Goal: Task Accomplishment & Management: Use online tool/utility

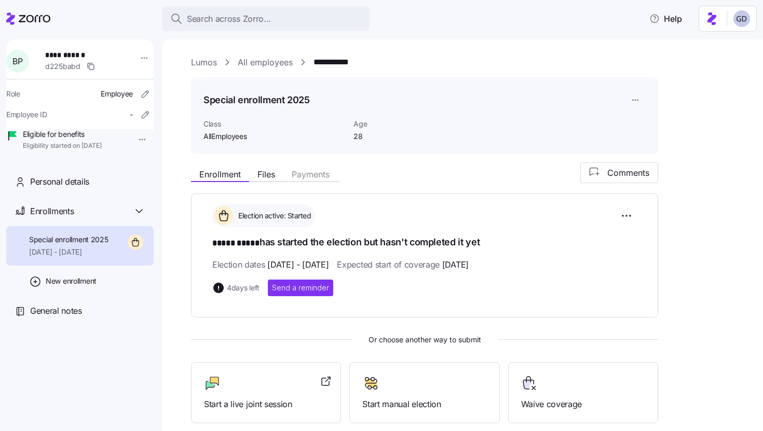
scroll to position [69, 0]
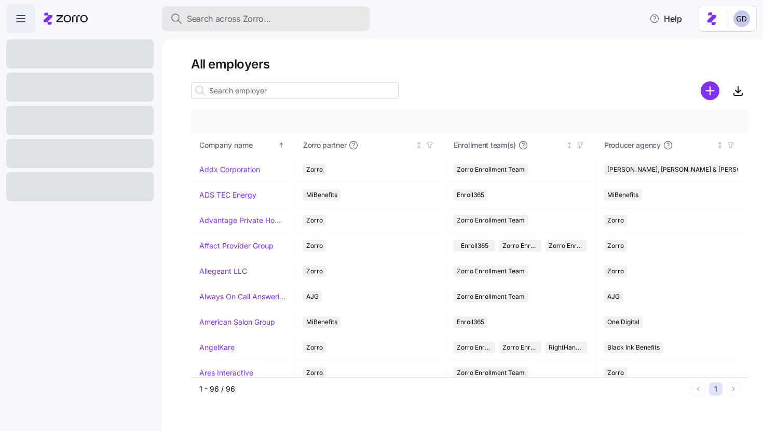
click at [236, 23] on span "Search across Zorro..." at bounding box center [229, 18] width 84 height 13
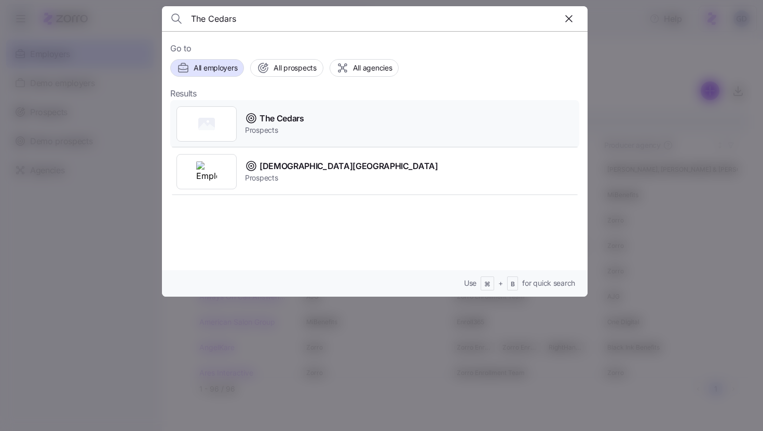
type input "The Cedars"
click at [279, 124] on span "The Cedars" at bounding box center [281, 118] width 45 height 13
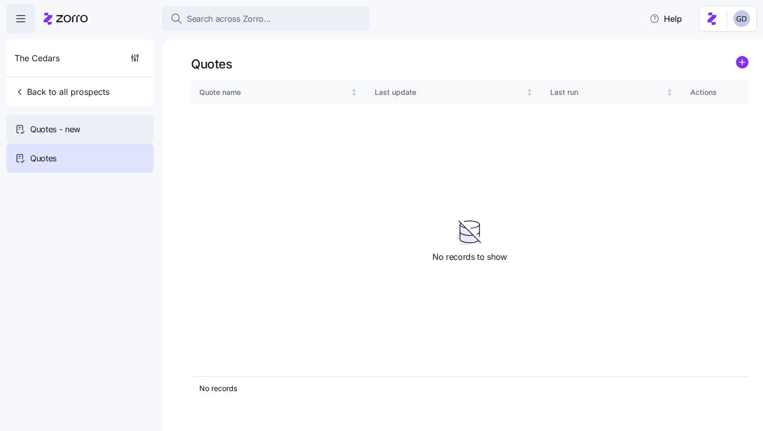
click at [94, 132] on div "Quotes - new" at bounding box center [79, 129] width 147 height 29
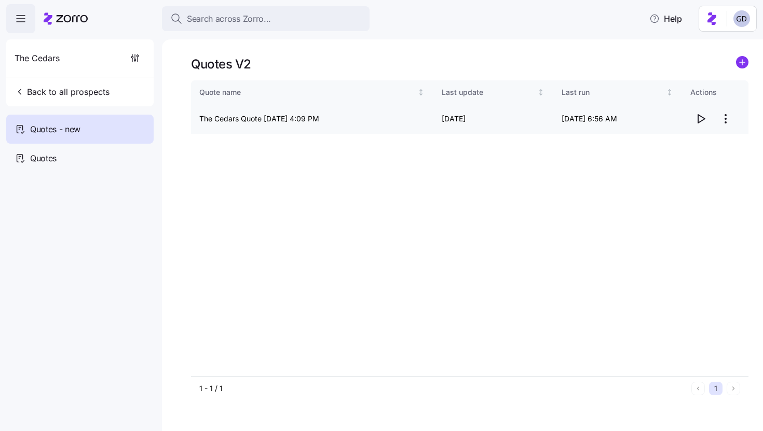
click at [702, 121] on icon "button" at bounding box center [700, 119] width 12 height 12
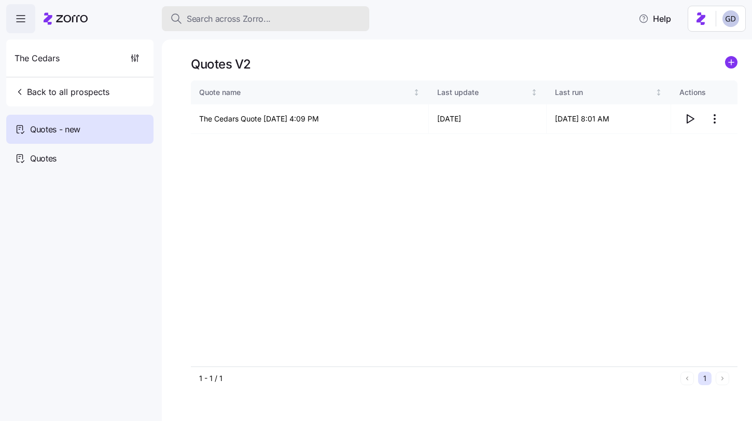
click at [254, 19] on span "Search across Zorro..." at bounding box center [229, 18] width 84 height 13
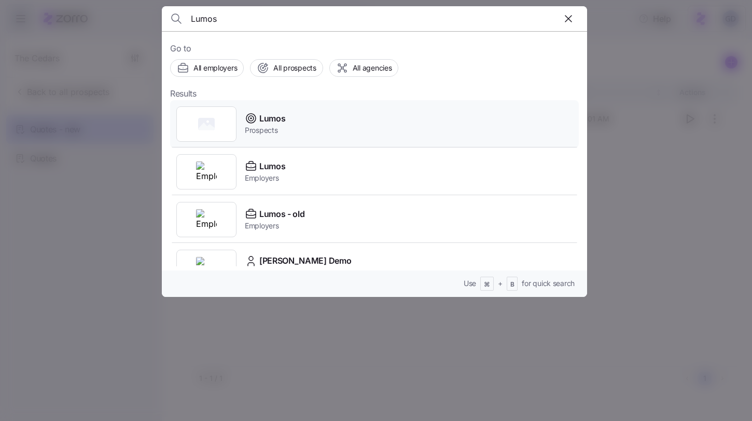
type input "Lumos"
drag, startPoint x: 268, startPoint y: 131, endPoint x: 286, endPoint y: 138, distance: 19.9
click at [286, 138] on div "Lumos Prospects" at bounding box center [374, 124] width 409 height 48
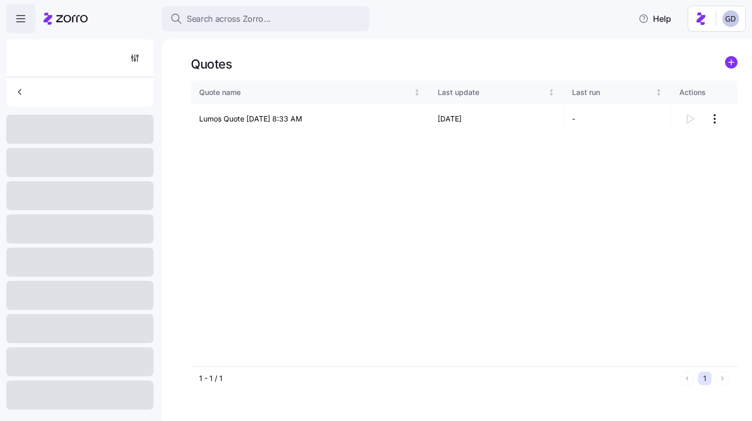
click at [267, 20] on span "Search across Zorro..." at bounding box center [229, 18] width 84 height 13
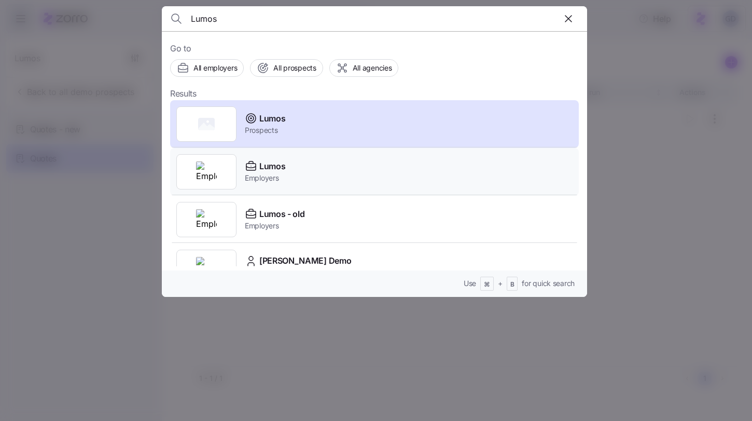
type input "Lumos"
click at [270, 170] on span "Lumos" at bounding box center [272, 166] width 26 height 13
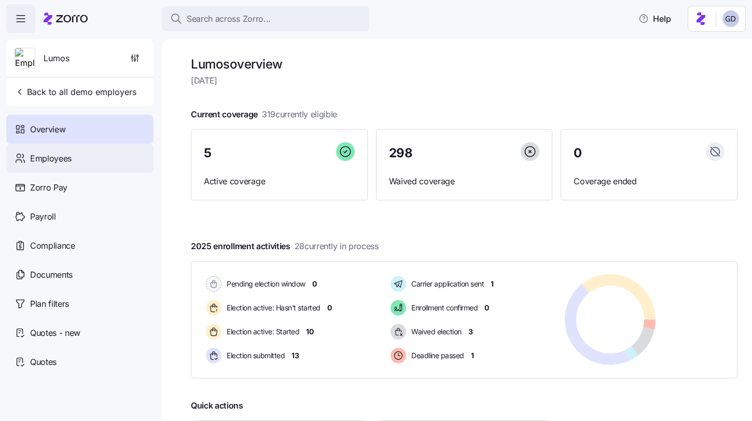
click at [64, 160] on span "Employees" at bounding box center [51, 158] width 42 height 13
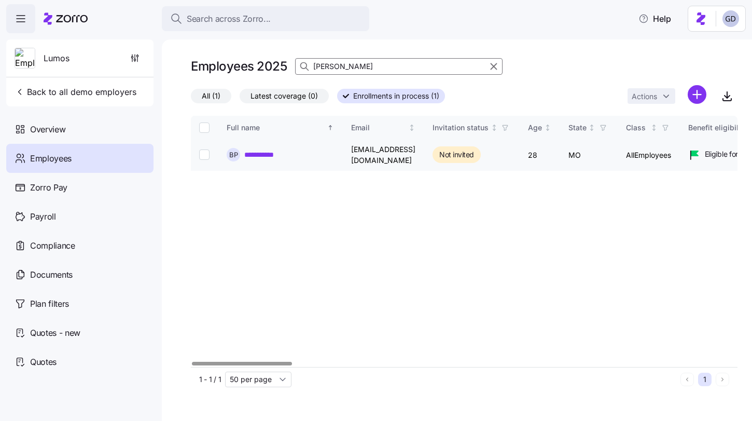
click at [260, 151] on link "**********" at bounding box center [265, 154] width 42 height 10
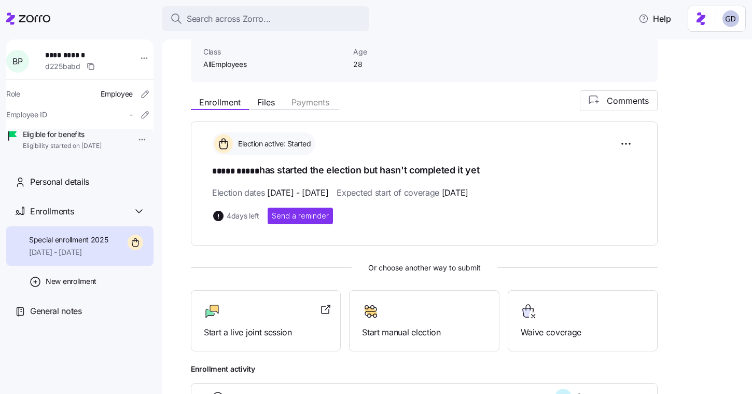
scroll to position [86, 0]
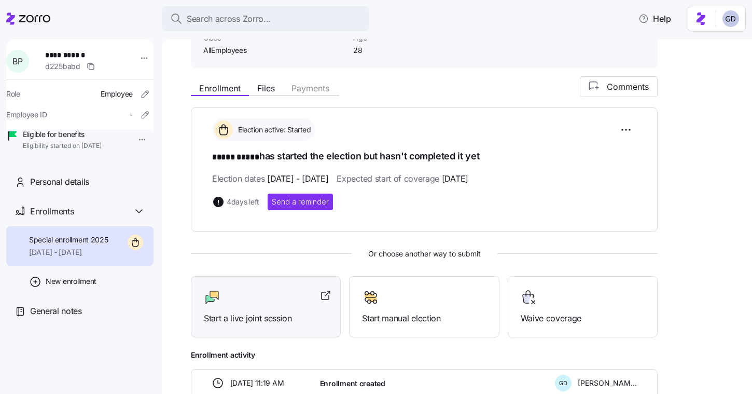
click at [237, 296] on div at bounding box center [266, 297] width 124 height 17
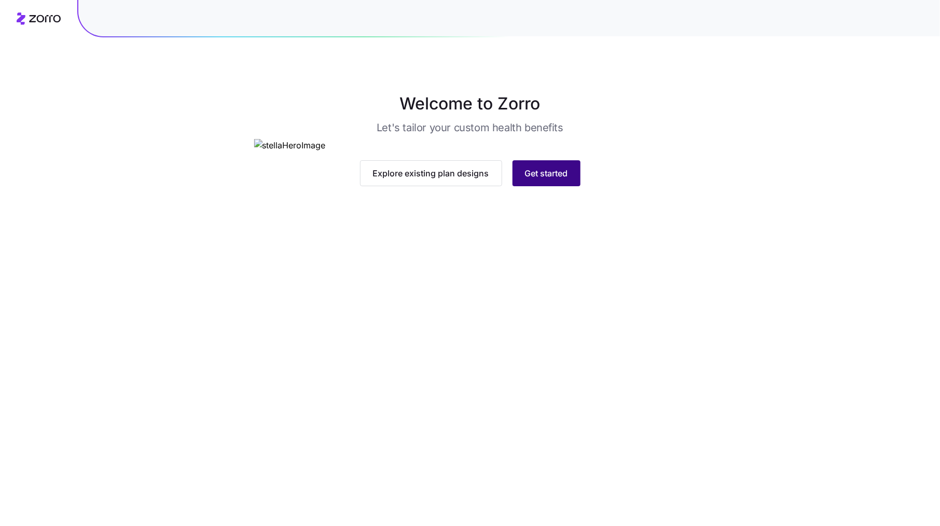
click at [547, 180] on span "Get started" at bounding box center [546, 173] width 43 height 12
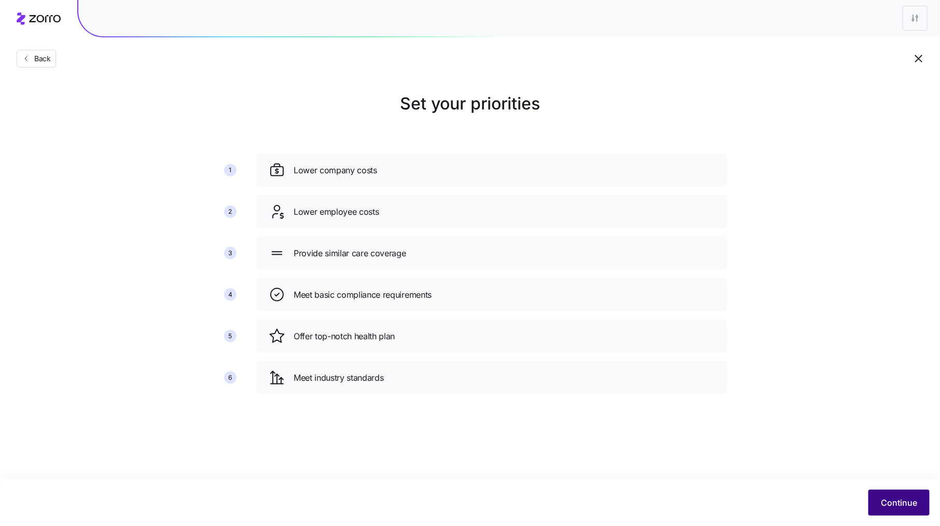
click at [909, 495] on button "Continue" at bounding box center [898, 503] width 61 height 26
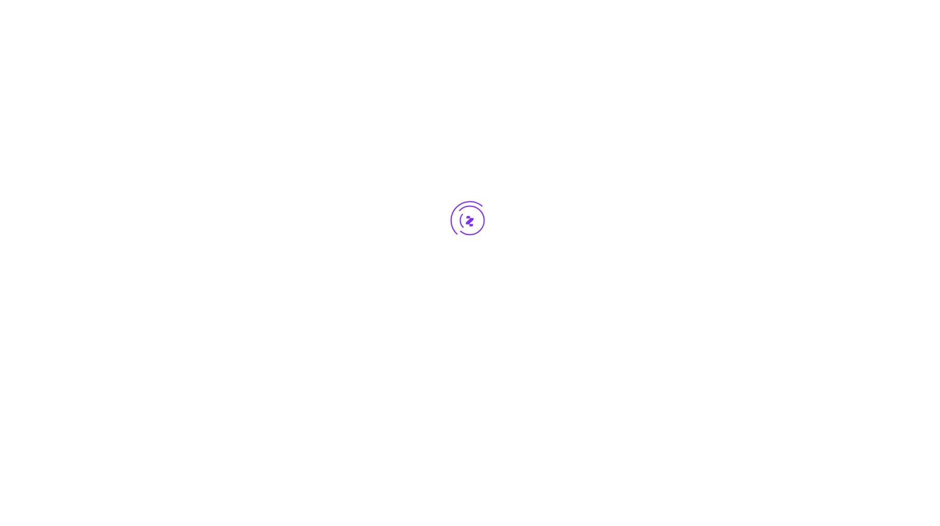
click at [252, 143] on div at bounding box center [470, 240] width 940 height 480
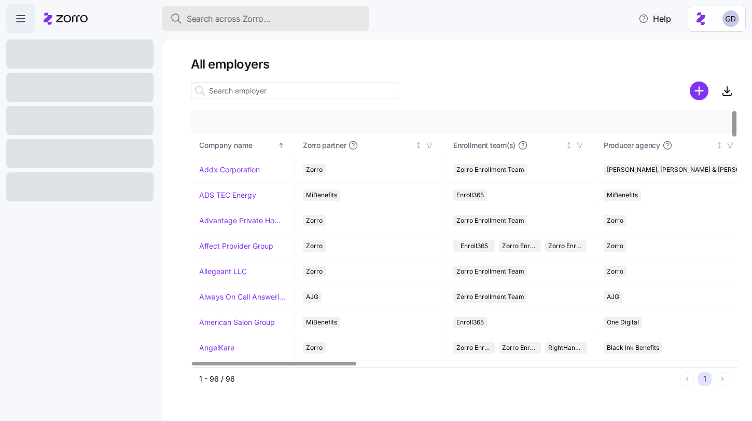
click at [247, 16] on span "Search across Zorro..." at bounding box center [229, 18] width 84 height 13
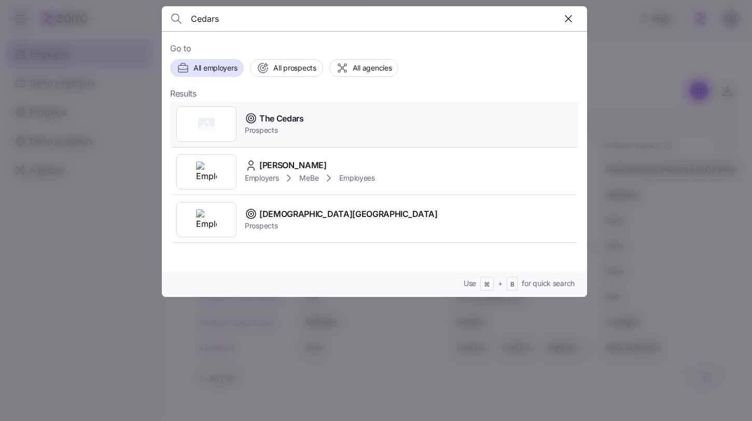
type input "Cedars"
click at [288, 118] on span "The Cedars" at bounding box center [281, 118] width 45 height 13
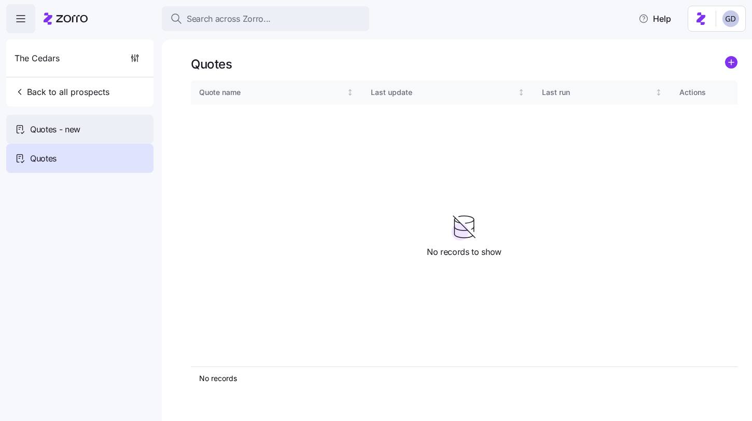
click at [64, 118] on div "Quotes - new" at bounding box center [79, 129] width 147 height 29
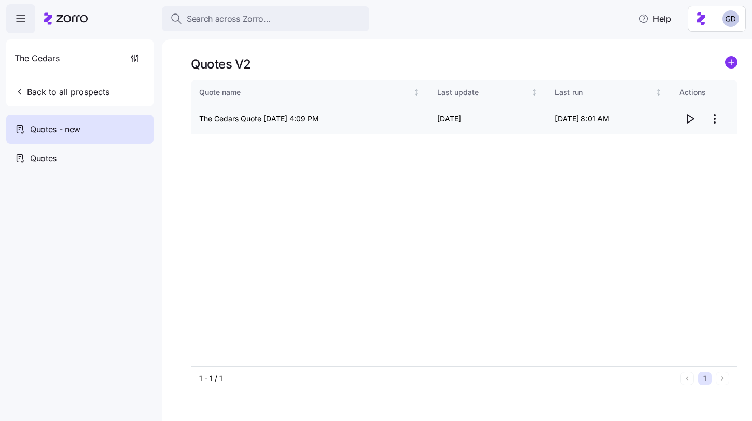
click at [689, 118] on icon "button" at bounding box center [690, 119] width 12 height 12
click at [730, 66] on circle "add icon" at bounding box center [731, 62] width 11 height 11
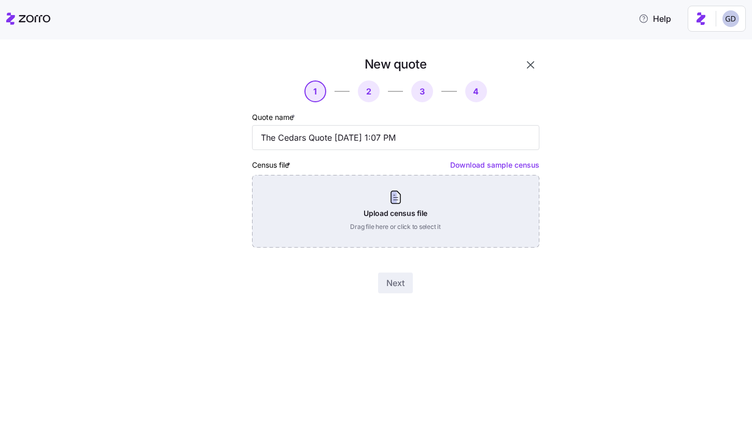
click at [378, 214] on div "Upload census file Drag file here or click to select it" at bounding box center [395, 211] width 287 height 73
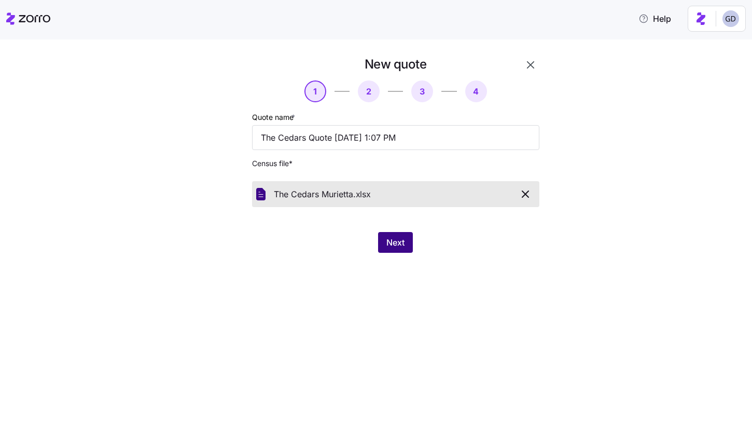
click at [398, 249] on span "Next" at bounding box center [395, 242] width 18 height 12
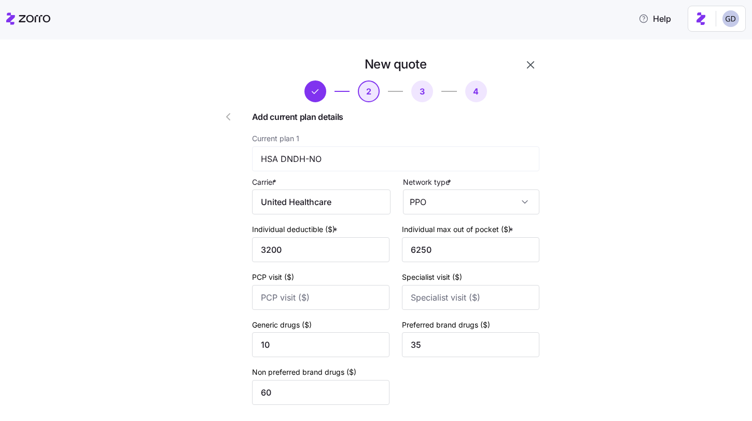
scroll to position [88, 0]
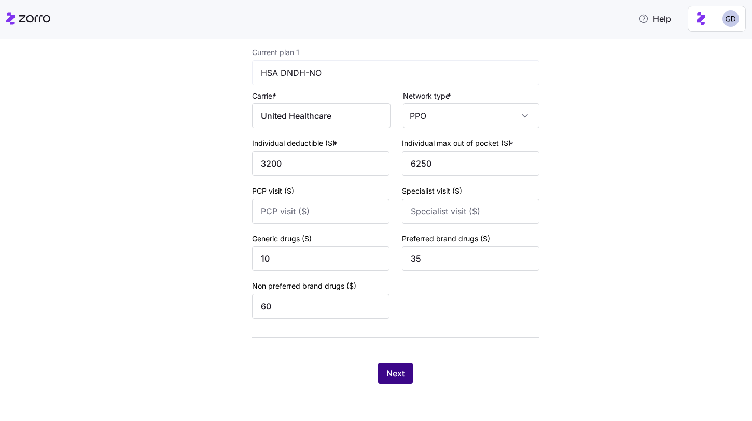
click at [396, 372] on span "Next" at bounding box center [395, 373] width 18 height 12
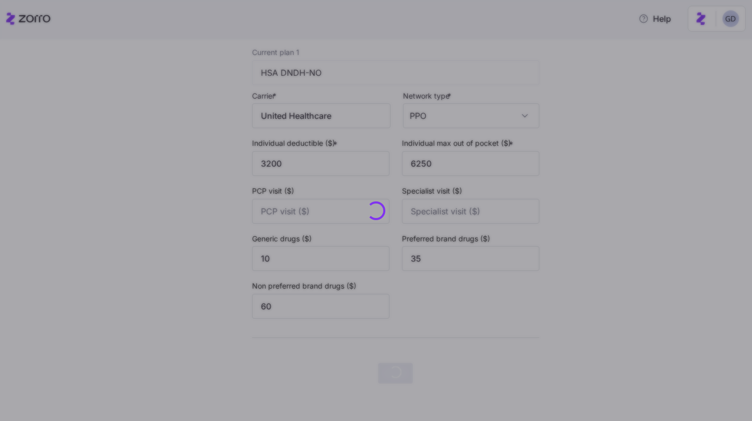
scroll to position [0, 0]
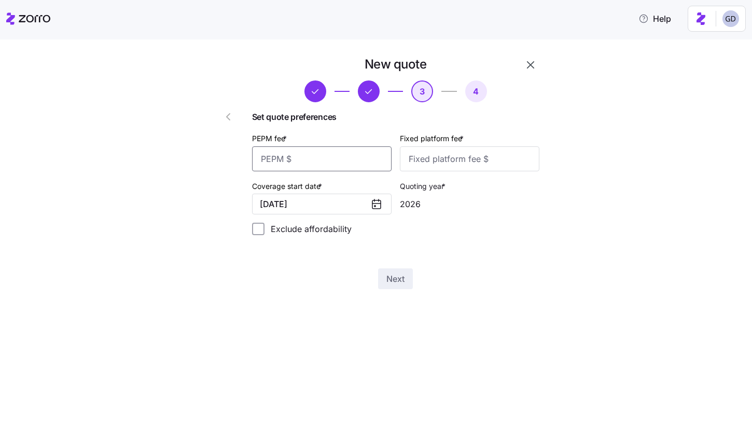
click at [322, 161] on input "PEPM fee *" at bounding box center [322, 158] width 140 height 25
type input "30"
type input "1000"
click at [312, 160] on input "30" at bounding box center [322, 158] width 140 height 25
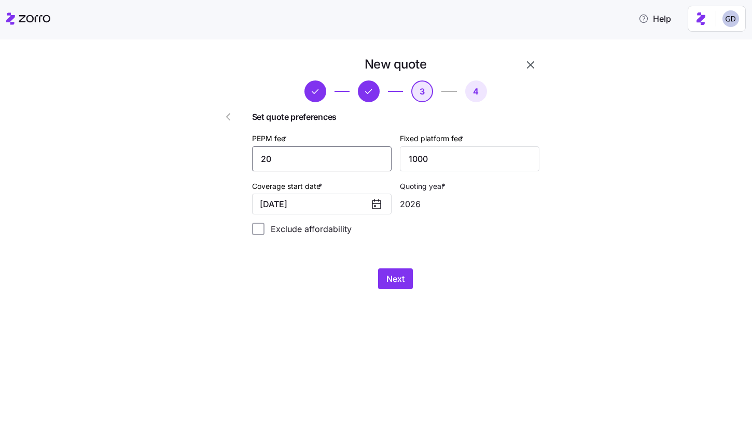
type input "20"
click at [402, 289] on div "New quote 3 4 Set quote preferences PEPM fee * 20 Fixed platform fee * 1000 Cov…" at bounding box center [383, 178] width 363 height 245
click at [402, 286] on button "Next" at bounding box center [395, 278] width 35 height 21
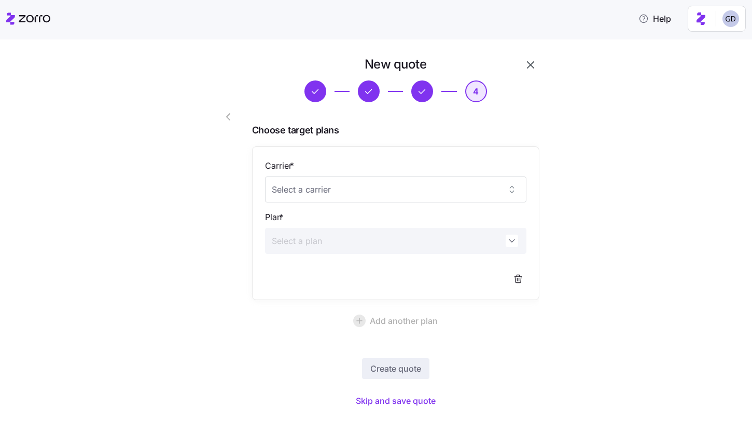
scroll to position [26, 0]
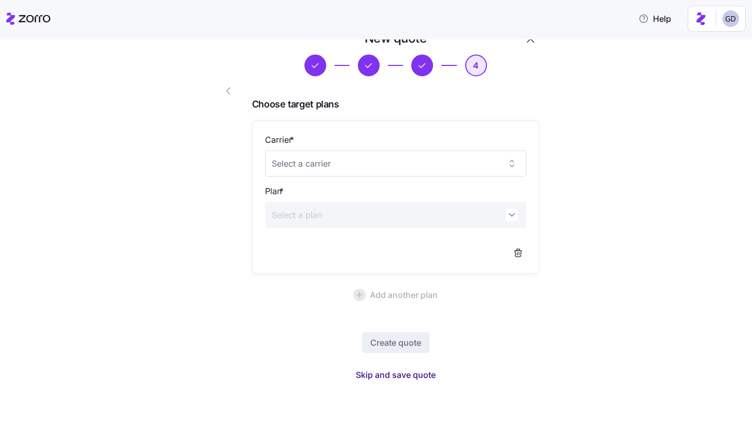
click at [393, 376] on span "Skip and save quote" at bounding box center [396, 374] width 80 height 12
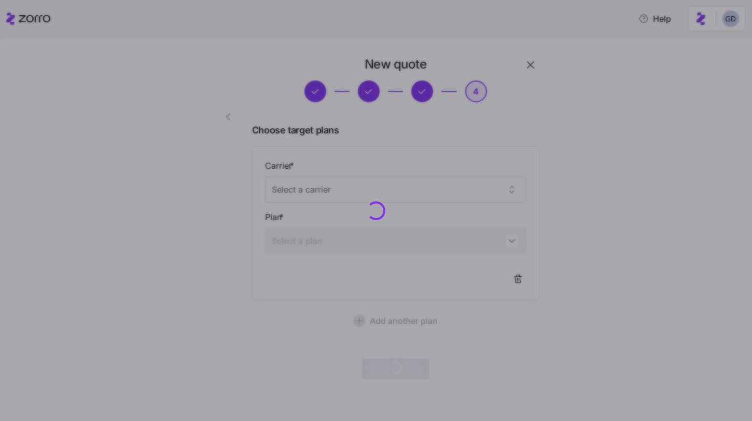
scroll to position [0, 0]
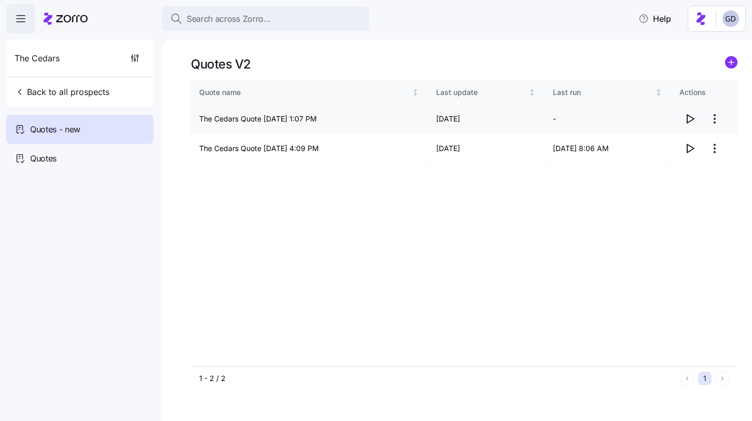
click at [688, 118] on icon "button" at bounding box center [690, 119] width 12 height 12
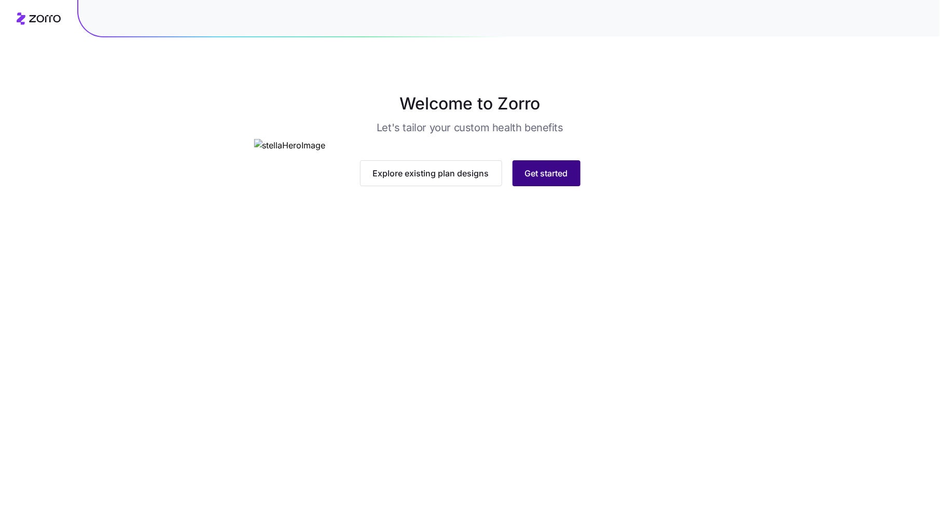
click at [546, 180] on span "Get started" at bounding box center [546, 173] width 43 height 12
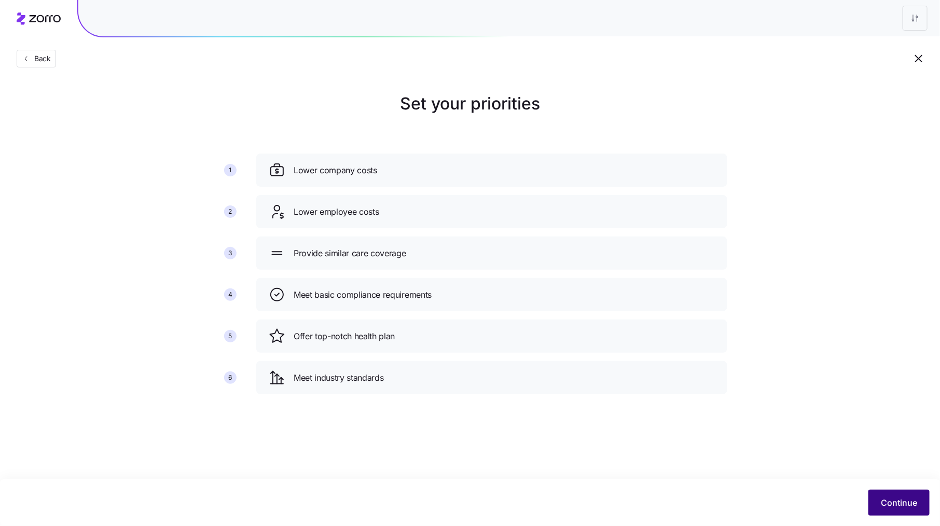
click at [882, 500] on span "Continue" at bounding box center [899, 502] width 36 height 12
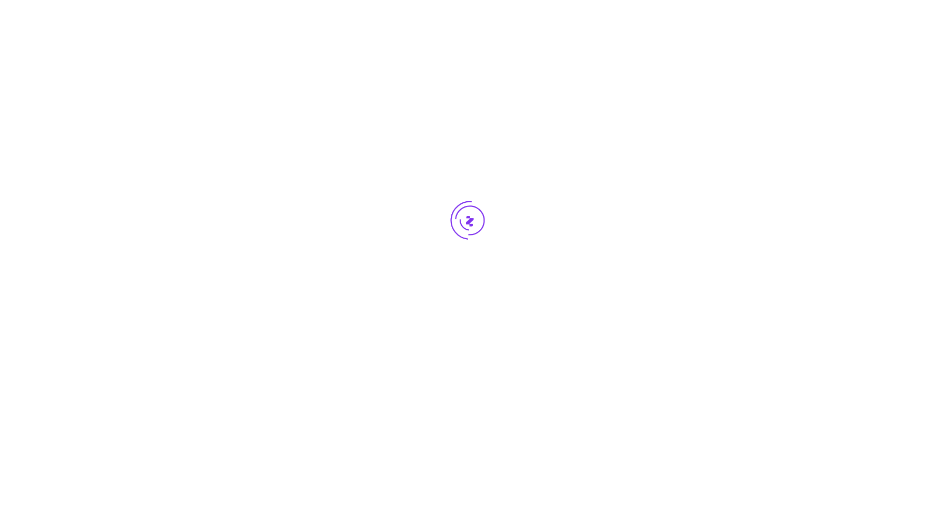
click at [412, 131] on div at bounding box center [470, 240] width 940 height 480
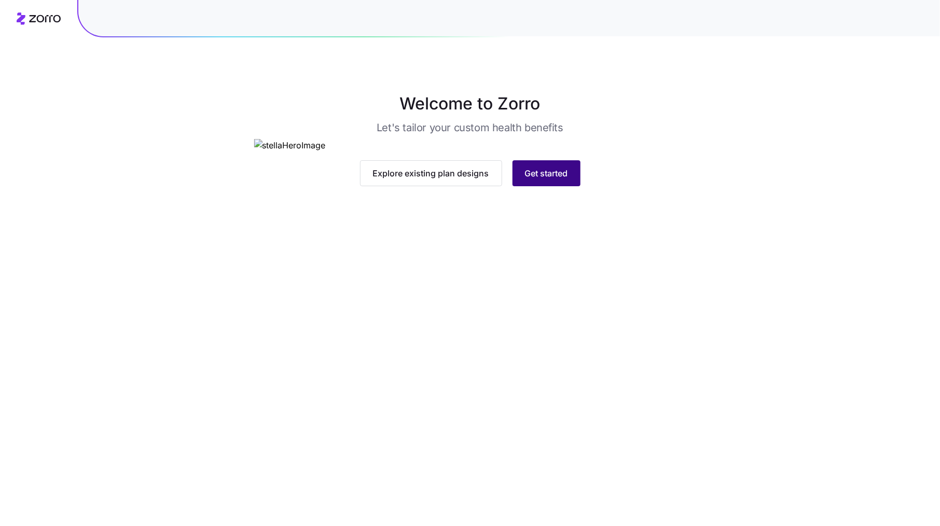
click at [532, 180] on span "Get started" at bounding box center [546, 173] width 43 height 12
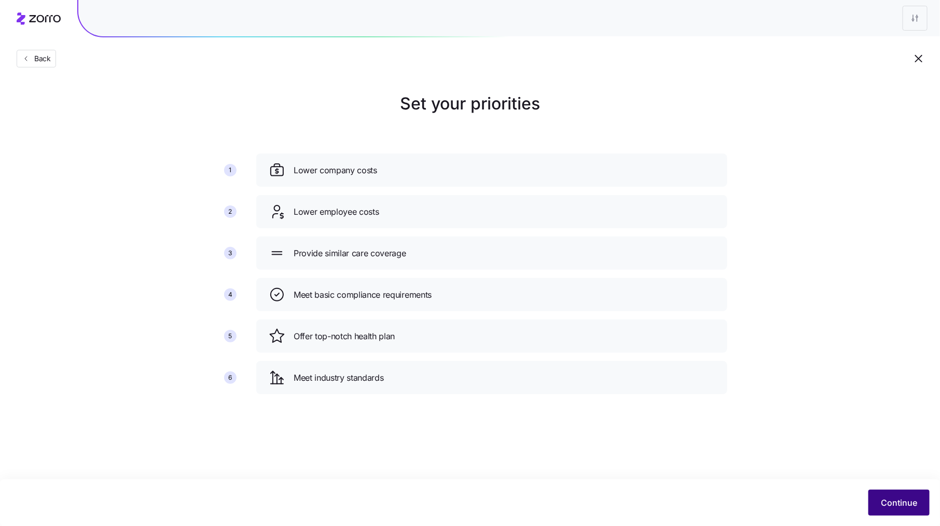
click at [895, 506] on span "Continue" at bounding box center [899, 502] width 36 height 12
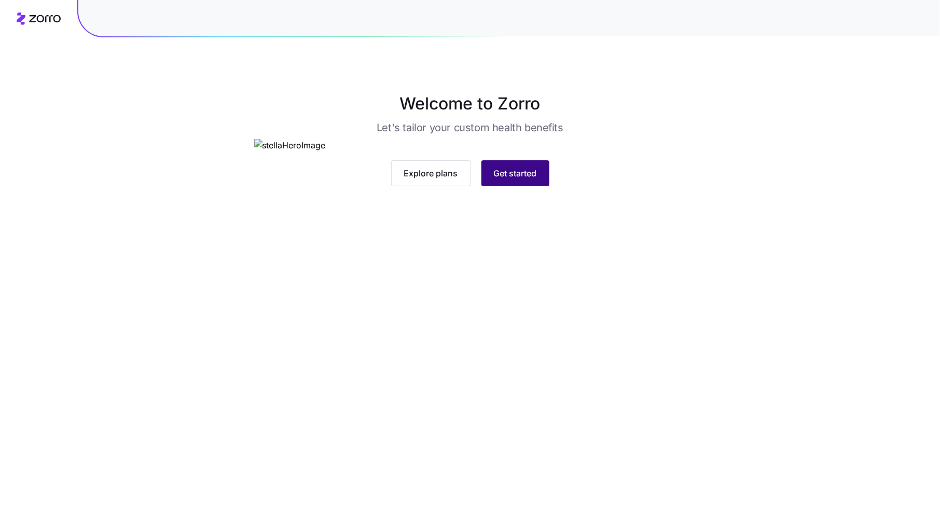
click at [510, 186] on button "Get started" at bounding box center [515, 173] width 68 height 26
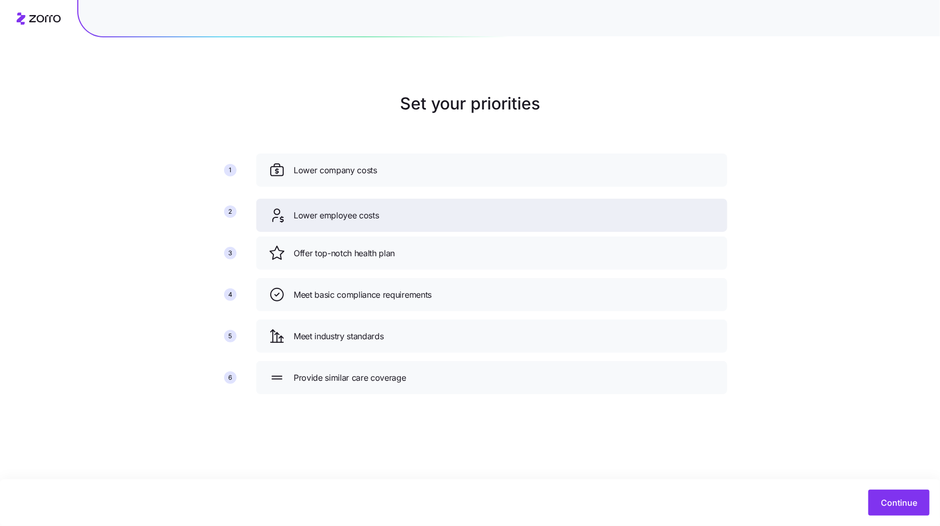
drag, startPoint x: 486, startPoint y: 258, endPoint x: 483, endPoint y: 213, distance: 44.7
click at [484, 214] on div "Lower employee costs" at bounding box center [492, 215] width 446 height 17
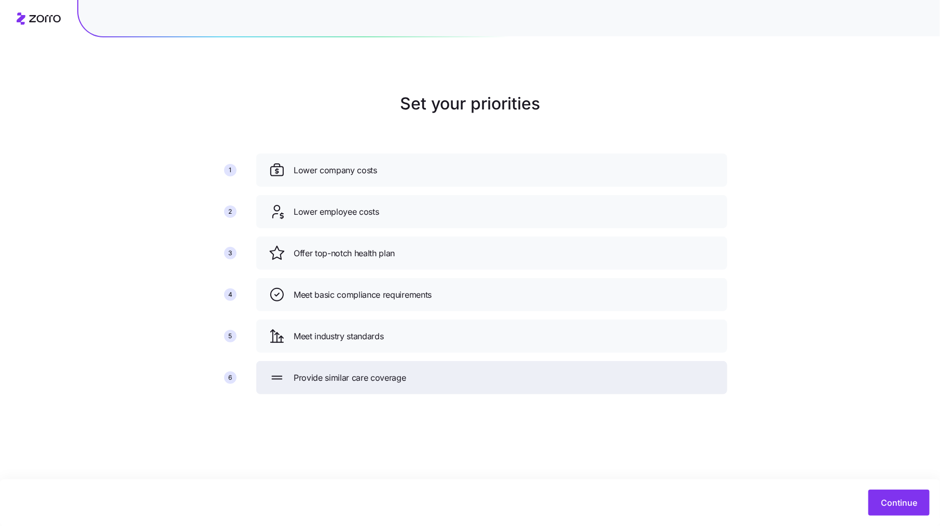
click at [434, 368] on div "Provide similar care coverage" at bounding box center [491, 377] width 471 height 33
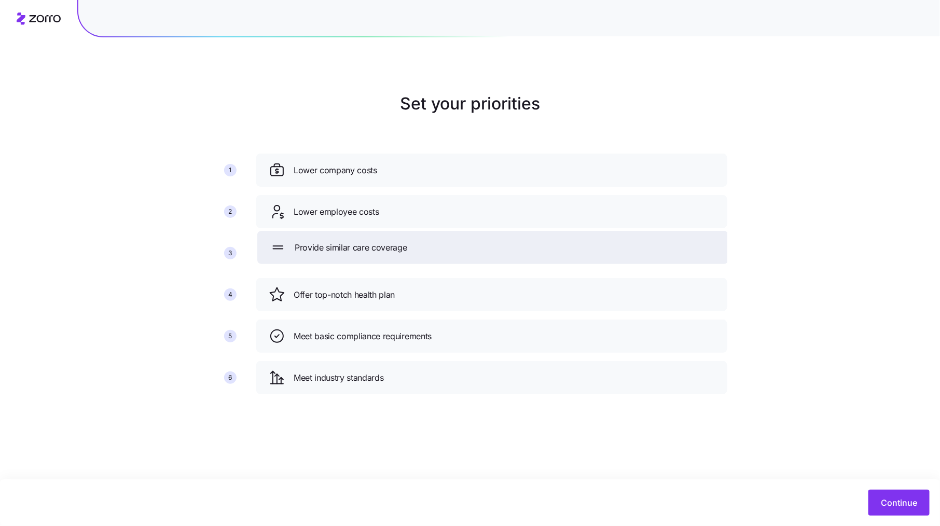
drag, startPoint x: 434, startPoint y: 368, endPoint x: 435, endPoint y: 240, distance: 128.7
click at [435, 239] on div "Provide similar care coverage" at bounding box center [492, 247] width 471 height 33
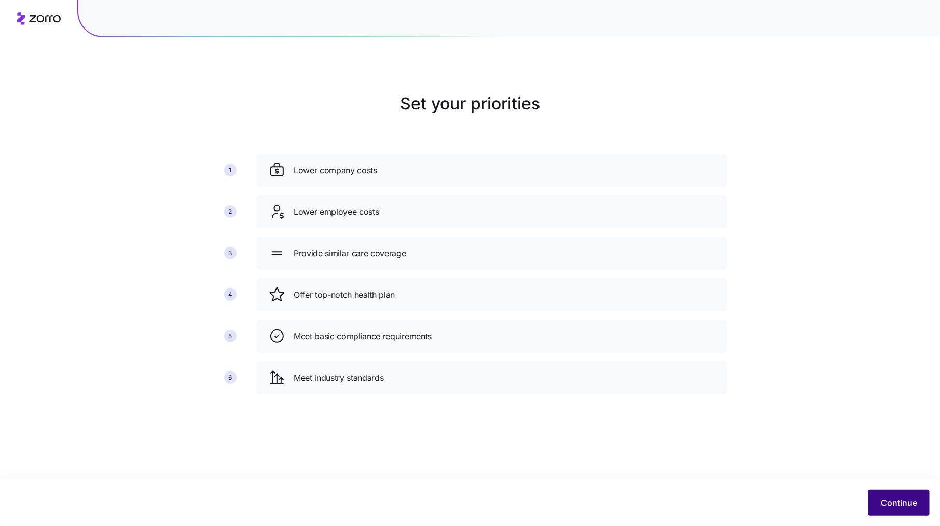
click at [893, 498] on span "Continue" at bounding box center [899, 502] width 36 height 12
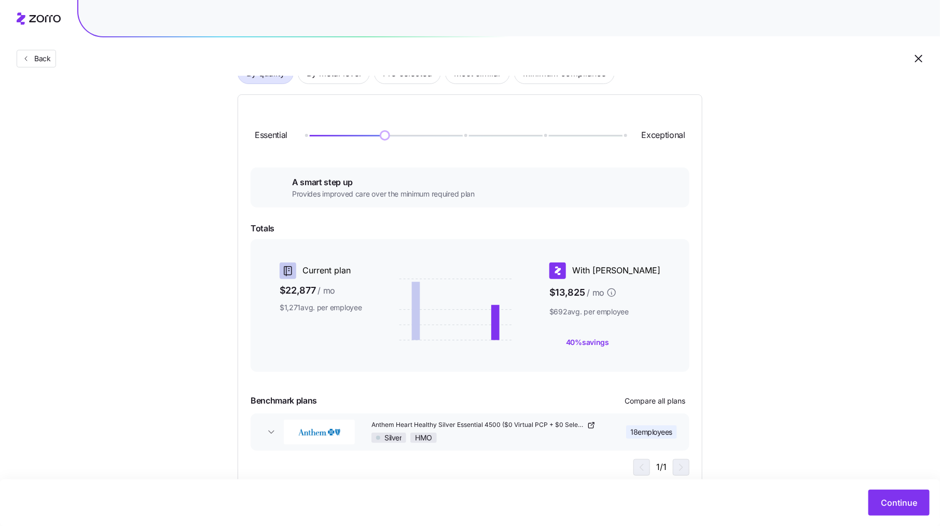
scroll to position [39, 0]
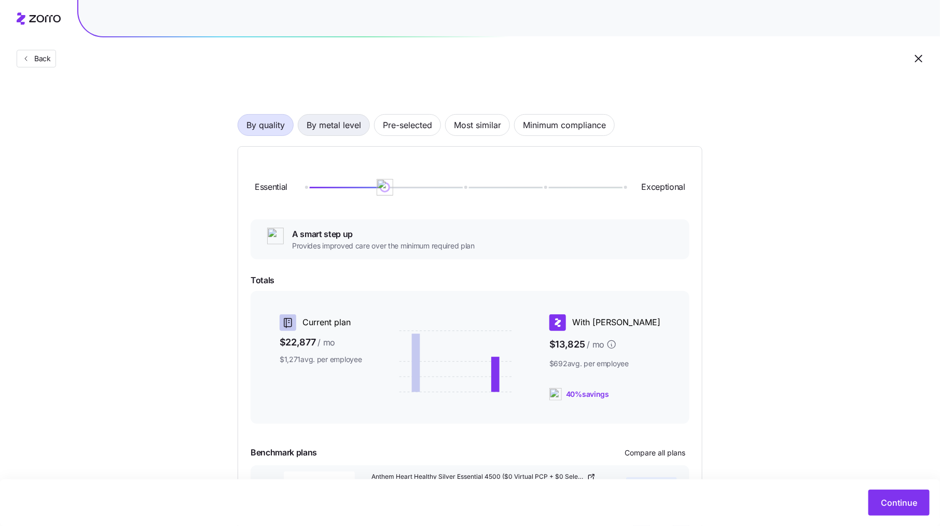
click at [337, 123] on span "By metal level" at bounding box center [334, 125] width 54 height 21
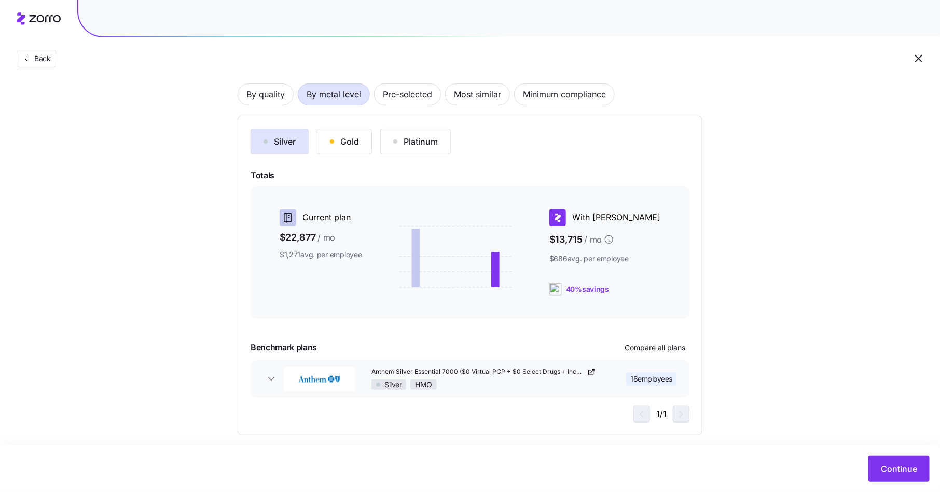
scroll to position [71, 0]
click at [657, 352] on button "Compare all plans" at bounding box center [654, 347] width 69 height 17
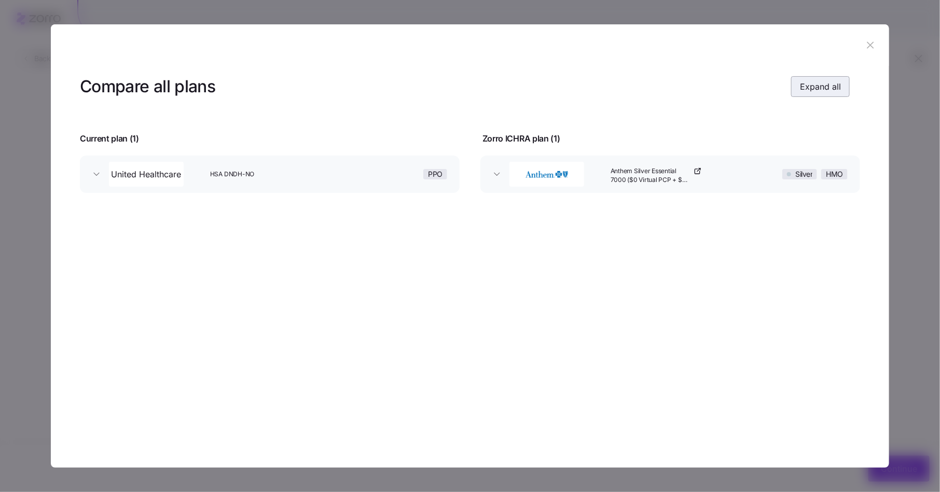
click at [817, 84] on span "Expand all" at bounding box center [820, 86] width 41 height 12
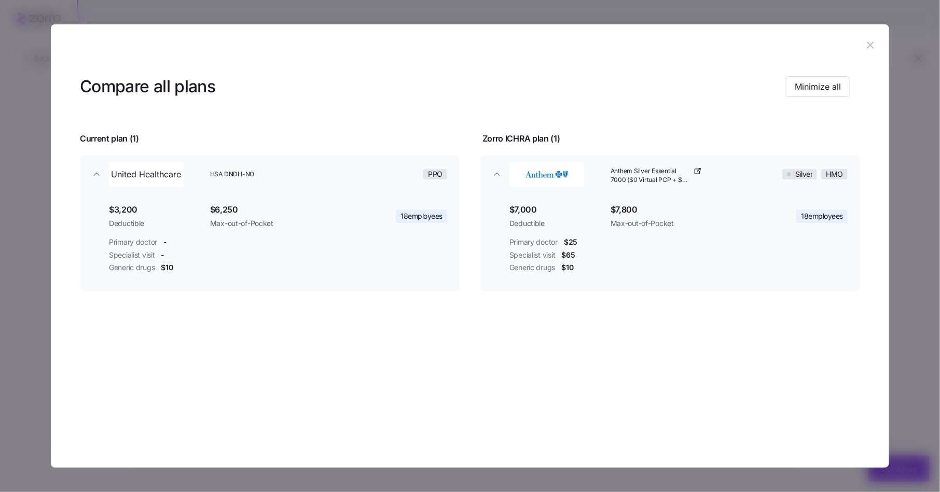
click at [871, 40] on icon "button" at bounding box center [870, 44] width 11 height 11
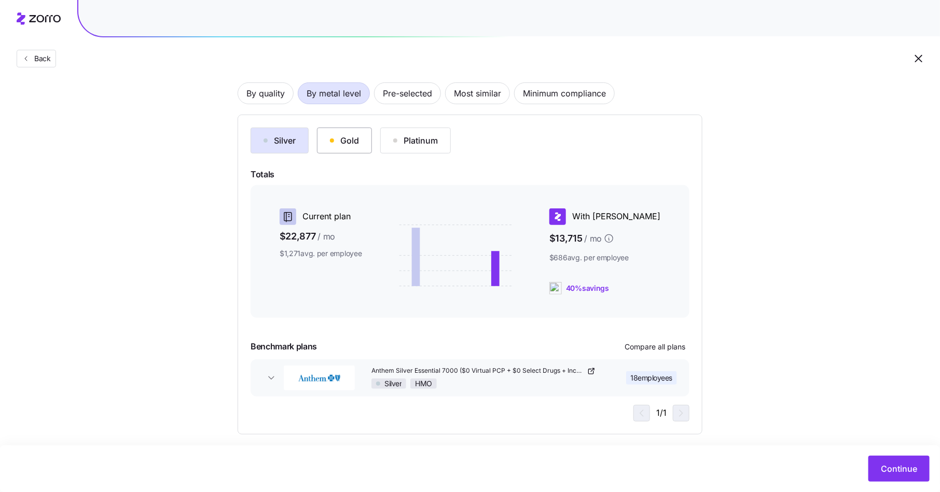
click at [348, 142] on div "Gold" at bounding box center [344, 140] width 29 height 12
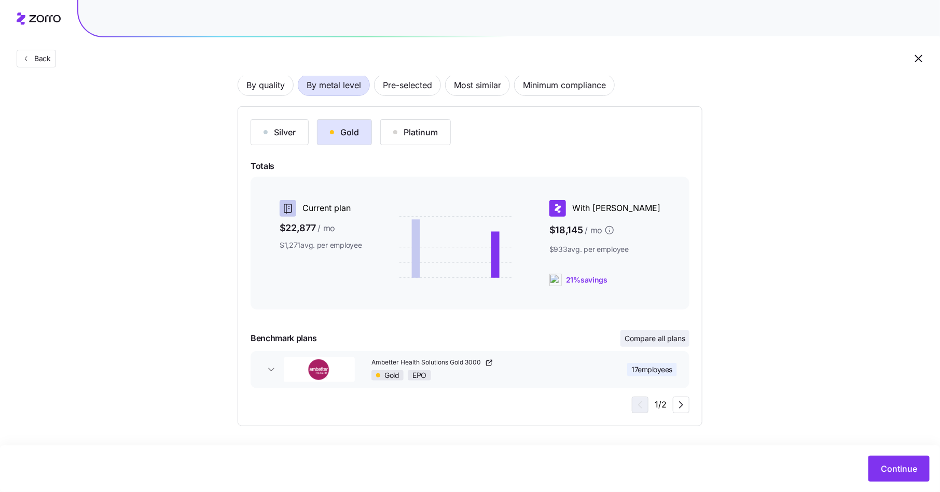
click at [669, 338] on span "Compare all plans" at bounding box center [655, 339] width 61 height 10
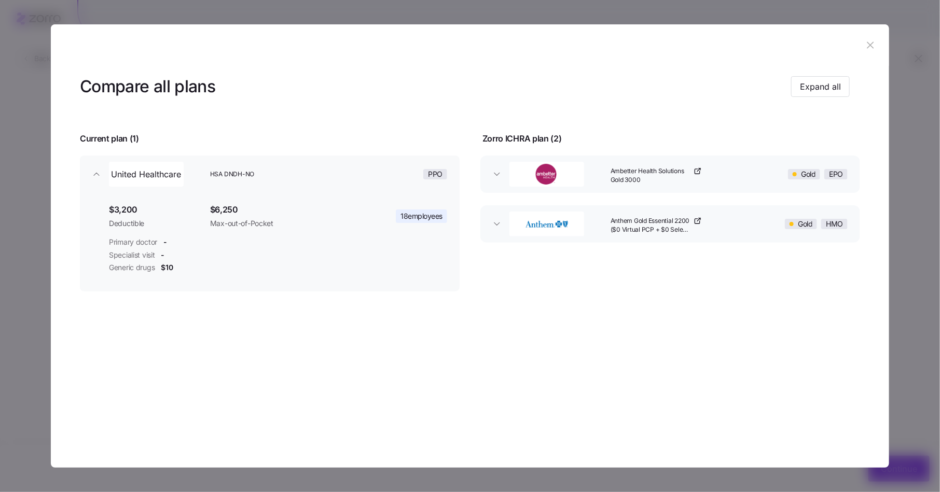
click at [763, 233] on div "Gold HMO" at bounding box center [801, 224] width 101 height 33
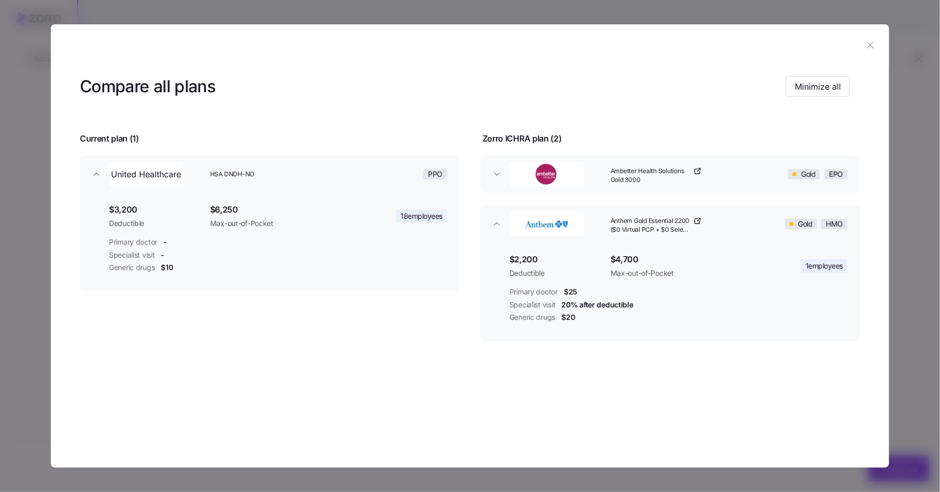
click at [648, 180] on span "Ambetter Health Solutions Gold 3000" at bounding box center [651, 176] width 81 height 18
click at [820, 93] on button "Minimize all" at bounding box center [818, 86] width 64 height 21
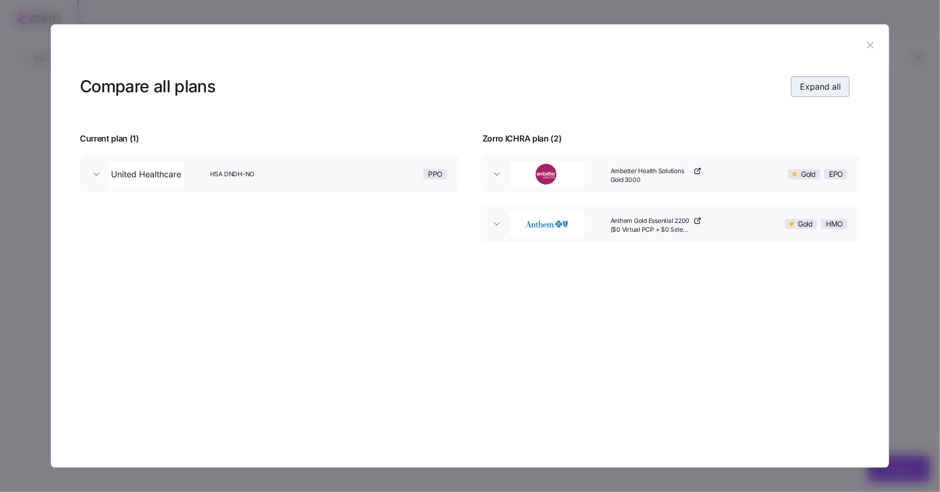
click at [820, 93] on button "Expand all" at bounding box center [820, 86] width 59 height 21
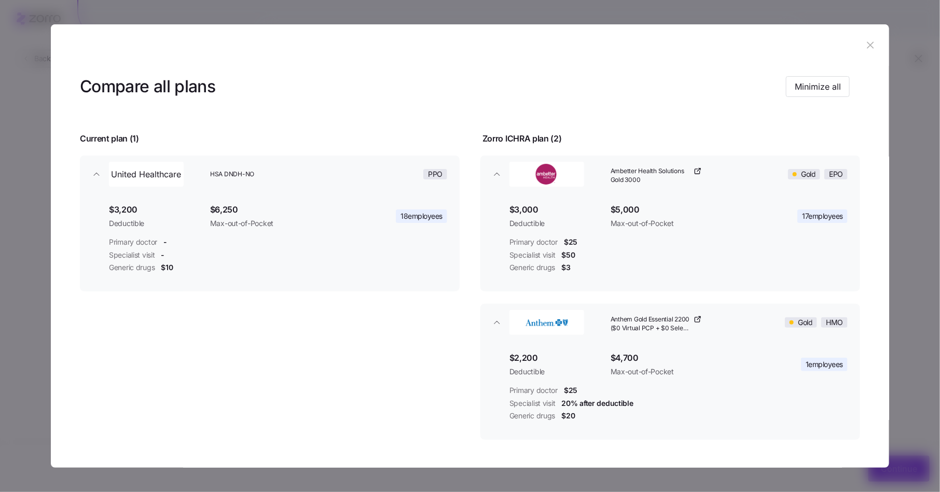
click at [865, 49] on icon "button" at bounding box center [870, 44] width 11 height 11
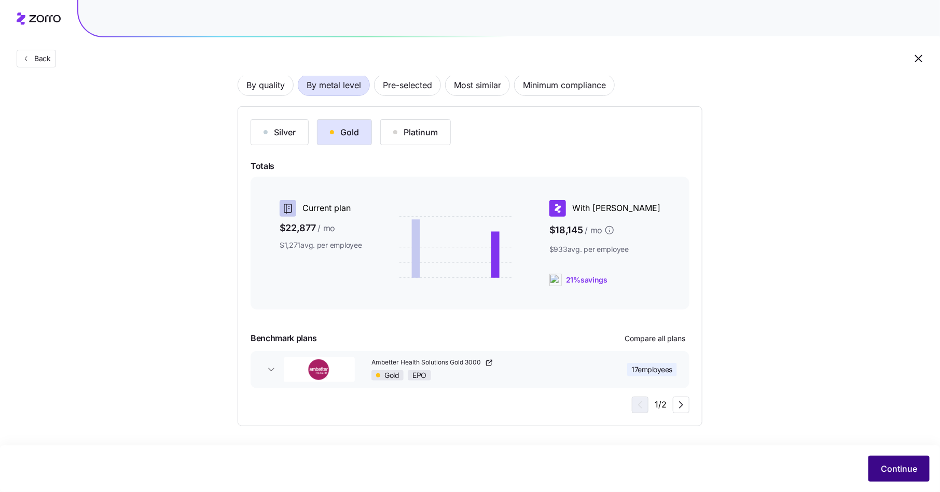
click at [881, 464] on span "Continue" at bounding box center [899, 469] width 36 height 12
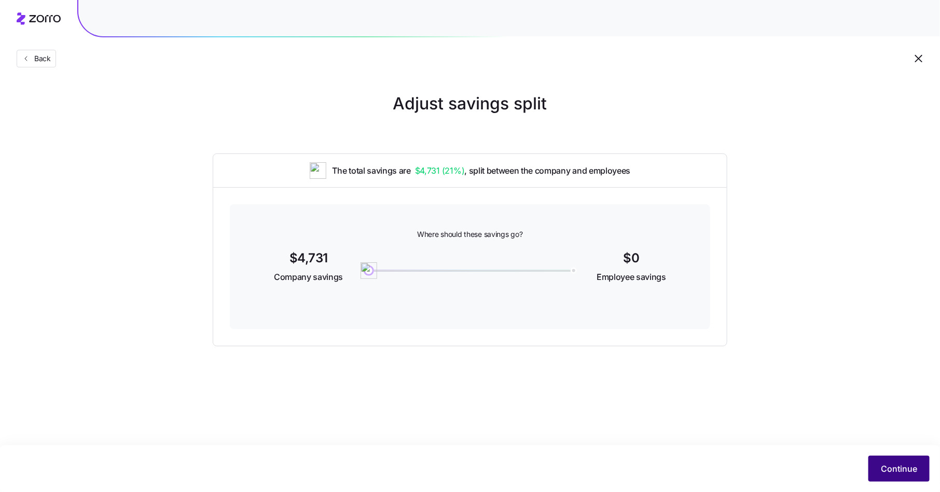
click at [900, 473] on span "Continue" at bounding box center [899, 469] width 36 height 12
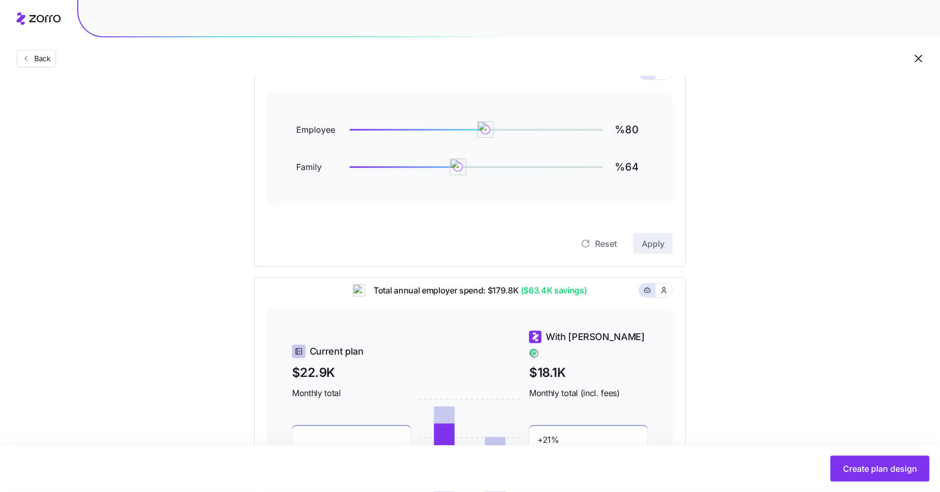
scroll to position [126, 0]
drag, startPoint x: 583, startPoint y: 297, endPoint x: 519, endPoint y: 297, distance: 63.8
click at [519, 297] on span "($63.4K savings)" at bounding box center [553, 290] width 68 height 13
click at [614, 301] on div "Total annual employer spend: $179.8K ($63.4K savings)" at bounding box center [470, 296] width 406 height 25
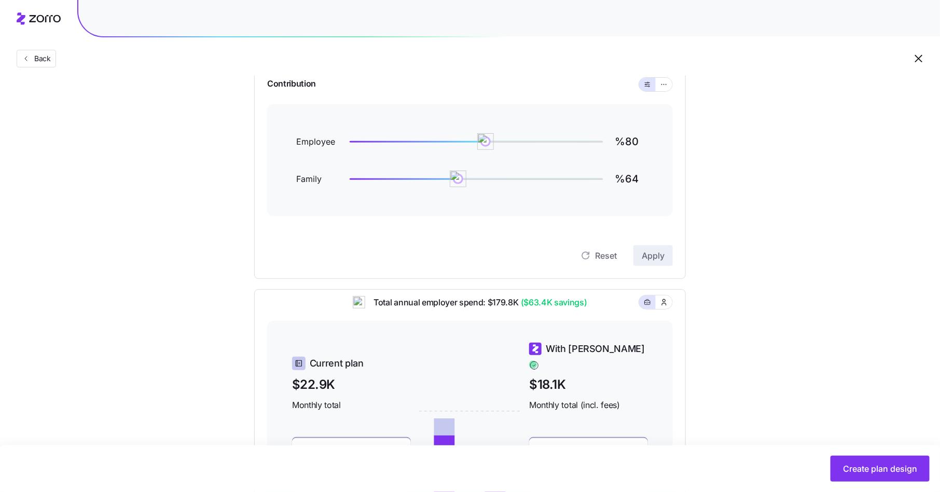
scroll to position [97, 0]
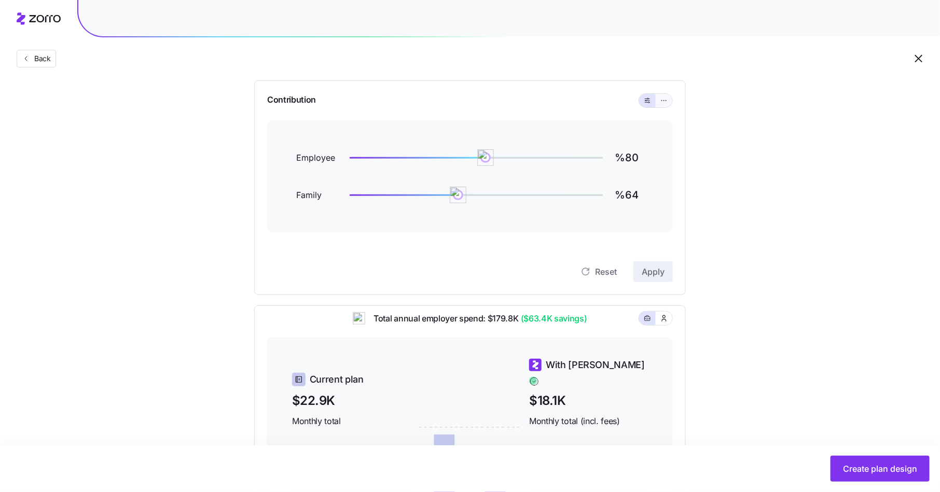
click at [669, 104] on button "button" at bounding box center [664, 100] width 17 height 13
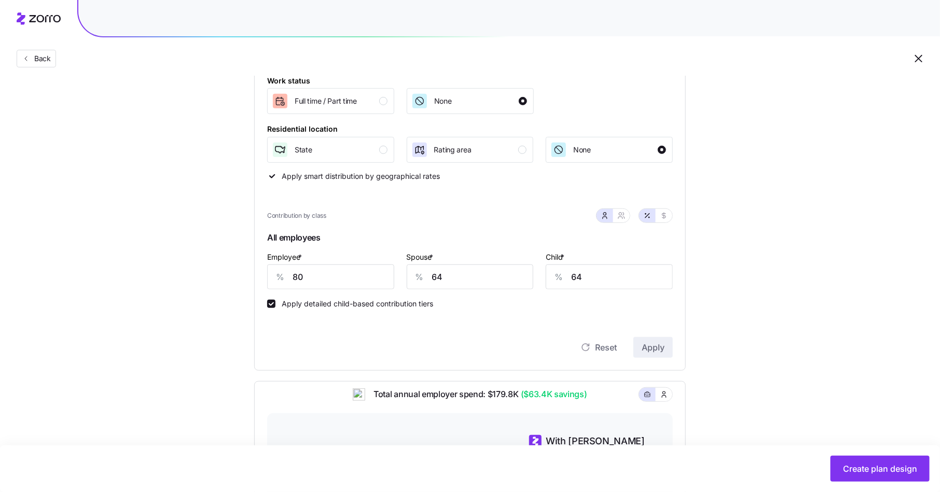
scroll to position [179, 0]
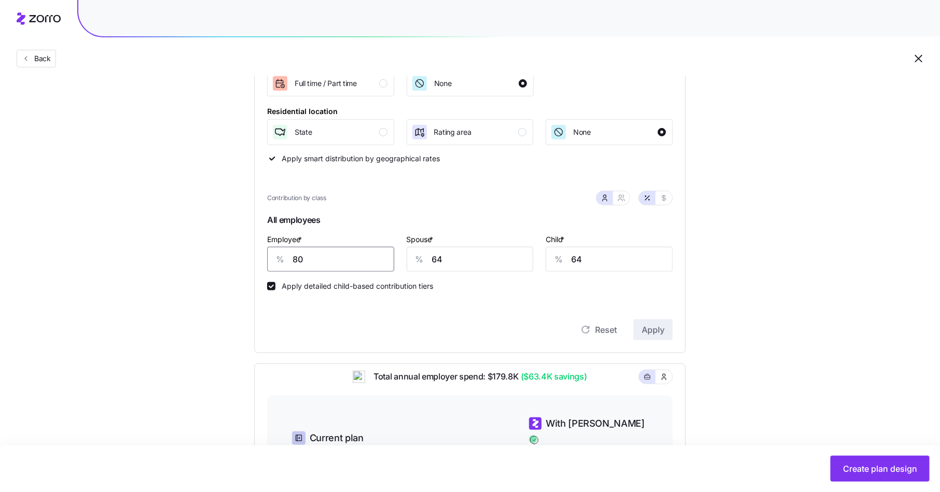
click at [361, 258] on input "80" at bounding box center [330, 259] width 127 height 25
click at [447, 254] on input "64" at bounding box center [470, 259] width 127 height 25
type input "80"
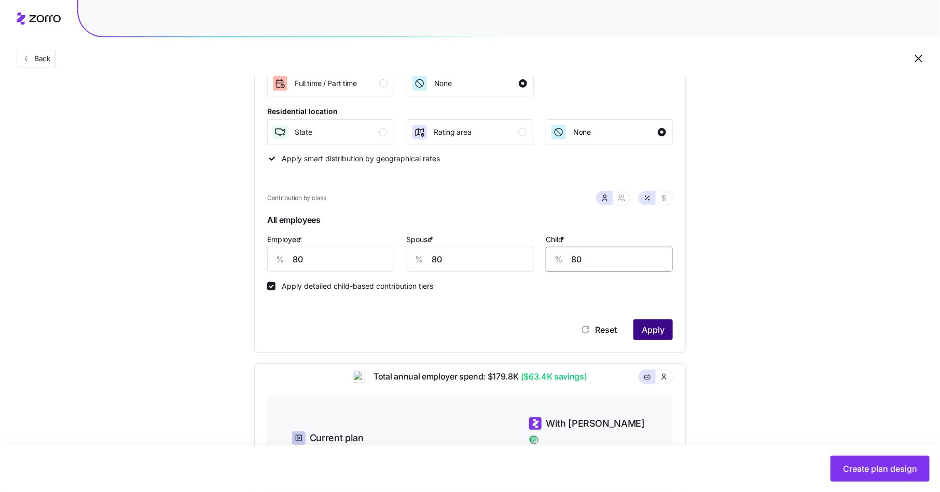
type input "80"
click at [656, 332] on span "Apply" at bounding box center [653, 330] width 23 height 12
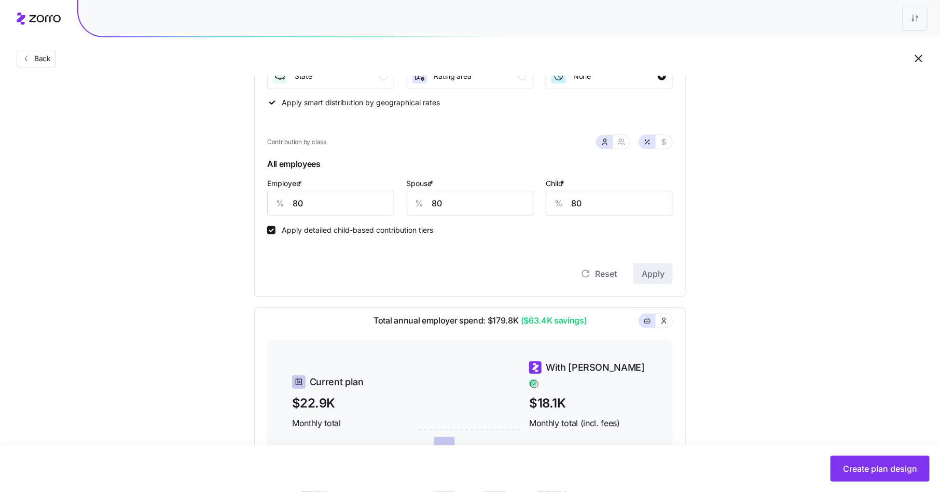
scroll to position [233, 0]
click at [622, 145] on icon "button" at bounding box center [621, 144] width 8 height 8
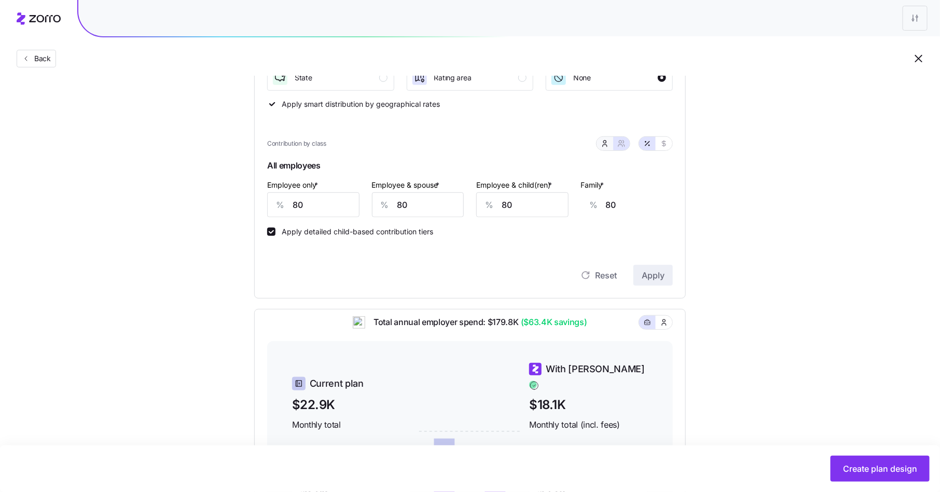
click at [599, 142] on button "button" at bounding box center [605, 143] width 17 height 13
click at [327, 202] on input "80" at bounding box center [330, 204] width 127 height 25
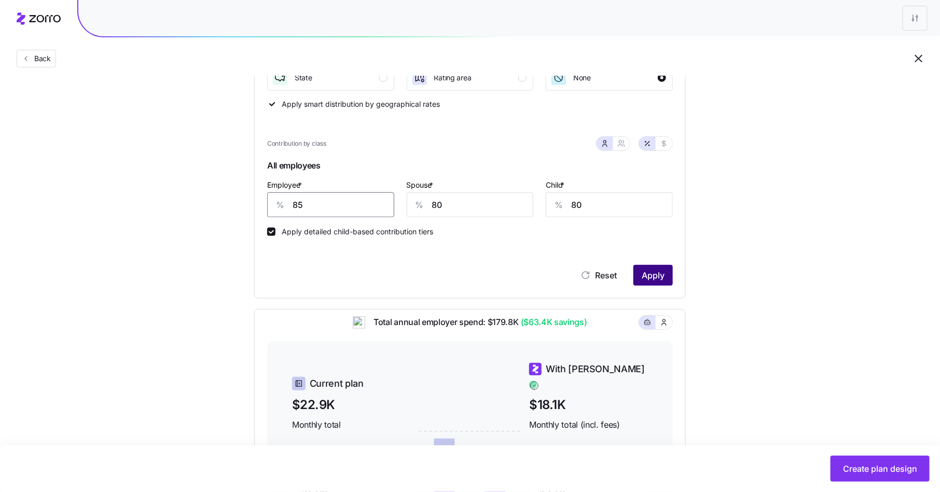
type input "85"
click at [648, 278] on span "Apply" at bounding box center [653, 275] width 23 height 12
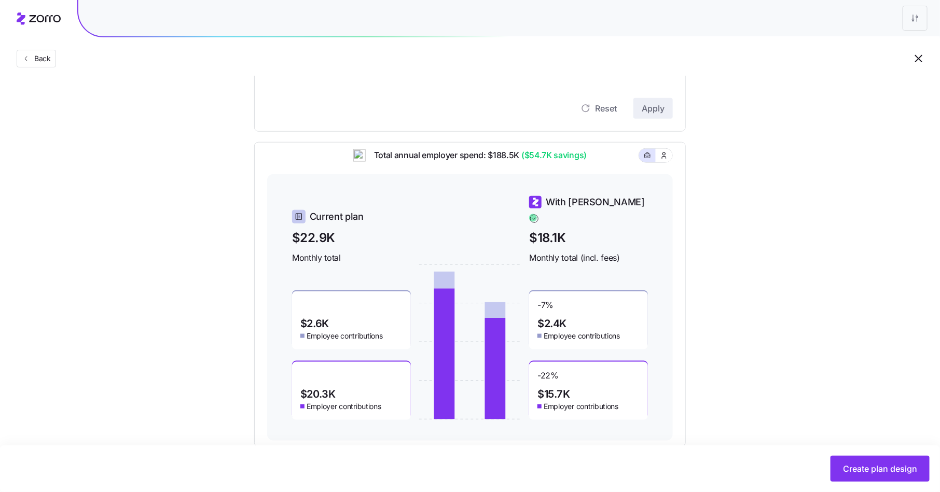
scroll to position [422, 0]
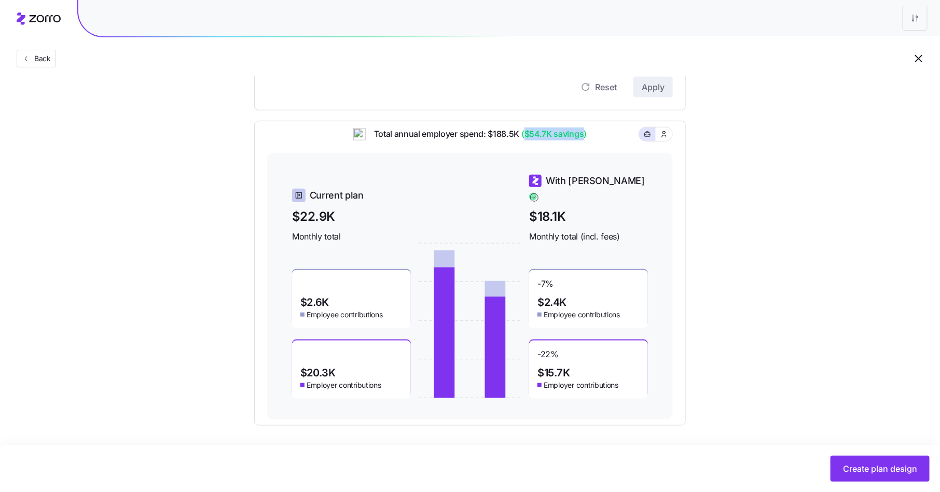
drag, startPoint x: 527, startPoint y: 143, endPoint x: 584, endPoint y: 145, distance: 57.1
click at [584, 141] on span "($54.7K savings)" at bounding box center [552, 134] width 67 height 13
click at [608, 148] on div "Total annual employer spend: $188.5K ($54.7K savings)" at bounding box center [470, 140] width 406 height 25
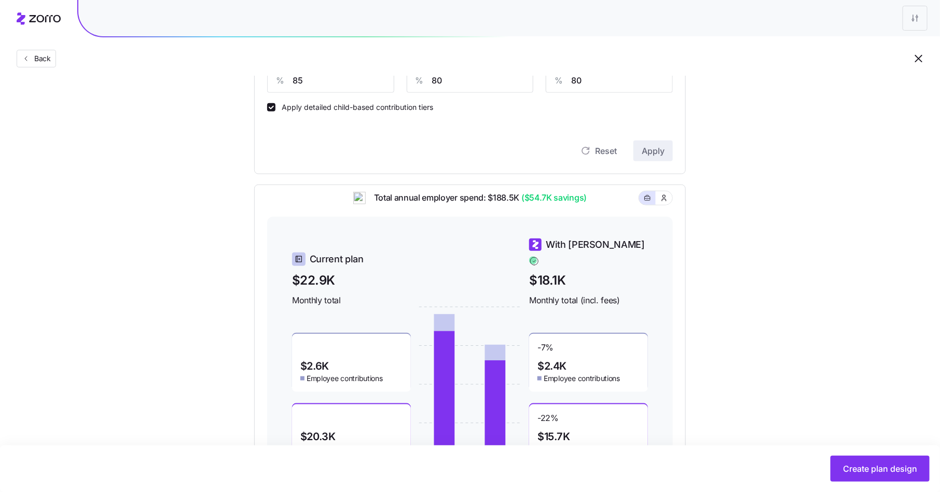
scroll to position [413, 0]
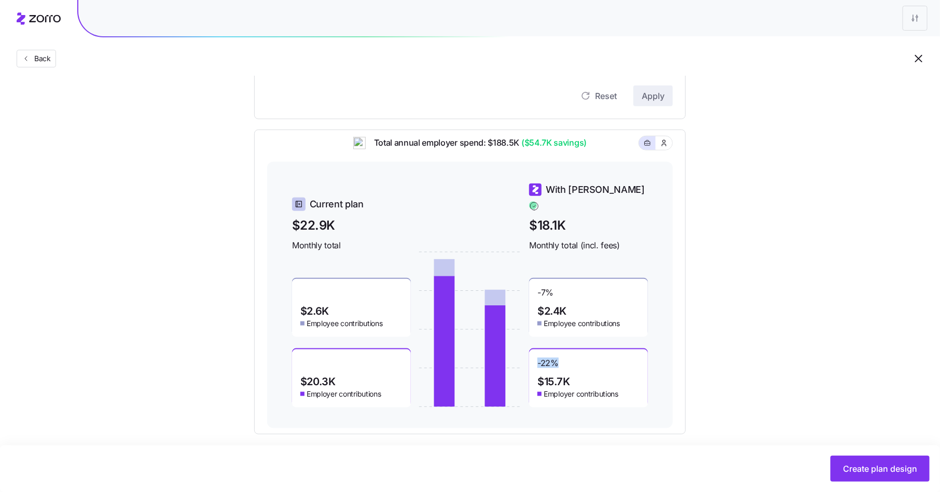
drag, startPoint x: 567, startPoint y: 359, endPoint x: 530, endPoint y: 359, distance: 36.3
click at [530, 359] on div "-22 % $15.7K Employer contributions" at bounding box center [588, 379] width 119 height 58
click at [594, 362] on div "-22 % $15.7K Employer contributions" at bounding box center [588, 379] width 119 height 58
drag, startPoint x: 579, startPoint y: 293, endPoint x: 527, endPoint y: 277, distance: 55.0
click at [527, 277] on div "Current plan $22.9K Monthly total $2.6K Employee contributions $20.3K Employer …" at bounding box center [470, 295] width 356 height 225
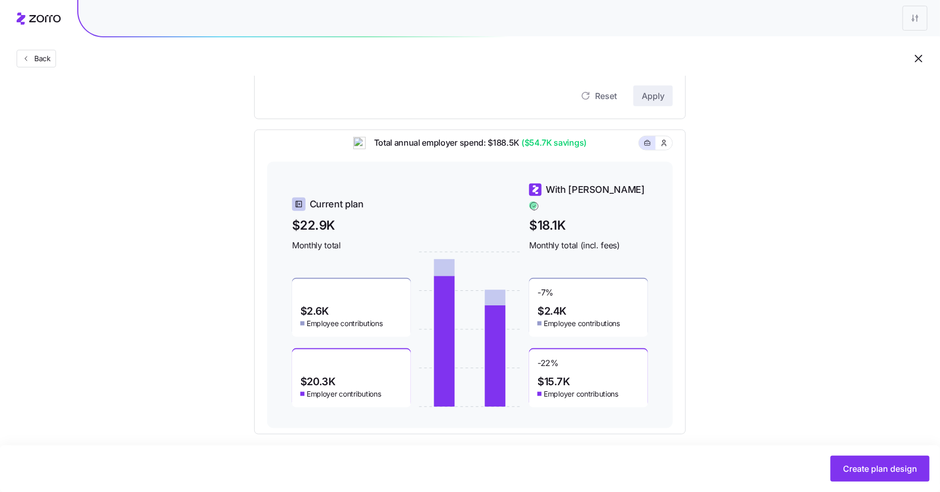
click at [591, 295] on div "-7 % $2.4K Employee contributions" at bounding box center [588, 308] width 119 height 58
click at [865, 461] on button "Create plan design" at bounding box center [880, 469] width 99 height 26
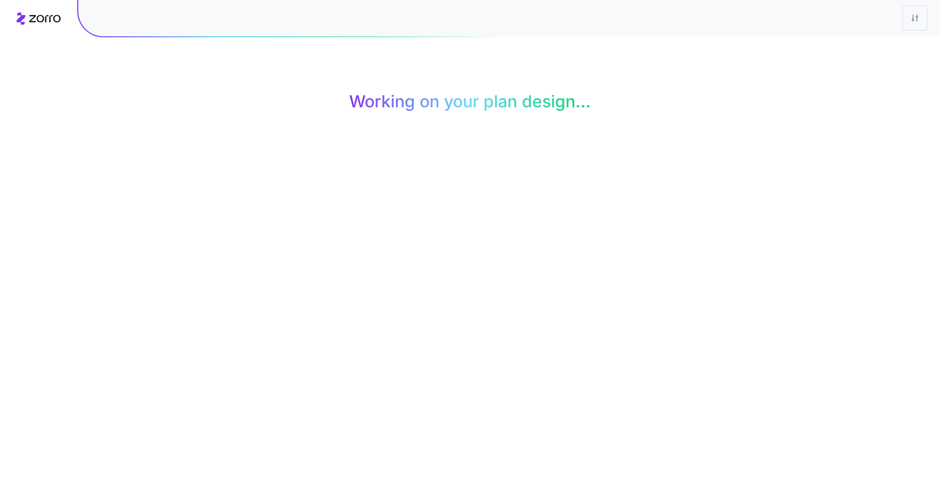
scroll to position [0, 0]
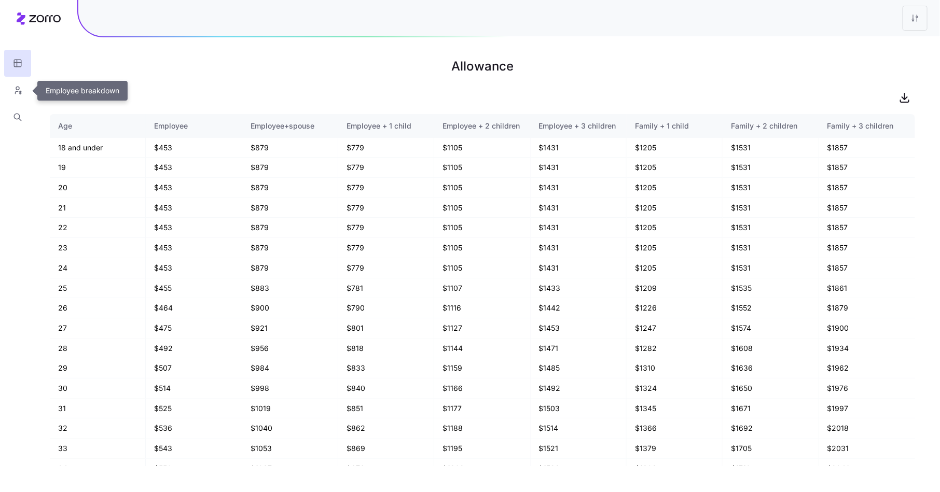
drag, startPoint x: 24, startPoint y: 87, endPoint x: 84, endPoint y: 76, distance: 61.3
click at [84, 76] on div "Allowance Age Employee Employee+spouse Employee + 1 child Employee + 2 children…" at bounding box center [470, 246] width 940 height 492
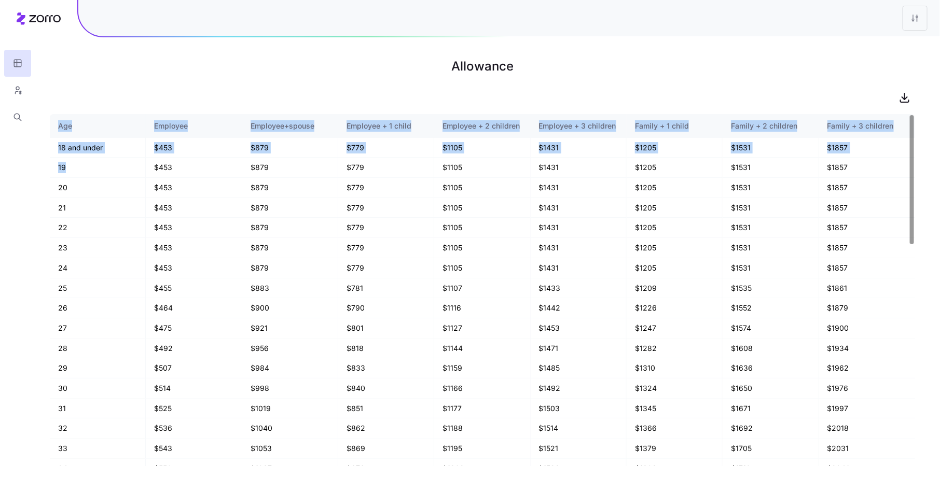
drag, startPoint x: 68, startPoint y: 168, endPoint x: 45, endPoint y: 168, distance: 22.8
click at [45, 168] on main "Allowance Age Employee Employee+spouse Employee + 1 child Employee + 2 children…" at bounding box center [470, 246] width 940 height 492
click at [144, 162] on td "19" at bounding box center [98, 168] width 96 height 20
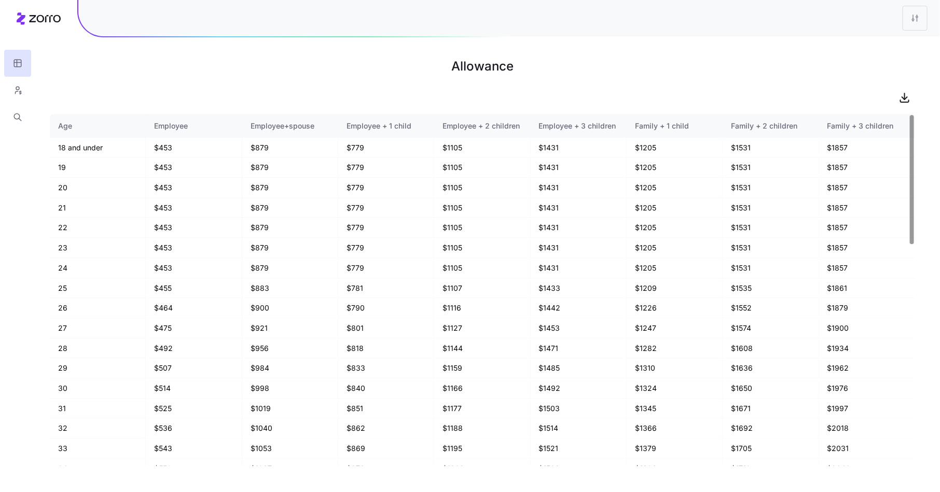
click at [180, 93] on div at bounding box center [482, 97] width 865 height 21
drag, startPoint x: 175, startPoint y: 159, endPoint x: 151, endPoint y: 159, distance: 23.9
click at [151, 159] on td "$453" at bounding box center [194, 168] width 96 height 20
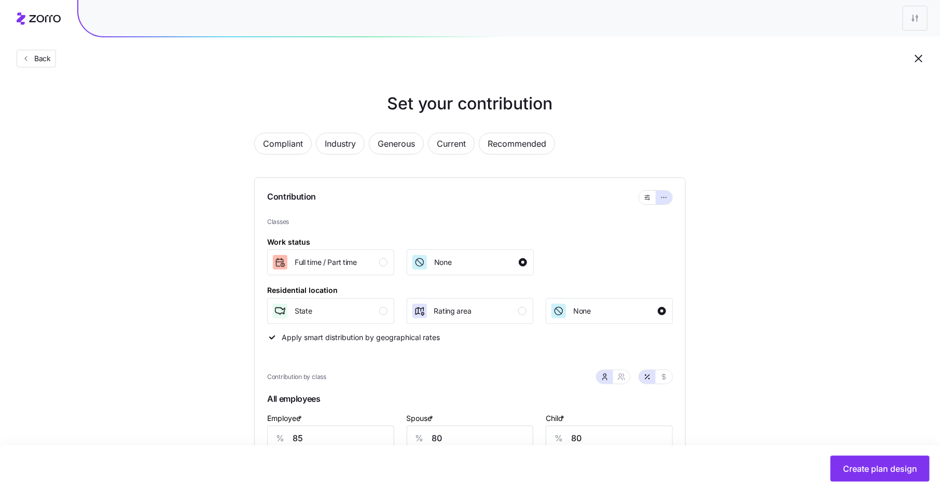
click at [179, 164] on div "Set your contribution Compliant Industry Generous Current Recommended Contribut…" at bounding box center [470, 469] width 940 height 756
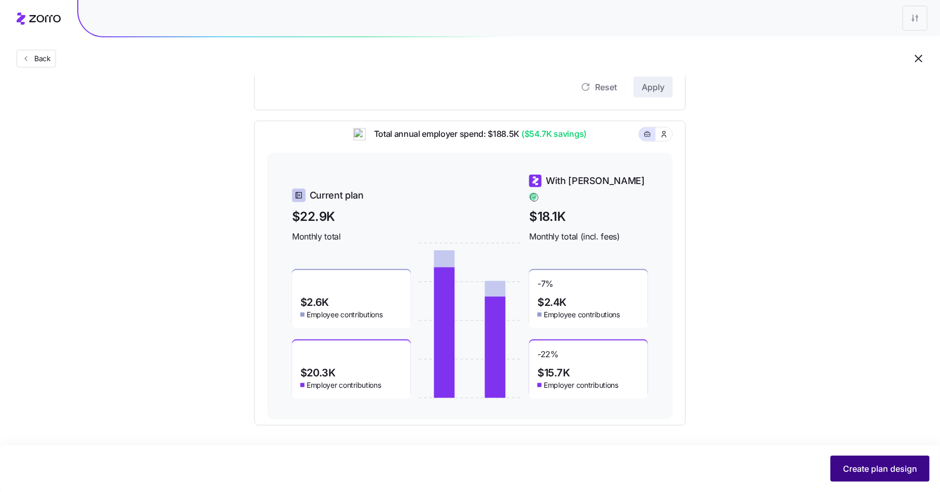
click at [868, 472] on span "Create plan design" at bounding box center [880, 469] width 74 height 12
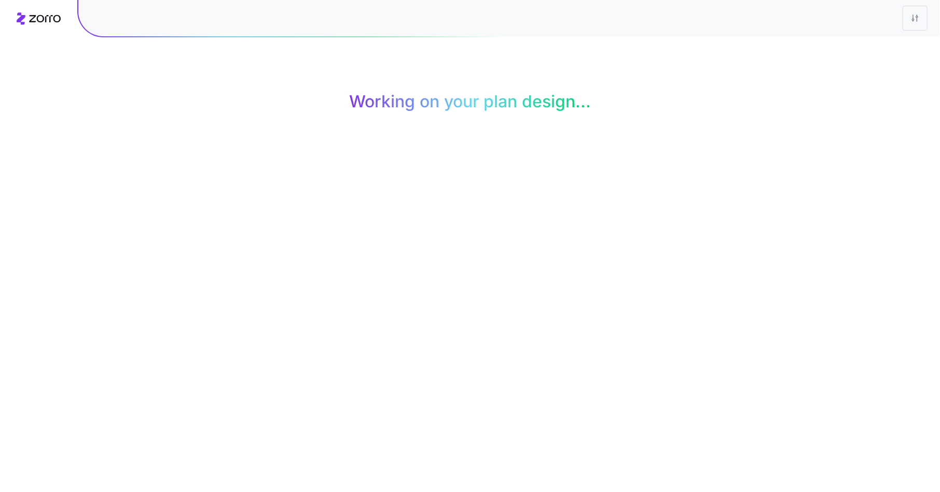
scroll to position [0, 0]
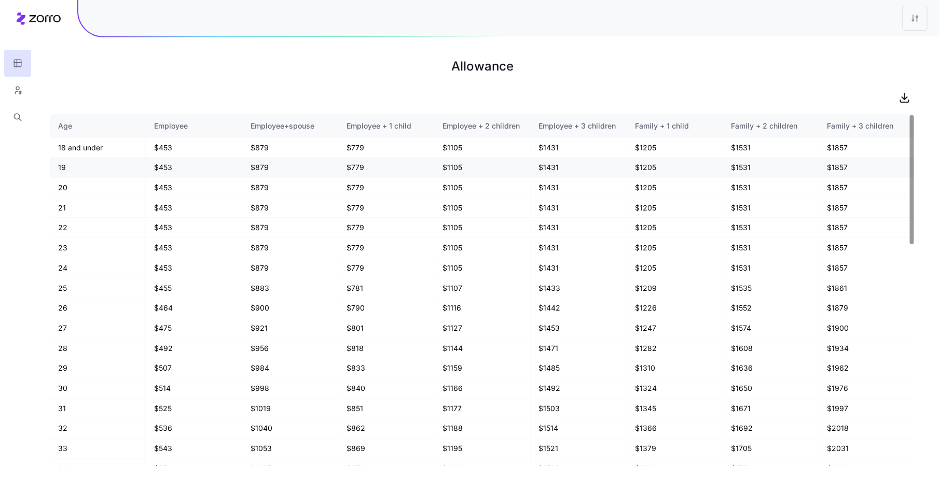
scroll to position [605, 0]
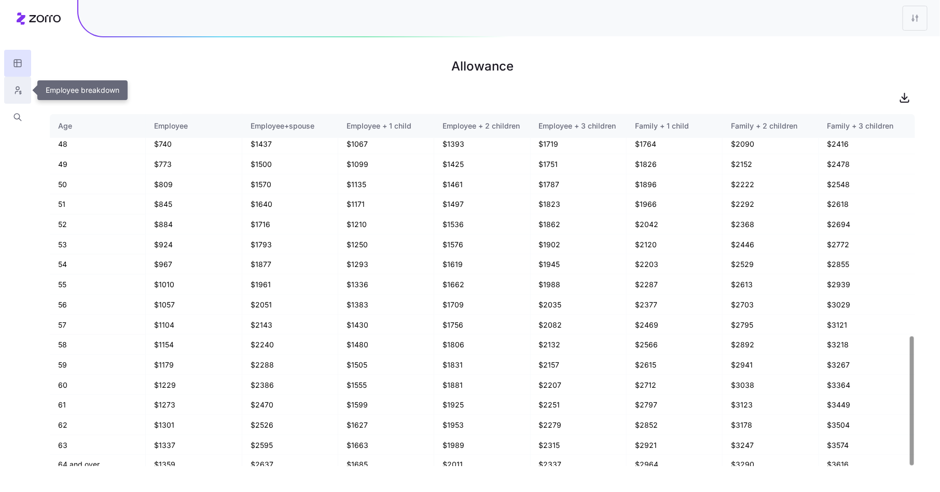
click at [24, 92] on button "button" at bounding box center [17, 90] width 27 height 27
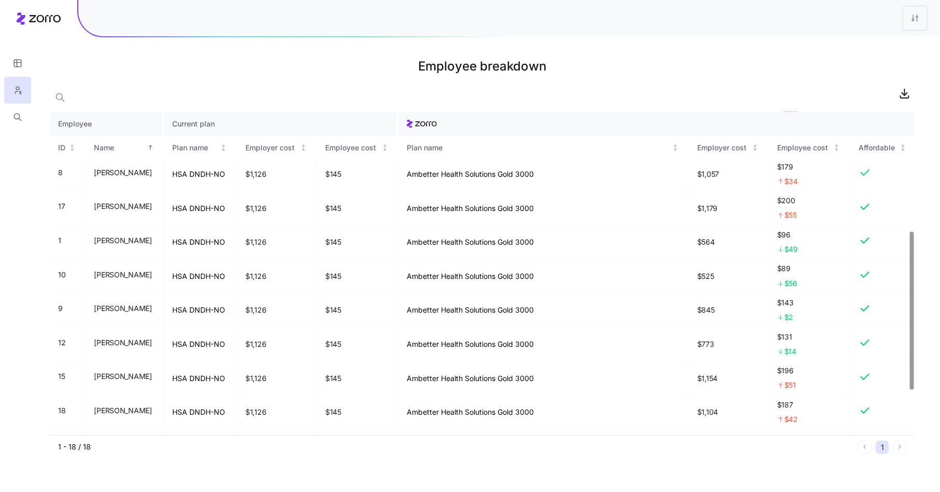
scroll to position [333, 0]
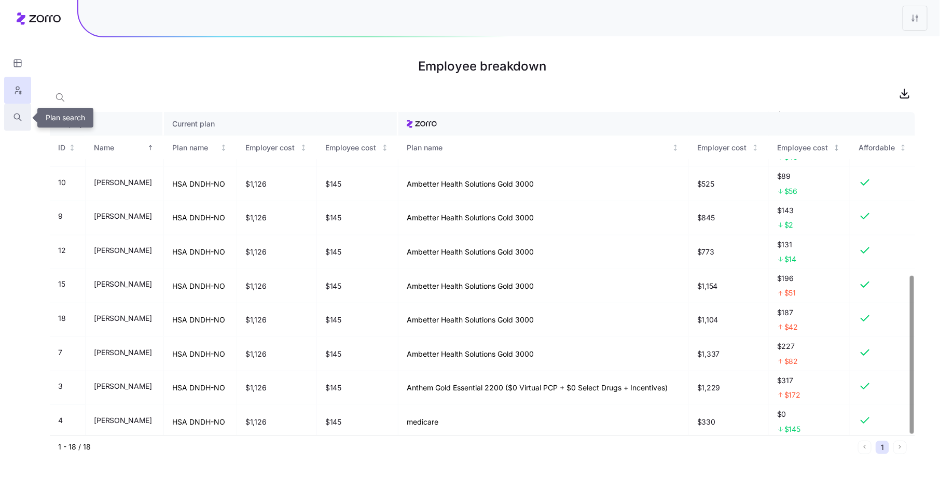
click at [8, 122] on button "button" at bounding box center [17, 117] width 27 height 27
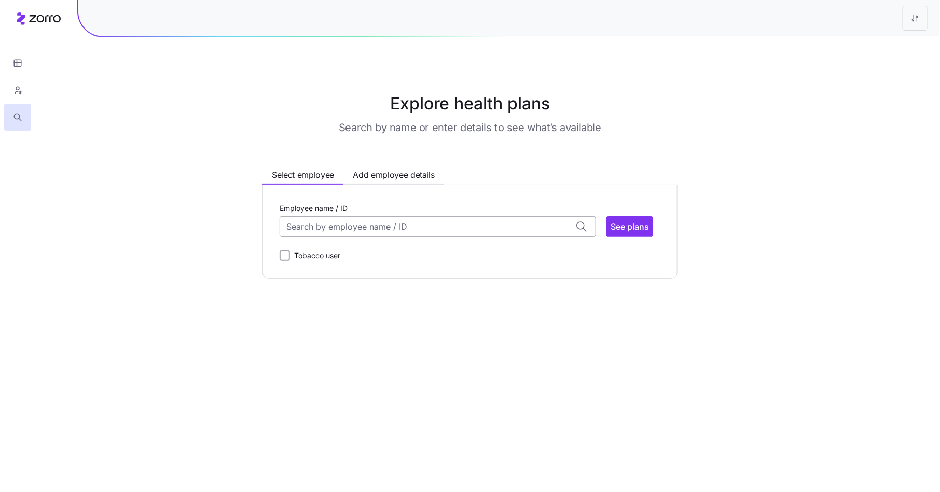
click at [374, 222] on input "Employee name / ID" at bounding box center [438, 226] width 316 height 21
click at [383, 255] on div "Shari Flotow (63) ID: 7 | zip code: 46835" at bounding box center [438, 258] width 312 height 30
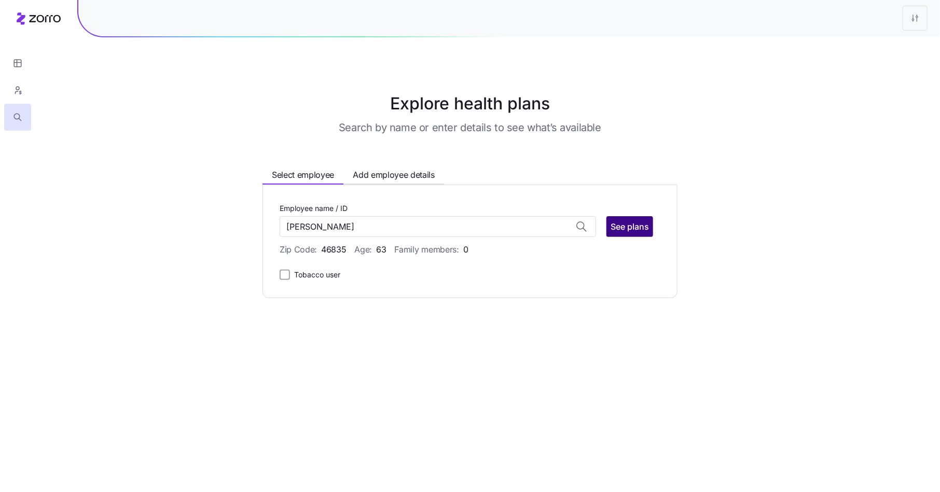
click at [634, 227] on span "See plans" at bounding box center [630, 226] width 38 height 12
type input "Shari Flotow (ID: 7)"
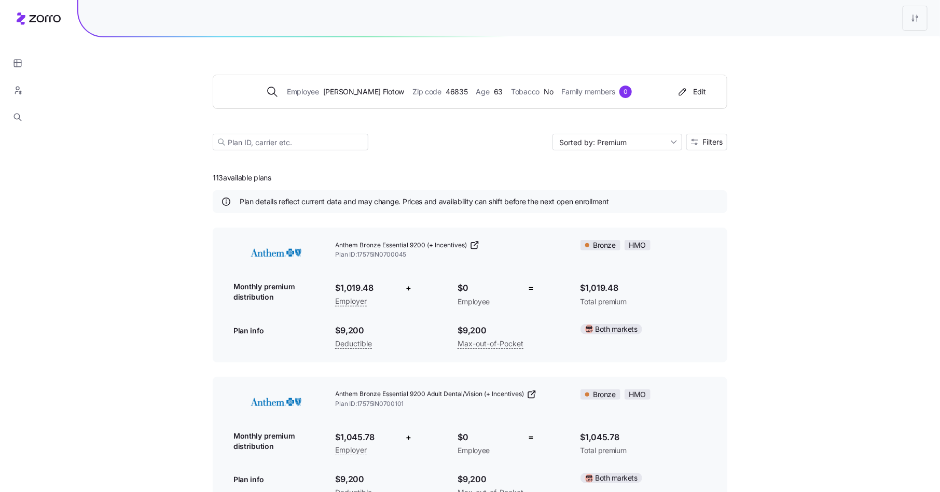
drag, startPoint x: 277, startPoint y: 181, endPoint x: 180, endPoint y: 178, distance: 97.0
click at [180, 178] on div "Employee Shari Flotow Zip code 46835 Age 63 Tobacco No Family members 0 Edit So…" at bounding box center [470, 479] width 940 height 959
click at [416, 142] on div "Sorted by: Premium Filters" at bounding box center [470, 142] width 515 height 17
click at [710, 147] on button "Filters" at bounding box center [706, 142] width 41 height 17
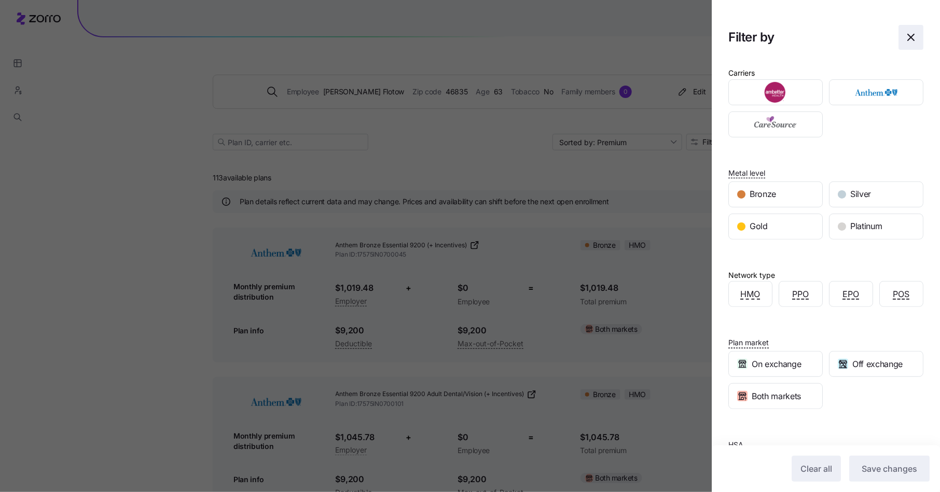
click at [911, 33] on icon "button" at bounding box center [911, 37] width 12 height 12
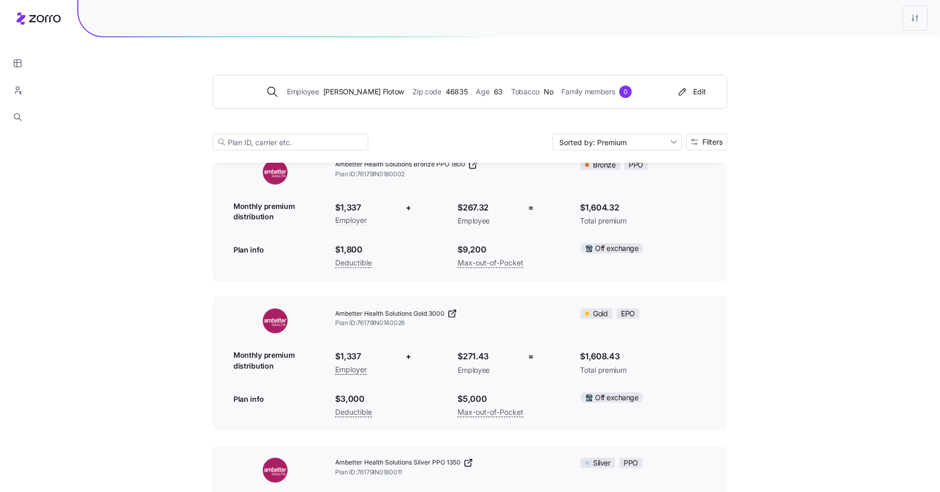
scroll to position [11269, 0]
drag, startPoint x: 363, startPoint y: 225, endPoint x: 321, endPoint y: 223, distance: 41.6
click at [321, 223] on div "Ambetter Health Solutions Bronze PPO 1800 Plan ID: 76179IN0180002 Bronze PPO Mo…" at bounding box center [470, 216] width 490 height 127
click at [372, 216] on span "$1,337" at bounding box center [363, 209] width 55 height 13
drag, startPoint x: 372, startPoint y: 225, endPoint x: 335, endPoint y: 227, distance: 37.9
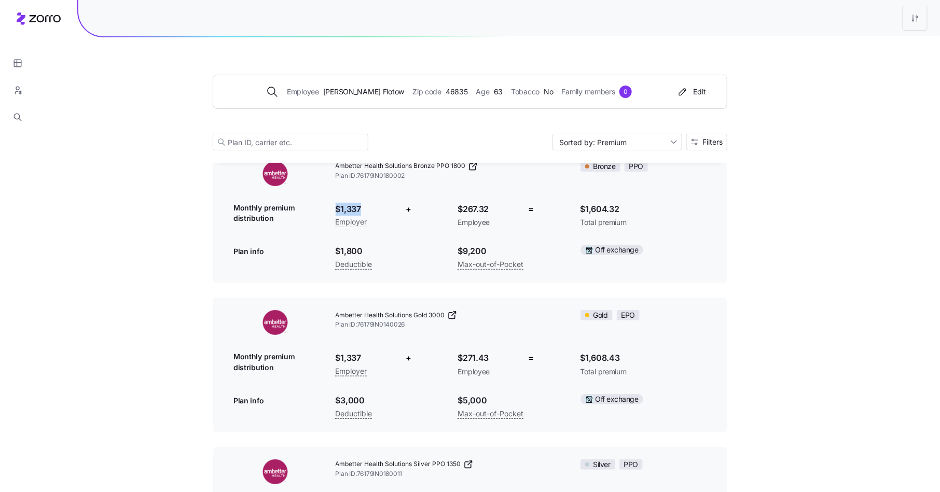
click at [335, 227] on div "$1,337 Employer" at bounding box center [363, 216] width 72 height 43
click at [365, 216] on span "$1,337" at bounding box center [363, 209] width 55 height 13
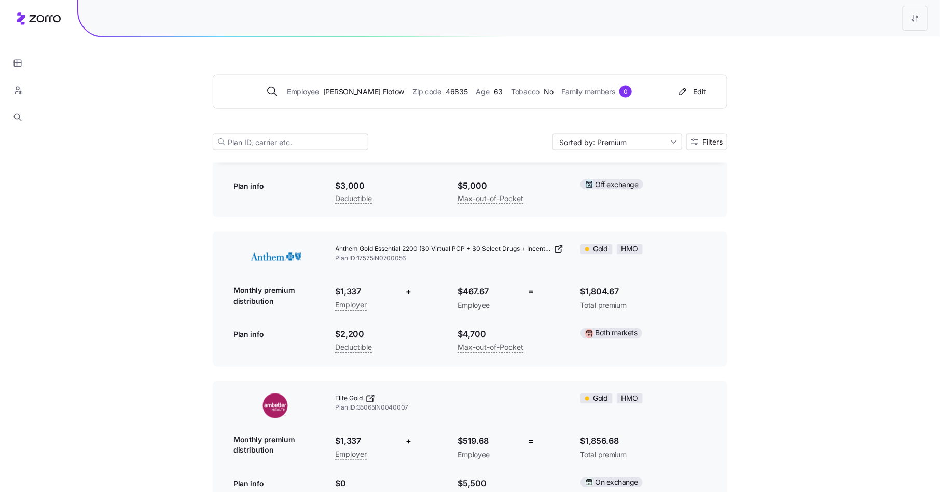
scroll to position [13874, 0]
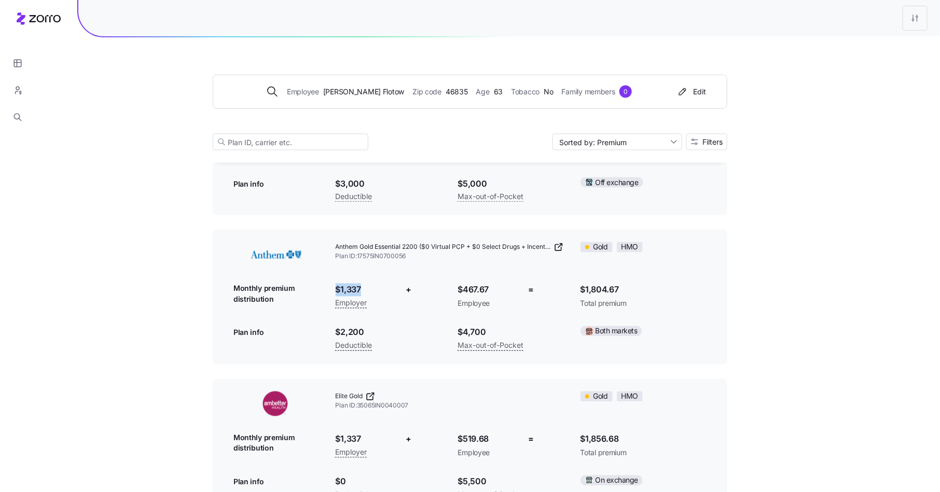
drag, startPoint x: 363, startPoint y: 312, endPoint x: 322, endPoint y: 312, distance: 41.0
click at [321, 312] on div "Anthem Gold Essential 2200 ($0 Virtual PCP + $0 Select Drugs + Incentives) Plan…" at bounding box center [470, 297] width 490 height 127
click at [383, 297] on span "$1,337" at bounding box center [363, 290] width 55 height 13
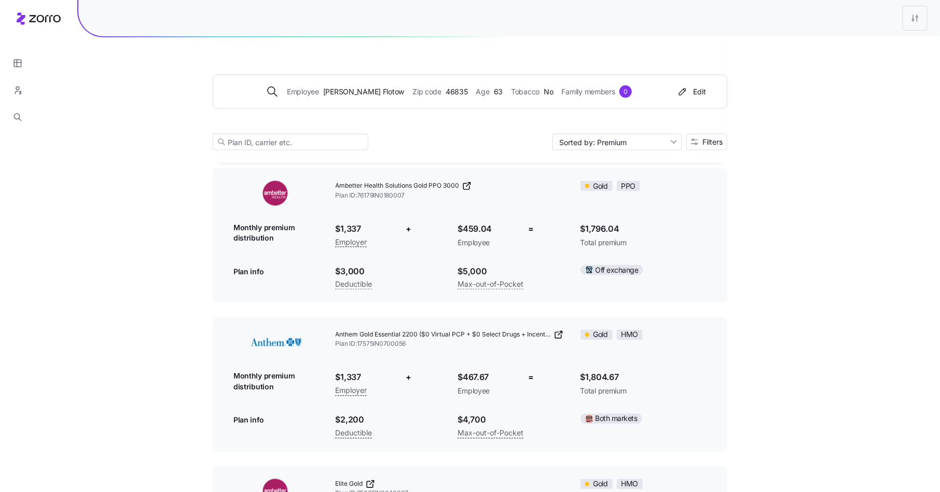
scroll to position [13782, 0]
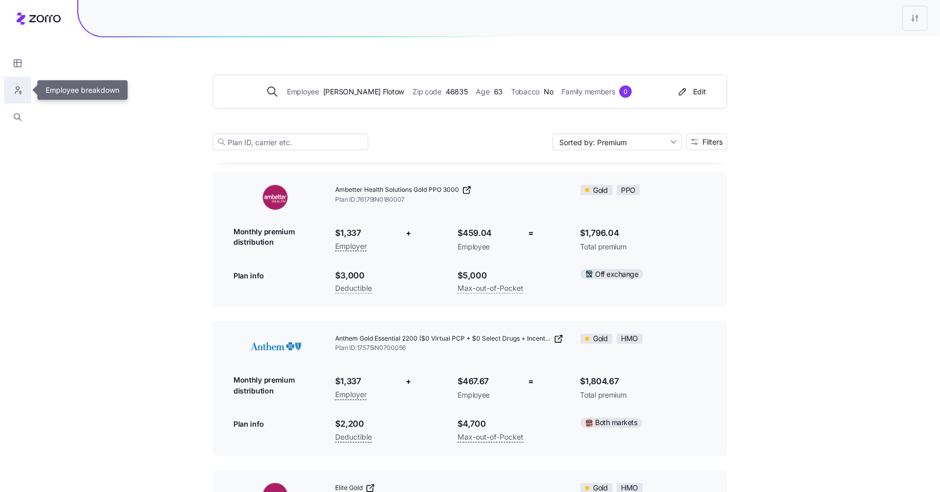
click at [26, 99] on button "button" at bounding box center [17, 90] width 27 height 27
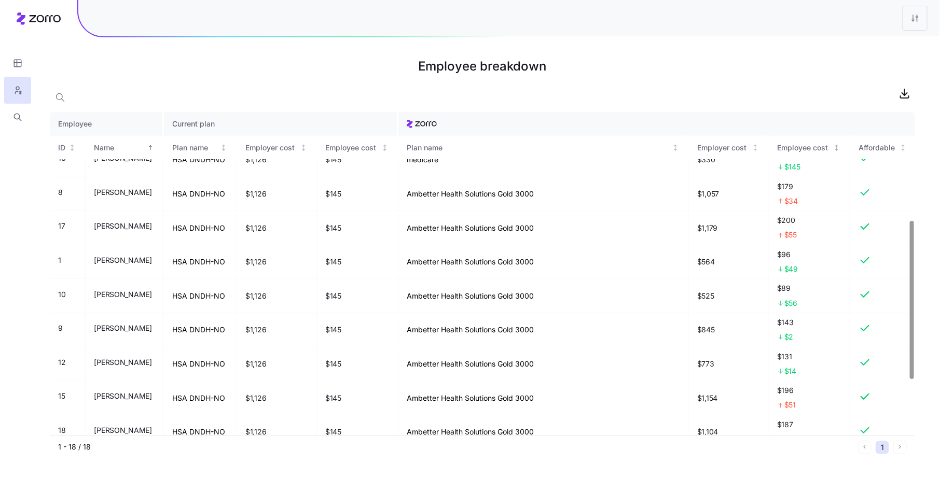
scroll to position [219, 0]
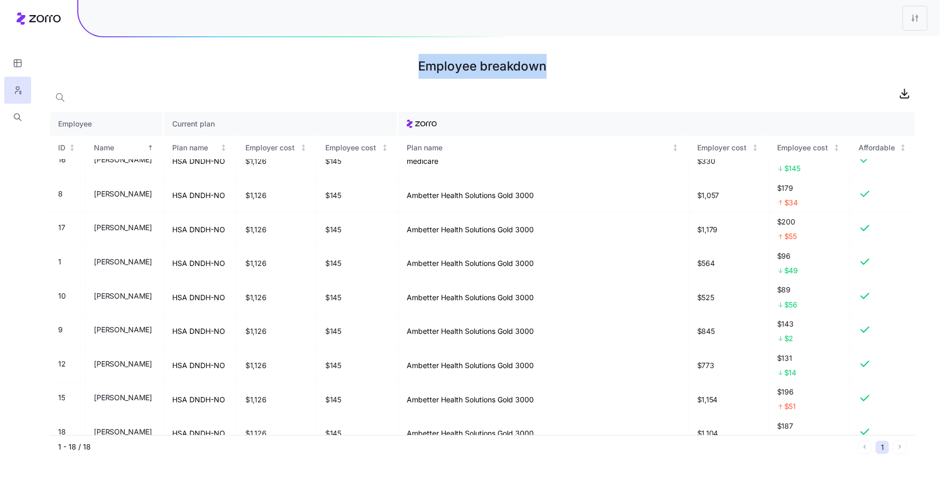
drag, startPoint x: 564, startPoint y: 73, endPoint x: 407, endPoint y: 71, distance: 157.2
click at [411, 72] on h1 "Employee breakdown" at bounding box center [482, 66] width 865 height 25
click at [407, 71] on h1 "Employee breakdown" at bounding box center [482, 66] width 865 height 25
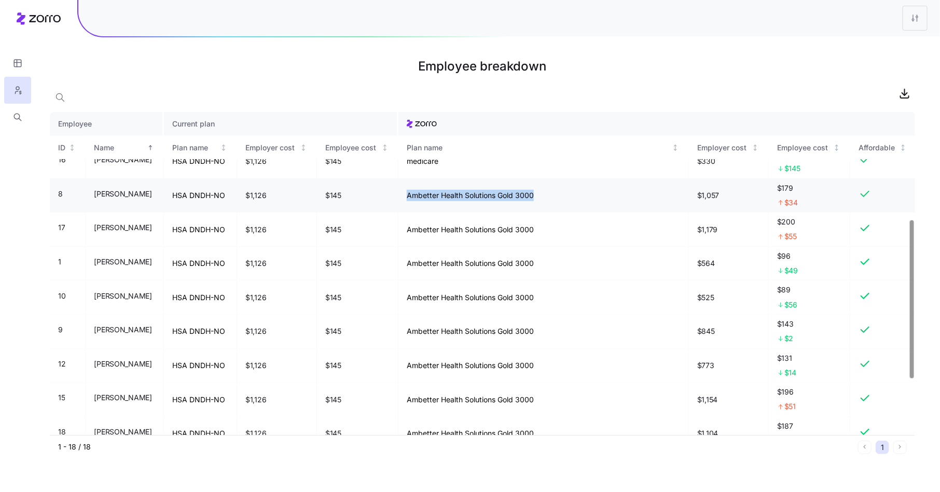
drag, startPoint x: 407, startPoint y: 192, endPoint x: 551, endPoint y: 193, distance: 144.2
click at [551, 193] on td "Ambetter Health Solutions Gold 3000" at bounding box center [543, 196] width 291 height 34
drag, startPoint x: 798, startPoint y: 202, endPoint x: 769, endPoint y: 183, distance: 34.5
click at [769, 183] on td "$179 $34" at bounding box center [809, 196] width 81 height 34
click at [809, 191] on div "$179 $34" at bounding box center [809, 195] width 64 height 25
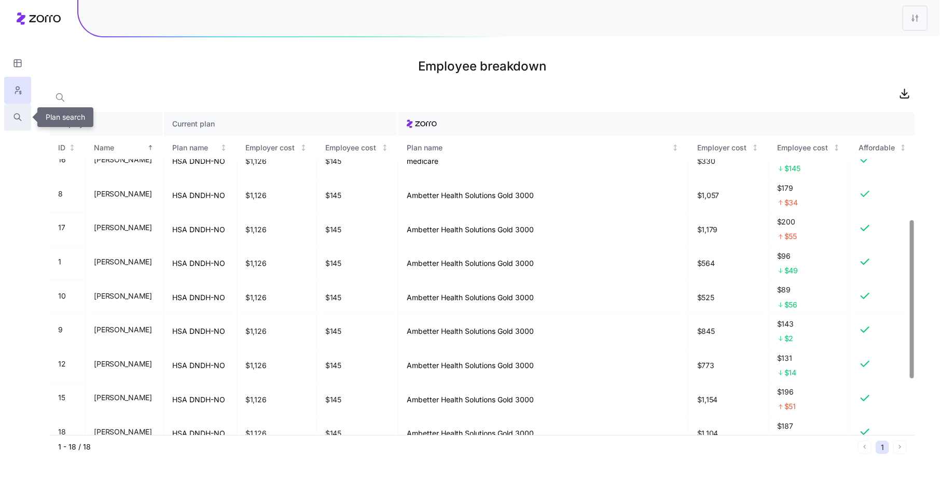
click at [15, 114] on icon "button" at bounding box center [17, 117] width 9 height 10
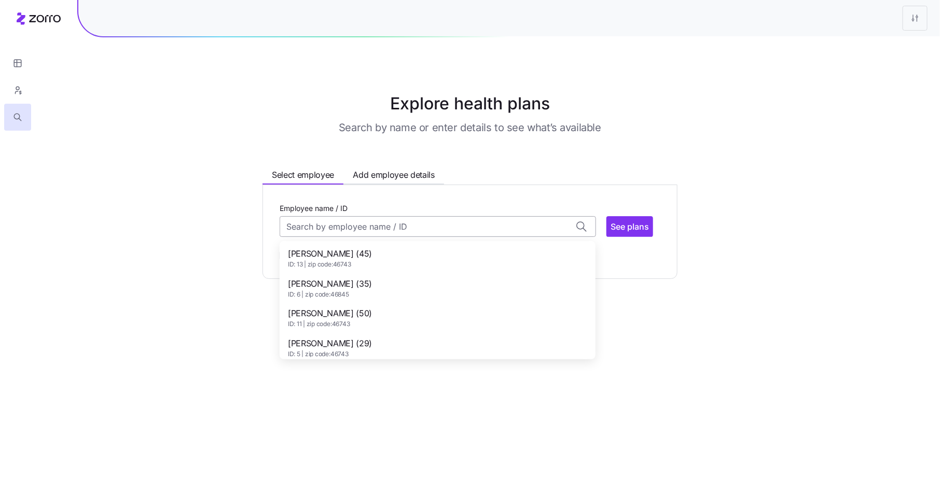
click at [403, 228] on input "Employee name / ID" at bounding box center [438, 226] width 316 height 21
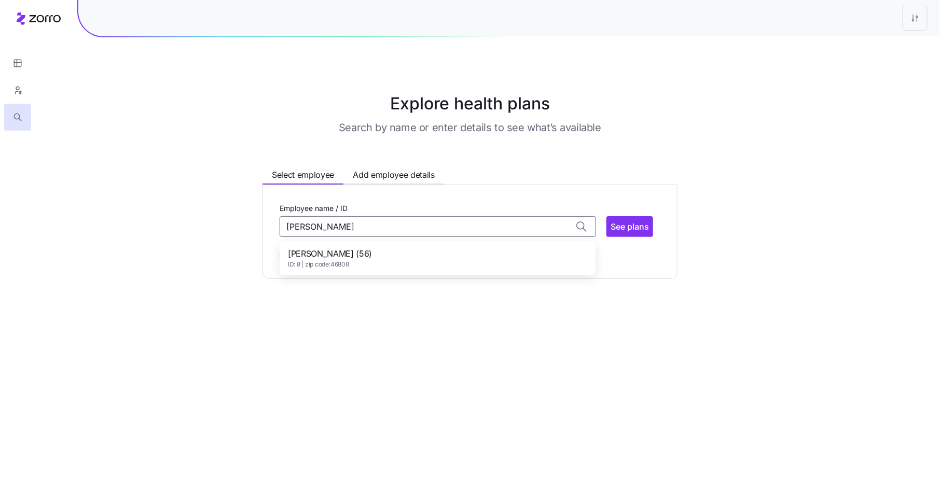
click at [406, 255] on div "David Gottfried (56) ID: 8 | zip code: 46808" at bounding box center [438, 258] width 312 height 30
type input "David Gottfried"
click at [623, 219] on button "See plans" at bounding box center [629, 226] width 47 height 21
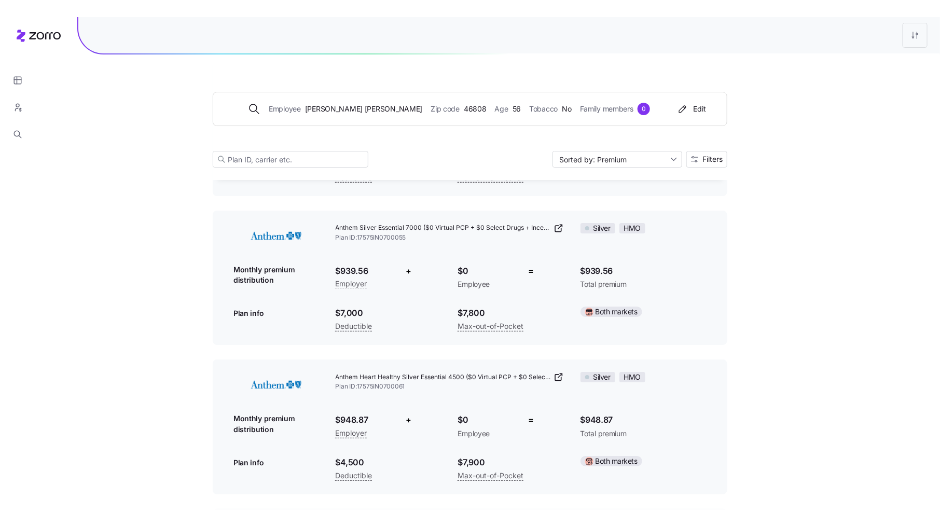
scroll to position [1675, 0]
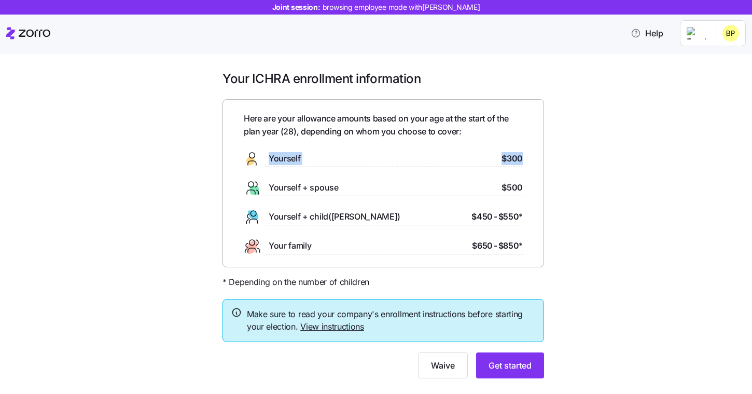
drag, startPoint x: 522, startPoint y: 158, endPoint x: 259, endPoint y: 156, distance: 263.0
click at [259, 156] on div "Yourself $300" at bounding box center [383, 158] width 279 height 17
click at [375, 177] on div "Here are your allowance amounts based on your age at the start of the plan year…" at bounding box center [383, 183] width 279 height 142
drag, startPoint x: 528, startPoint y: 249, endPoint x: 443, endPoint y: 248, distance: 85.1
click at [443, 248] on div "Here are your allowance amounts based on your age at the start of the plan year…" at bounding box center [384, 183] width 322 height 168
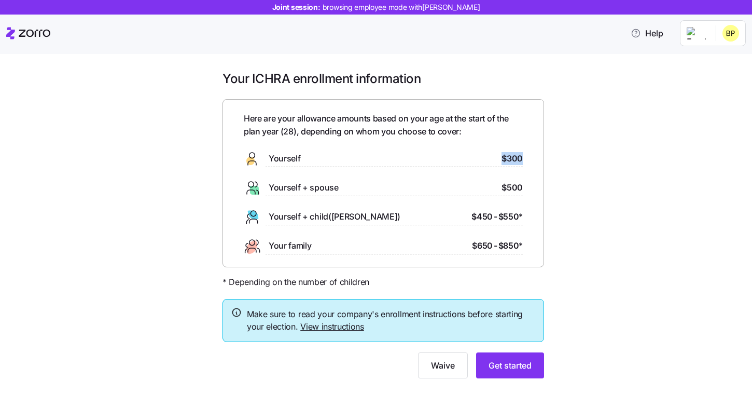
drag, startPoint x: 528, startPoint y: 159, endPoint x: 496, endPoint y: 159, distance: 31.6
click at [496, 159] on div "Here are your allowance amounts based on your age at the start of the plan year…" at bounding box center [384, 183] width 322 height 168
click at [529, 199] on div "Here are your allowance amounts based on your age at the start of the plan year…" at bounding box center [384, 183] width 322 height 168
drag, startPoint x: 297, startPoint y: 129, endPoint x: 281, endPoint y: 129, distance: 16.6
click at [281, 129] on span "Here are your allowance amounts based on your age at the start of the plan year…" at bounding box center [383, 125] width 279 height 26
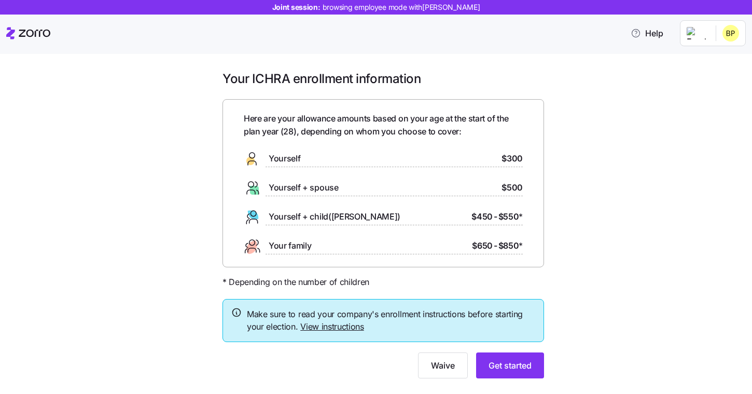
click at [313, 141] on div "Here are your allowance amounts based on your age at the start of the plan year…" at bounding box center [383, 183] width 279 height 142
drag, startPoint x: 296, startPoint y: 130, endPoint x: 281, endPoint y: 130, distance: 14.5
click at [281, 130] on span "Here are your allowance amounts based on your age at the start of the plan year…" at bounding box center [383, 125] width 279 height 26
click at [314, 141] on div "Here are your allowance amounts based on your age at the start of the plan year…" at bounding box center [383, 183] width 279 height 142
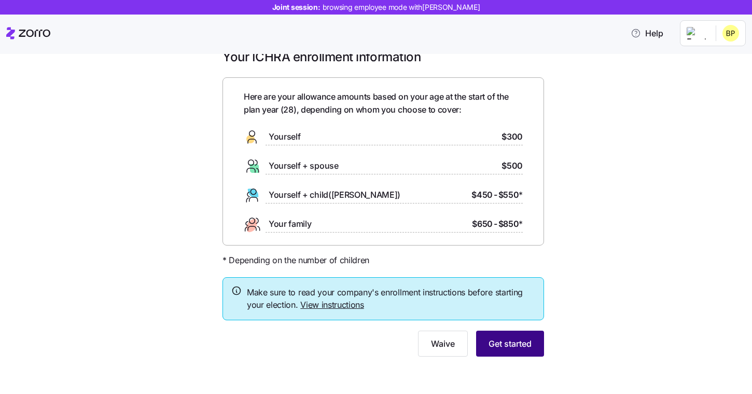
click at [525, 346] on span "Get started" at bounding box center [510, 343] width 43 height 12
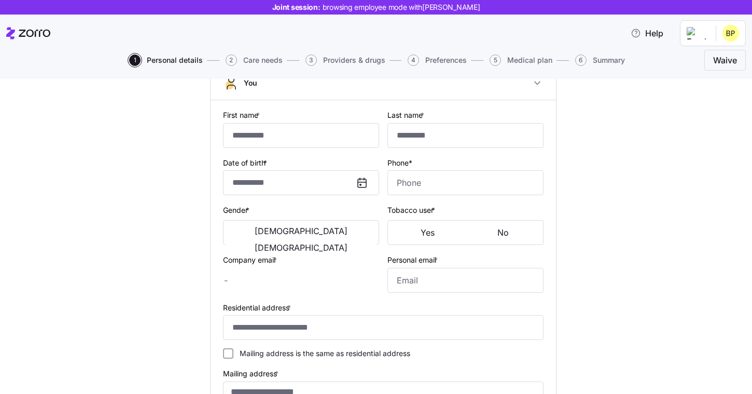
scroll to position [79, 0]
type input "*****"
type input "brocktober@email.com"
type input "gavin@test.com"
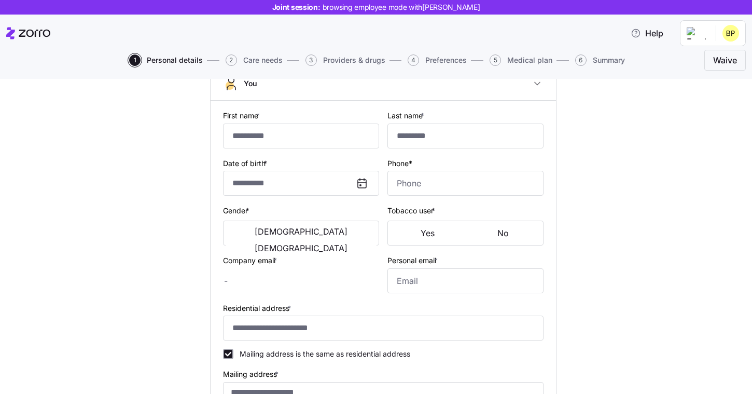
type input "**********"
checkbox input "true"
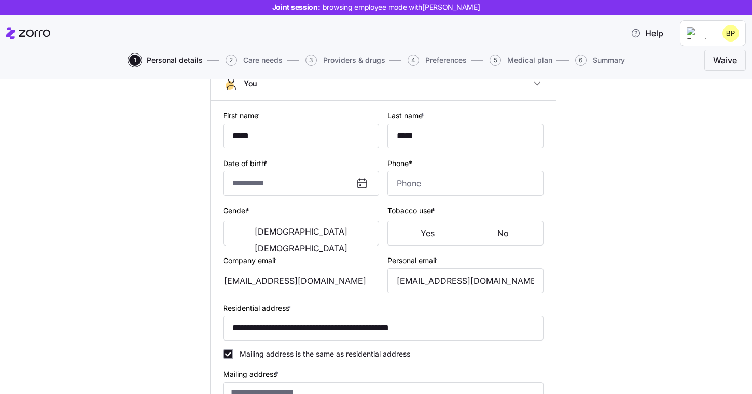
type input "**********"
type input "(417) 840-3737"
type input "US citizen"
type input "Single"
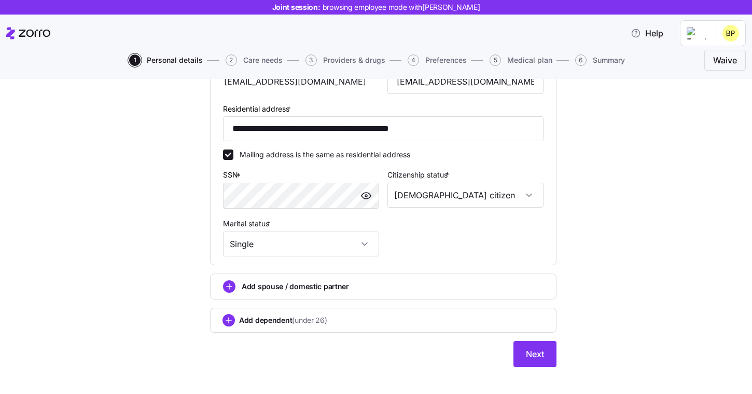
scroll to position [279, 0]
click at [522, 364] on button "Next" at bounding box center [535, 353] width 43 height 26
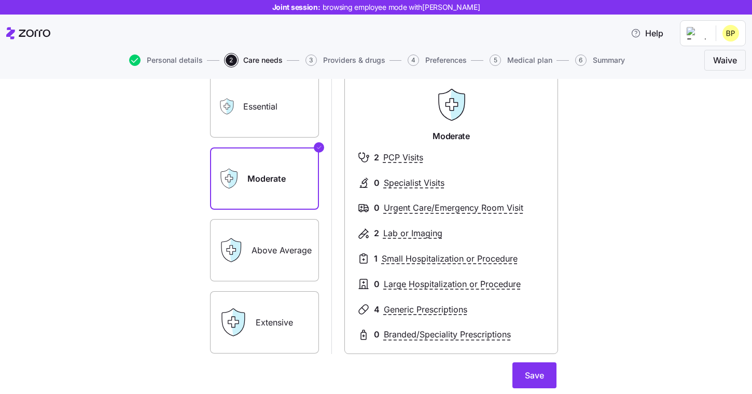
scroll to position [86, 0]
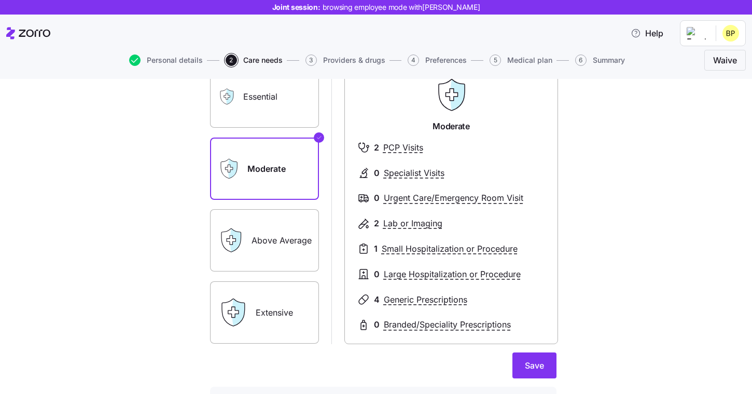
click at [251, 306] on div "Extensive" at bounding box center [264, 312] width 109 height 62
click at [310, 246] on label "Above Average" at bounding box center [264, 240] width 109 height 62
click at [0, 0] on input "Above Average" at bounding box center [0, 0] width 0 height 0
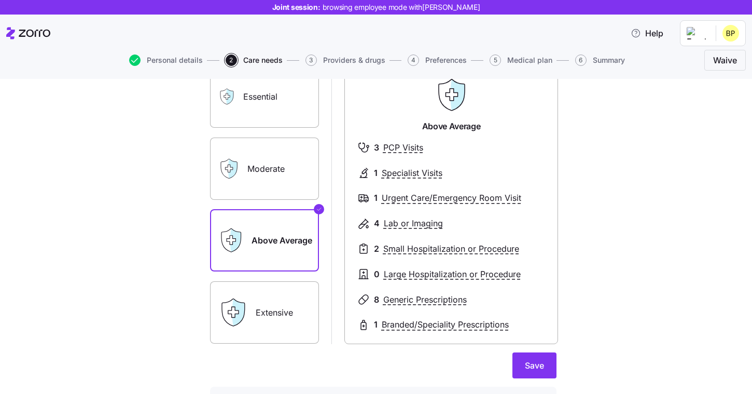
click at [313, 311] on label "Extensive" at bounding box center [264, 312] width 109 height 62
click at [0, 0] on input "Extensive" at bounding box center [0, 0] width 0 height 0
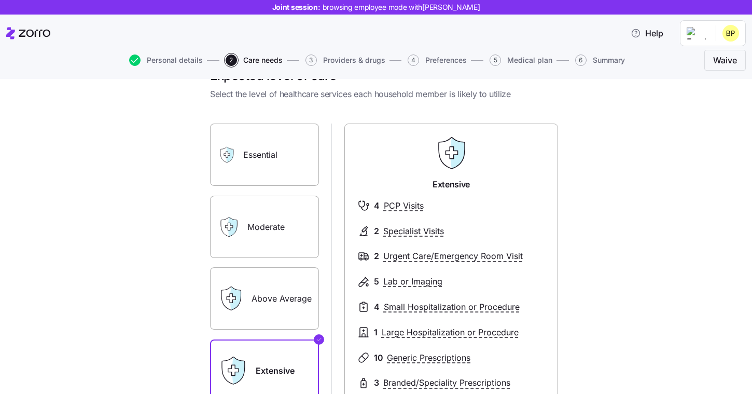
scroll to position [25, 0]
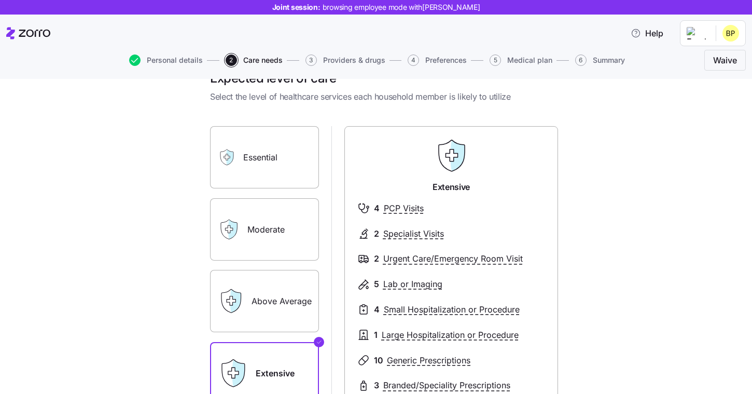
click at [250, 166] on label "Essential" at bounding box center [264, 157] width 109 height 62
click at [0, 0] on input "Essential" at bounding box center [0, 0] width 0 height 0
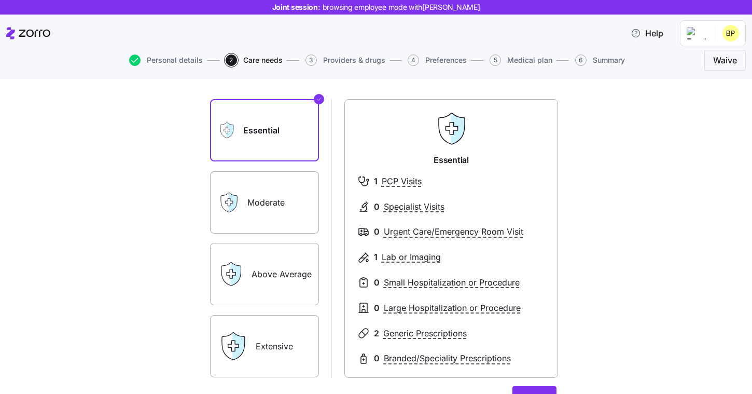
scroll to position [58, 0]
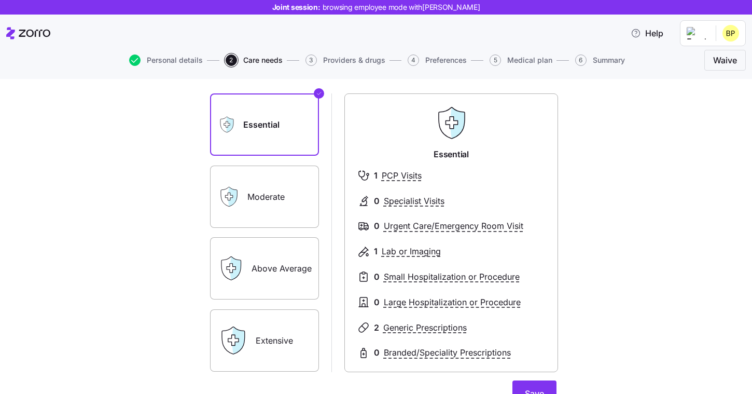
click at [270, 275] on label "Above Average" at bounding box center [264, 268] width 109 height 62
click at [0, 0] on input "Above Average" at bounding box center [0, 0] width 0 height 0
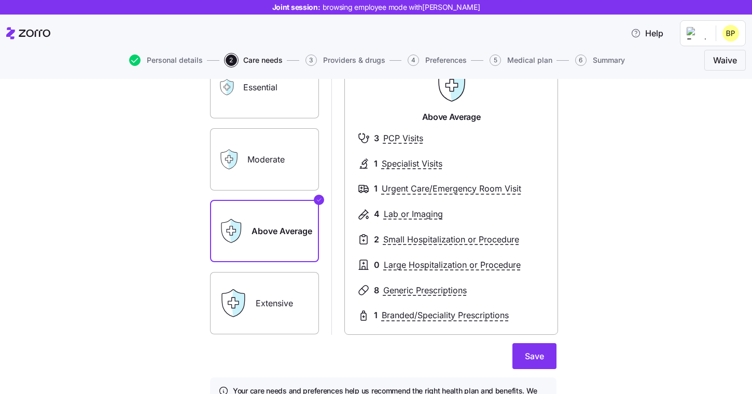
scroll to position [100, 0]
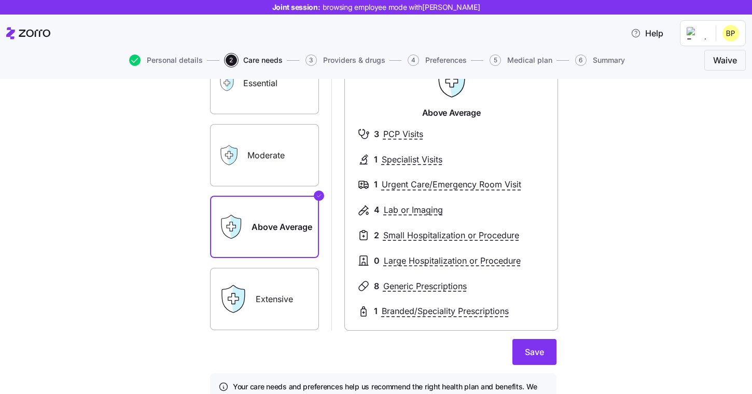
click at [299, 302] on label "Extensive" at bounding box center [264, 299] width 109 height 62
click at [0, 0] on input "Extensive" at bounding box center [0, 0] width 0 height 0
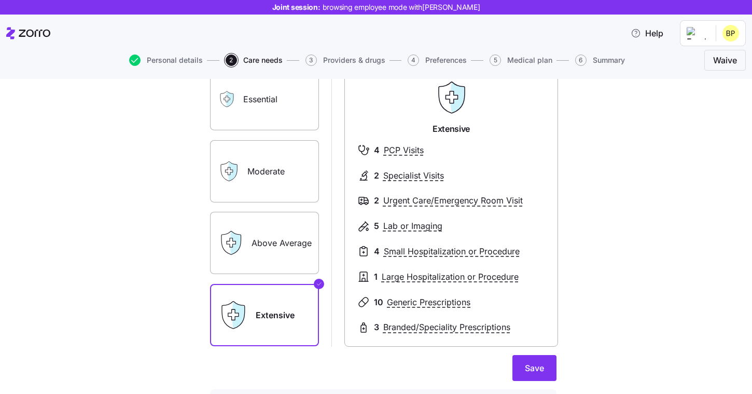
scroll to position [102, 0]
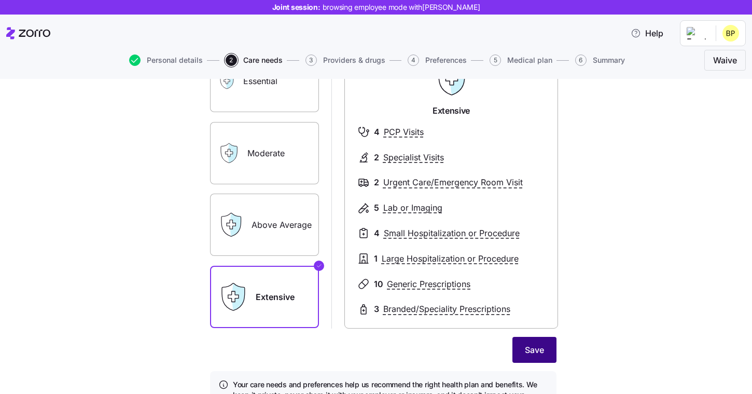
click at [528, 352] on span "Save" at bounding box center [534, 349] width 19 height 12
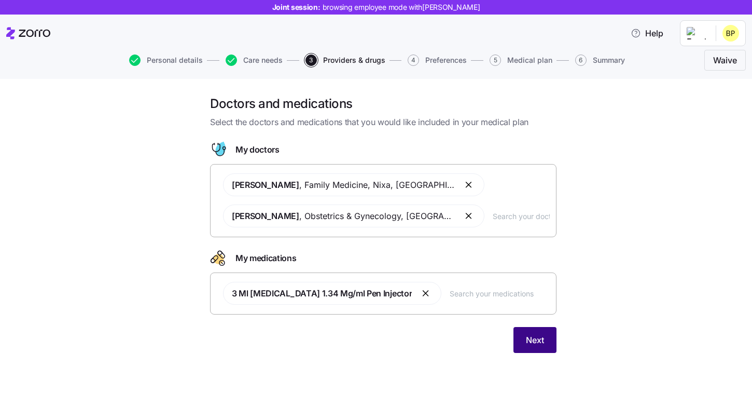
click at [528, 347] on button "Next" at bounding box center [535, 340] width 43 height 26
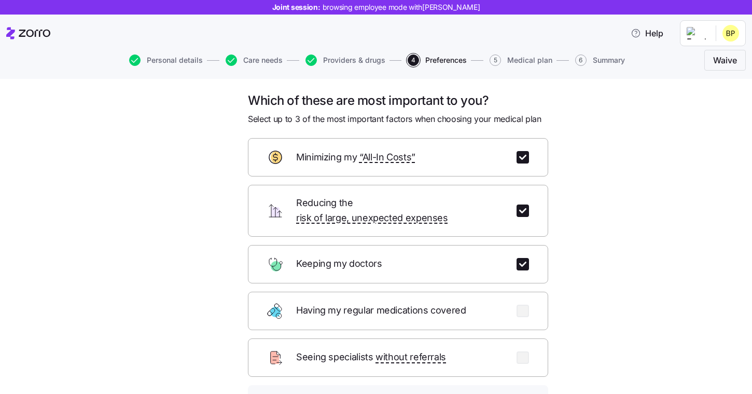
scroll to position [2, 0]
click at [517, 159] on input "checkbox" at bounding box center [523, 158] width 12 height 12
checkbox input "false"
click at [520, 205] on input "checkbox" at bounding box center [523, 211] width 12 height 12
checkbox input "false"
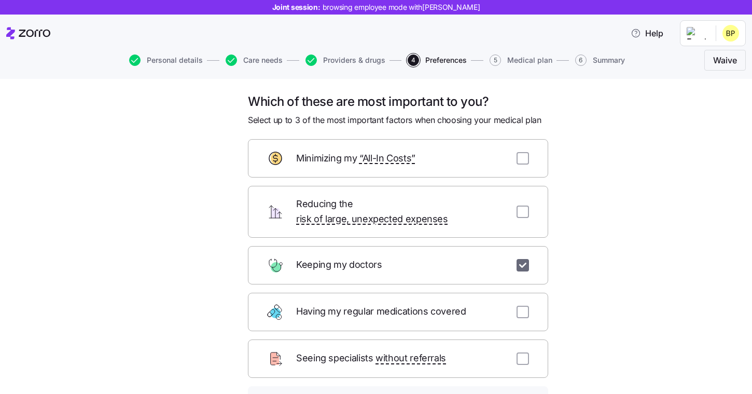
click at [523, 259] on input "checkbox" at bounding box center [523, 265] width 12 height 12
checkbox input "false"
click at [524, 155] on input "checkbox" at bounding box center [523, 158] width 12 height 12
checkbox input "true"
click at [523, 207] on input "checkbox" at bounding box center [523, 211] width 12 height 12
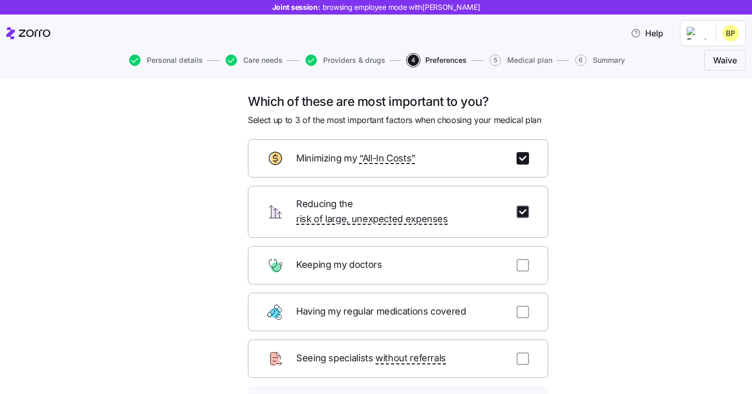
checkbox input "true"
click at [523, 263] on div "Keeping my doctors" at bounding box center [398, 265] width 300 height 38
click at [523, 259] on input "checkbox" at bounding box center [523, 265] width 12 height 12
checkbox input "true"
click at [525, 209] on input "checkbox" at bounding box center [523, 211] width 12 height 12
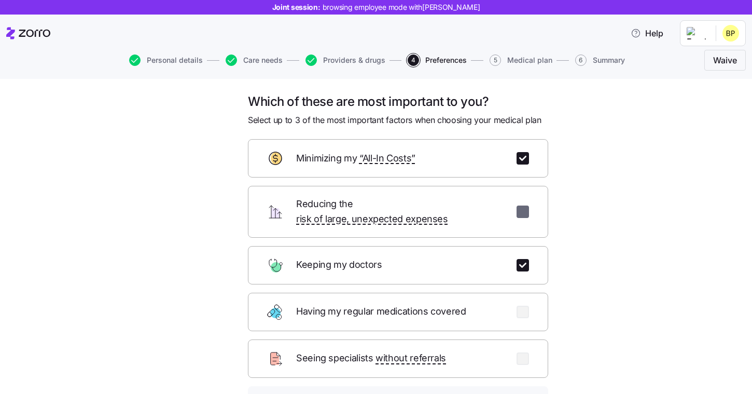
checkbox input "false"
click at [527, 156] on input "checkbox" at bounding box center [523, 158] width 12 height 12
checkbox input "false"
click at [526, 305] on div "Having my regular medications covered" at bounding box center [398, 312] width 300 height 38
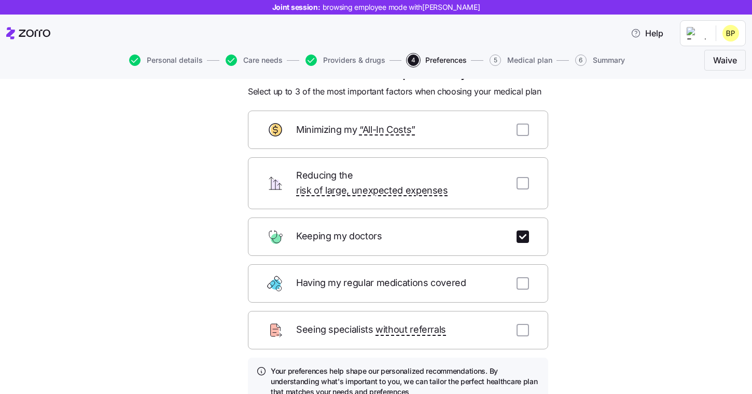
scroll to position [44, 0]
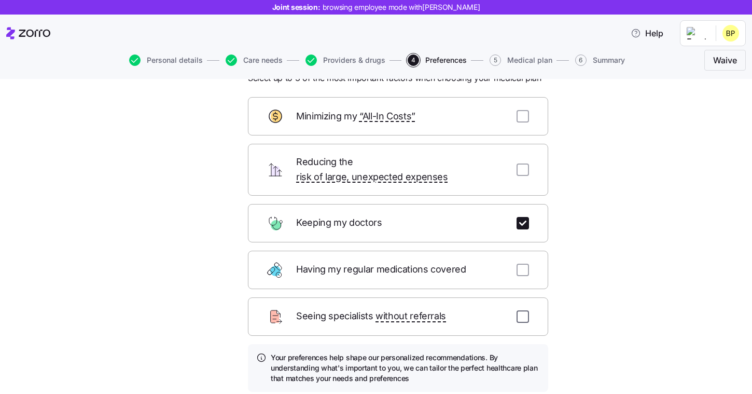
click at [519, 310] on input "checkbox" at bounding box center [523, 316] width 12 height 12
checkbox input "true"
click at [520, 264] on input "checkbox" at bounding box center [523, 270] width 12 height 12
checkbox input "true"
click at [527, 310] on input "checkbox" at bounding box center [523, 316] width 12 height 12
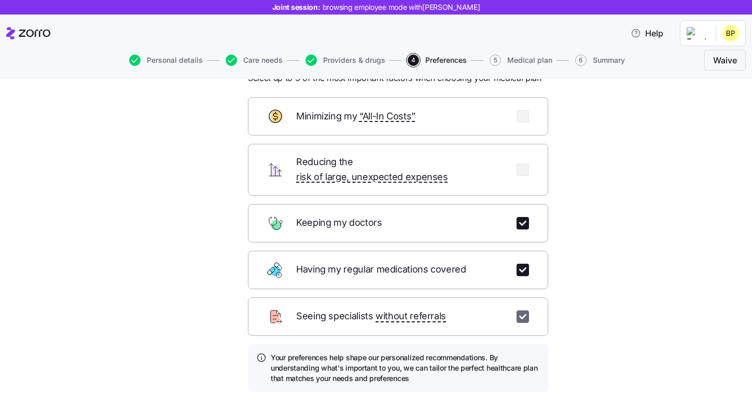
checkbox input "false"
click at [527, 264] on input "checkbox" at bounding box center [523, 270] width 12 height 12
checkbox input "false"
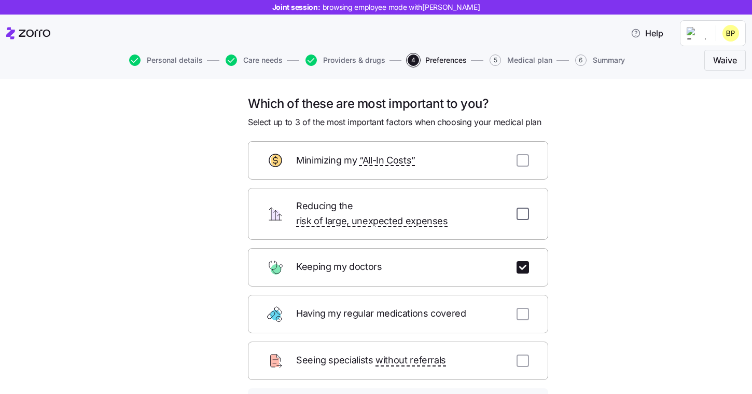
click at [524, 208] on input "checkbox" at bounding box center [523, 214] width 12 height 12
checkbox input "true"
click at [524, 162] on input "checkbox" at bounding box center [523, 160] width 12 height 12
checkbox input "true"
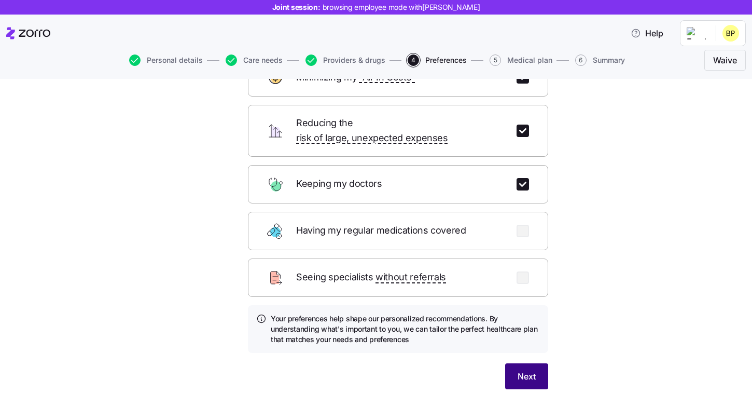
click at [519, 370] on span "Next" at bounding box center [527, 376] width 18 height 12
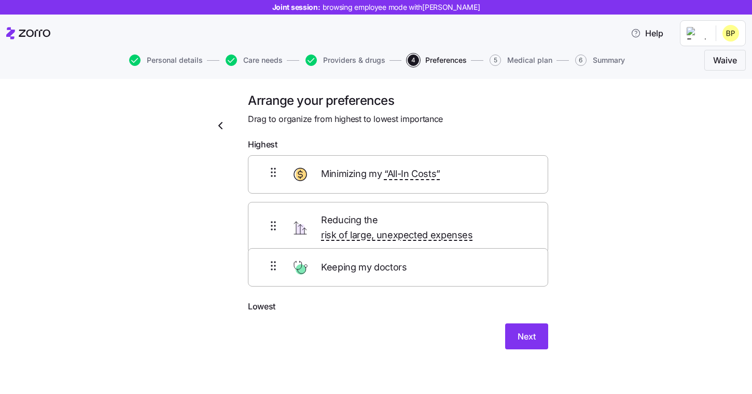
scroll to position [0, 0]
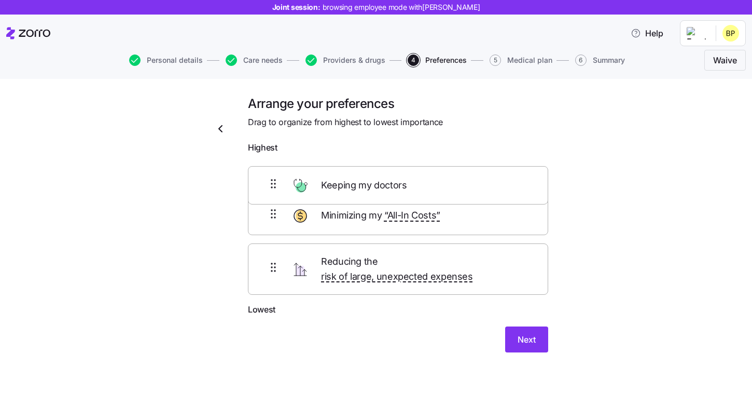
drag, startPoint x: 375, startPoint y: 267, endPoint x: 375, endPoint y: 178, distance: 88.7
click at [375, 178] on div "Minimizing my “All-In Costs” Reducing the risk of large, unexpected expenses Ke…" at bounding box center [398, 230] width 300 height 145
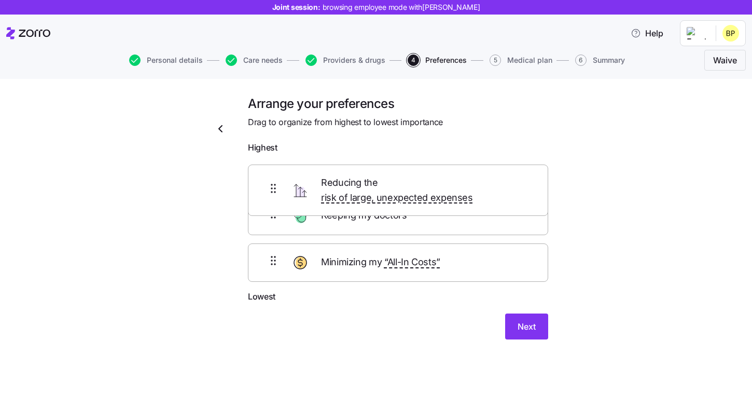
drag, startPoint x: 374, startPoint y: 220, endPoint x: 374, endPoint y: 175, distance: 45.7
click at [374, 175] on div "Keeping my doctors Reducing the risk of large, unexpected expenses Minimizing m…" at bounding box center [398, 224] width 300 height 132
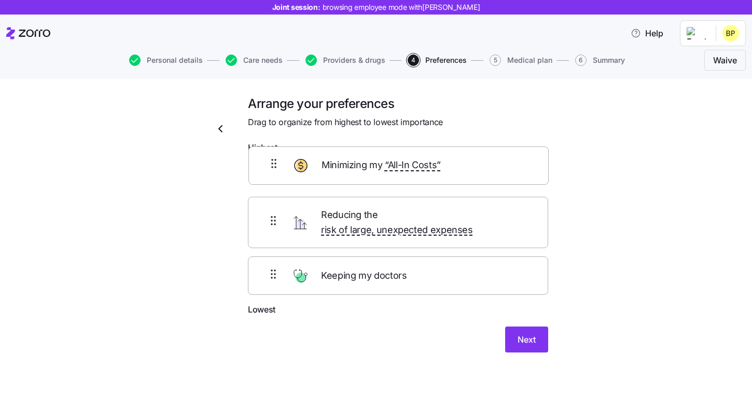
drag, startPoint x: 372, startPoint y: 269, endPoint x: 373, endPoint y: 160, distance: 109.5
click at [373, 160] on div "Reducing the risk of large, unexpected expenses Keeping my doctors Minimizing m…" at bounding box center [398, 230] width 300 height 145
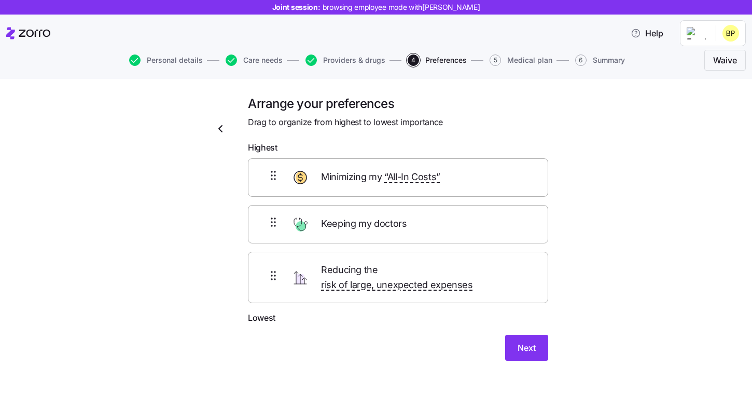
drag, startPoint x: 376, startPoint y: 235, endPoint x: 369, endPoint y: 291, distance: 56.5
click at [369, 291] on form "Highest Minimizing my “All-In Costs” Keeping my doctors Reducing the risk of la…" at bounding box center [398, 250] width 300 height 219
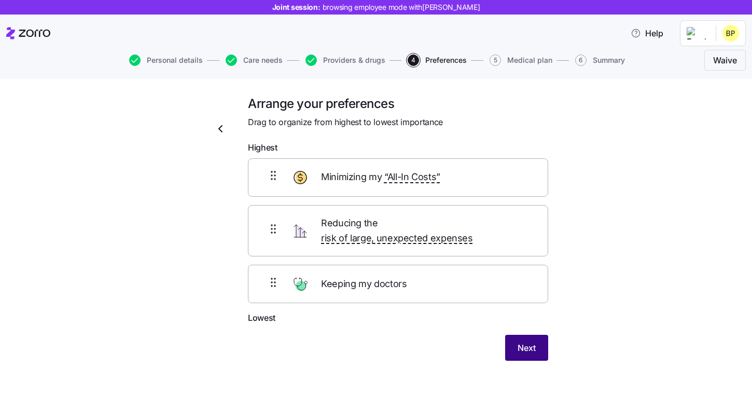
click at [527, 341] on span "Next" at bounding box center [527, 347] width 18 height 12
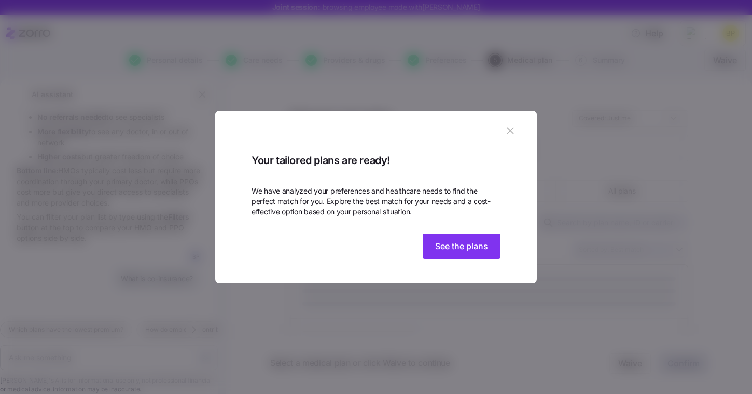
scroll to position [1382, 0]
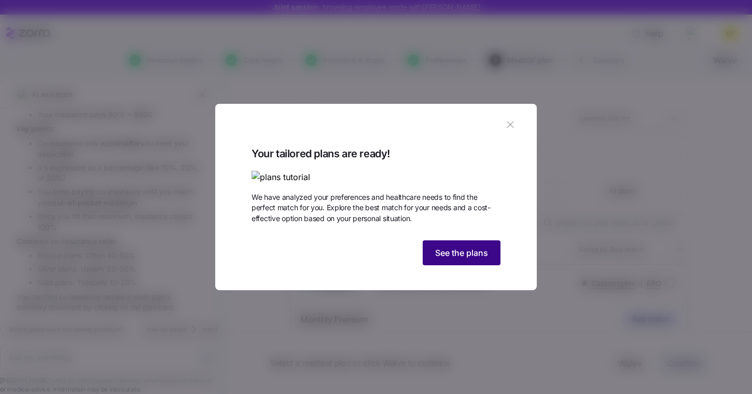
click at [462, 259] on span "See the plans" at bounding box center [461, 252] width 53 height 12
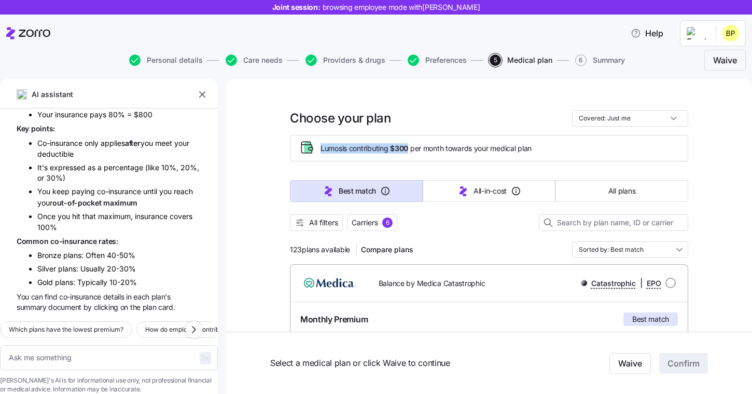
drag, startPoint x: 321, startPoint y: 148, endPoint x: 410, endPoint y: 149, distance: 88.7
click at [410, 149] on span "Lumos is contributing $300 per month towards your medical plan" at bounding box center [426, 148] width 211 height 10
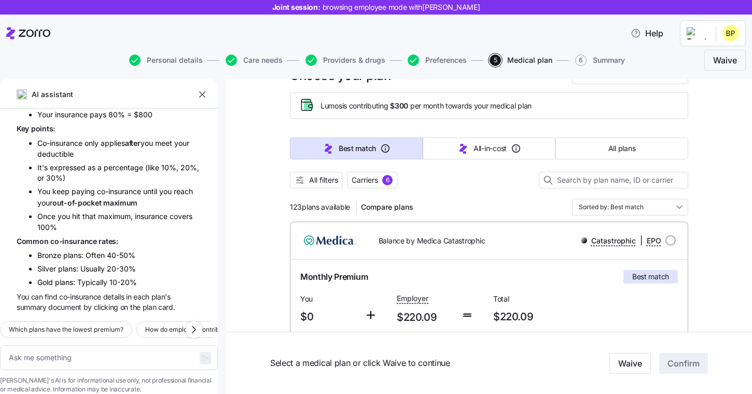
scroll to position [51, 0]
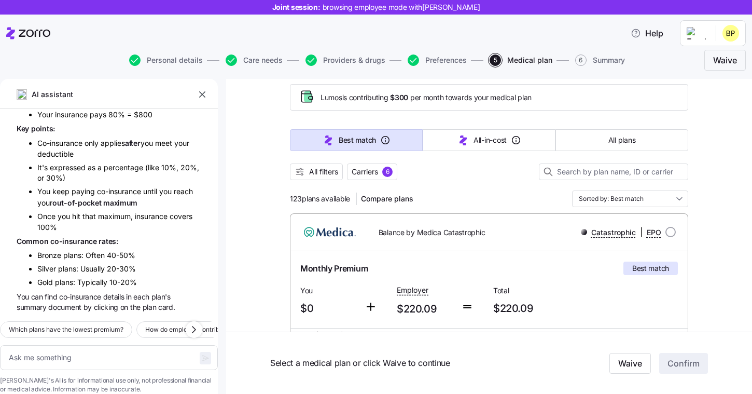
drag, startPoint x: 353, startPoint y: 199, endPoint x: 291, endPoint y: 199, distance: 62.3
click at [290, 199] on div "123 plans available Compare plans" at bounding box center [354, 198] width 128 height 17
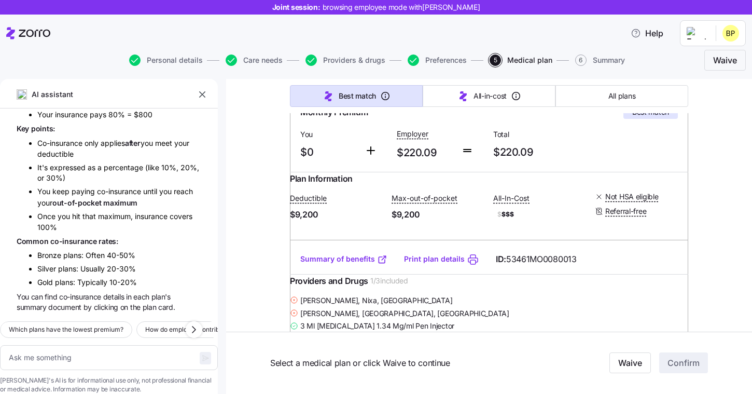
scroll to position [0, 0]
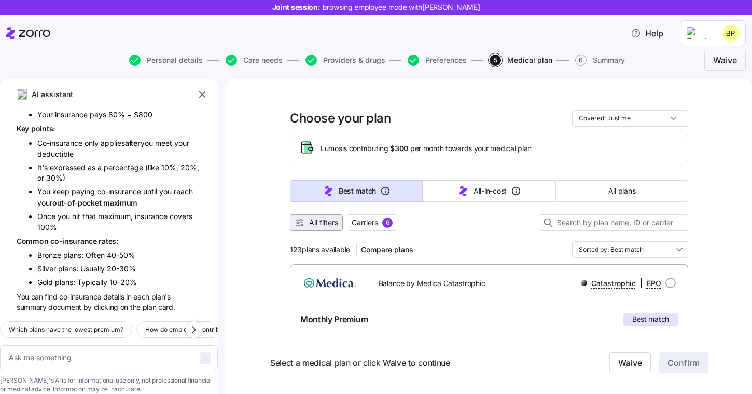
click at [319, 228] on button "All filters" at bounding box center [316, 222] width 53 height 17
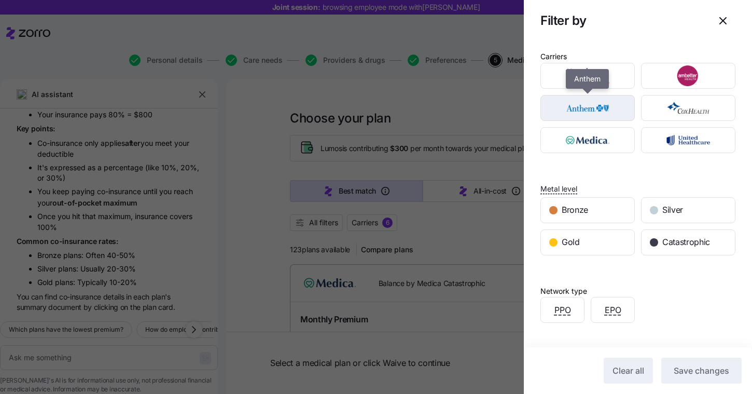
click at [608, 115] on img "button" at bounding box center [588, 108] width 76 height 21
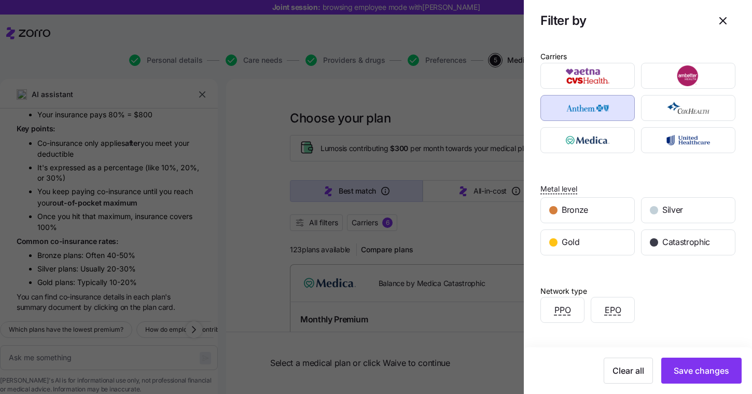
click at [604, 89] on div at bounding box center [587, 76] width 101 height 32
click at [617, 88] on button "button" at bounding box center [588, 76] width 94 height 26
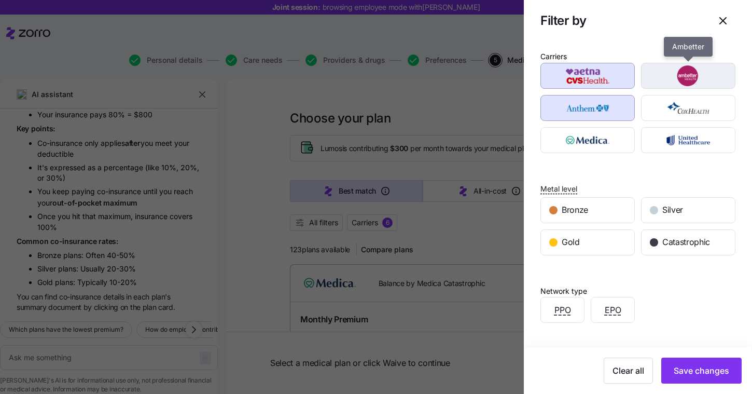
click at [673, 87] on div "button" at bounding box center [688, 75] width 93 height 25
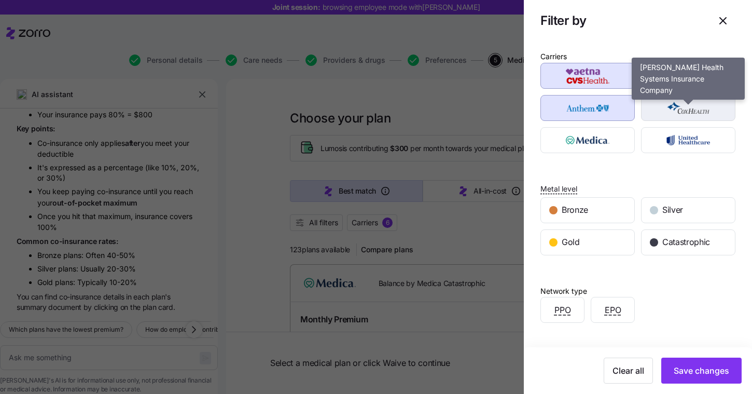
click at [673, 110] on img "button" at bounding box center [689, 108] width 76 height 21
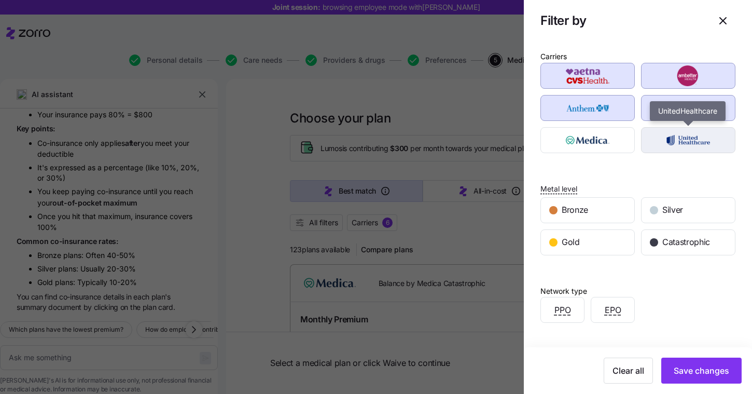
click at [673, 129] on div "button" at bounding box center [688, 140] width 93 height 25
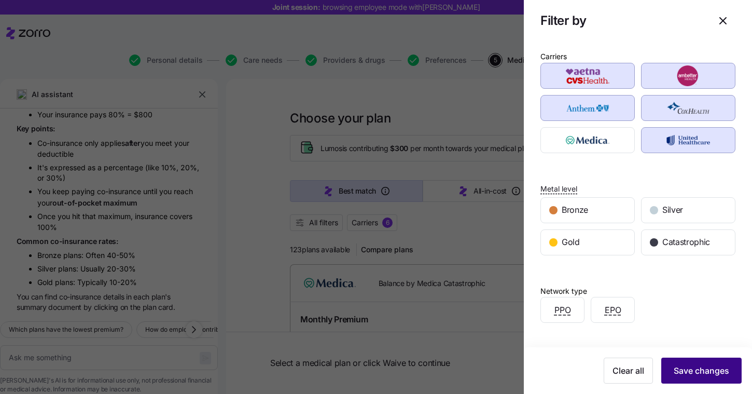
click at [700, 372] on span "Save changes" at bounding box center [702, 370] width 56 height 12
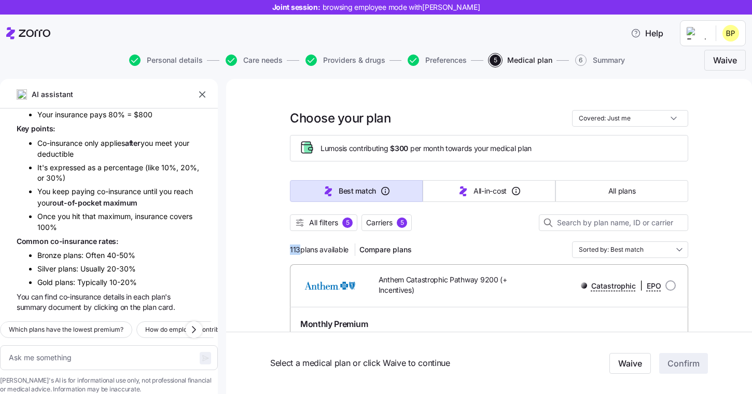
drag, startPoint x: 299, startPoint y: 249, endPoint x: 250, endPoint y: 249, distance: 49.3
click at [342, 222] on span "All filters 5" at bounding box center [324, 222] width 58 height 10
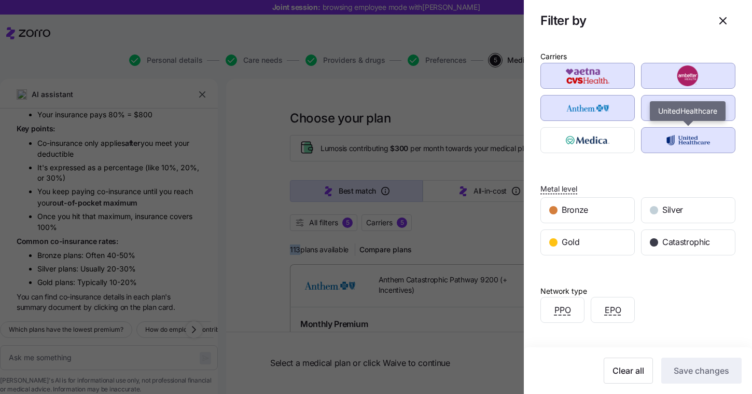
click at [666, 145] on img "button" at bounding box center [689, 140] width 76 height 21
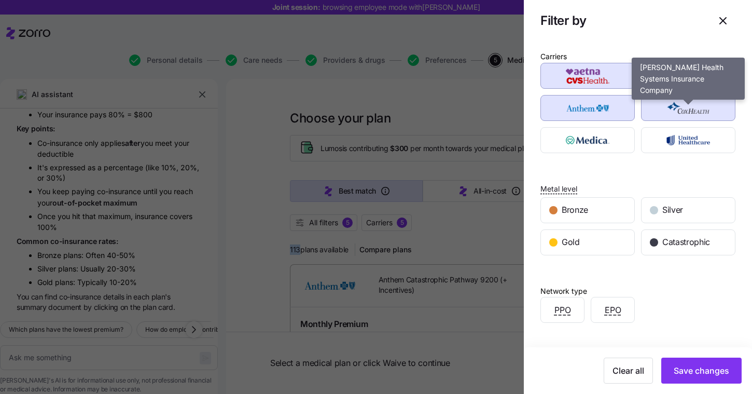
click at [669, 119] on div "button" at bounding box center [688, 107] width 93 height 25
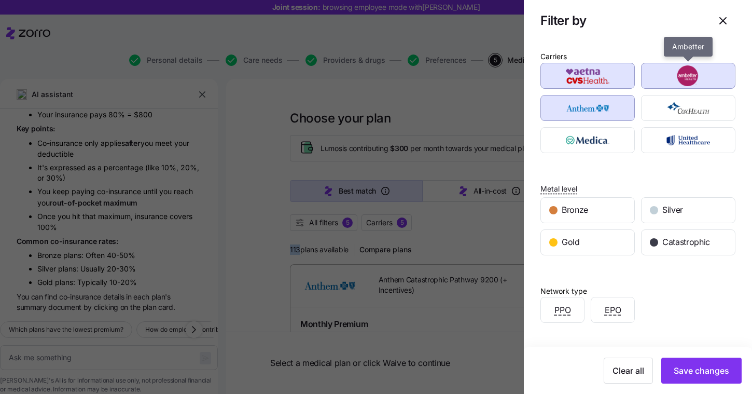
click at [672, 81] on img "button" at bounding box center [689, 75] width 76 height 21
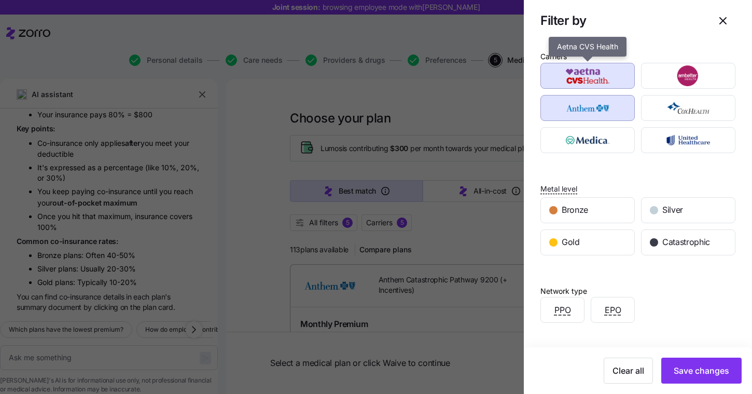
click at [531, 80] on div "Carriers Aetna CVS Health Metal level Bronze Silver Gold Catastrophic Network t…" at bounding box center [638, 277] width 228 height 470
click at [583, 70] on img "button" at bounding box center [588, 75] width 76 height 21
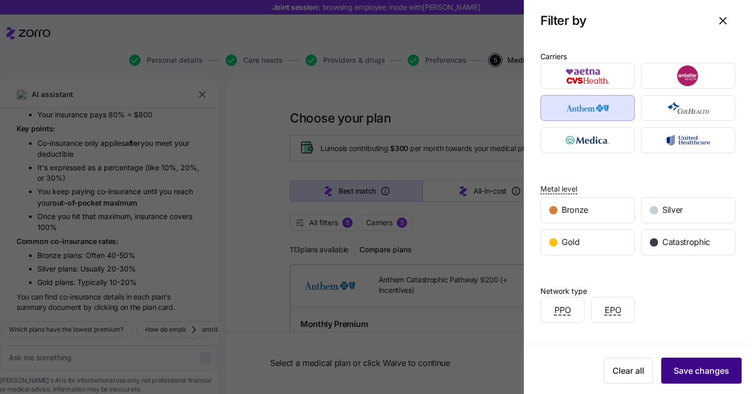
click at [693, 362] on button "Save changes" at bounding box center [701, 370] width 80 height 26
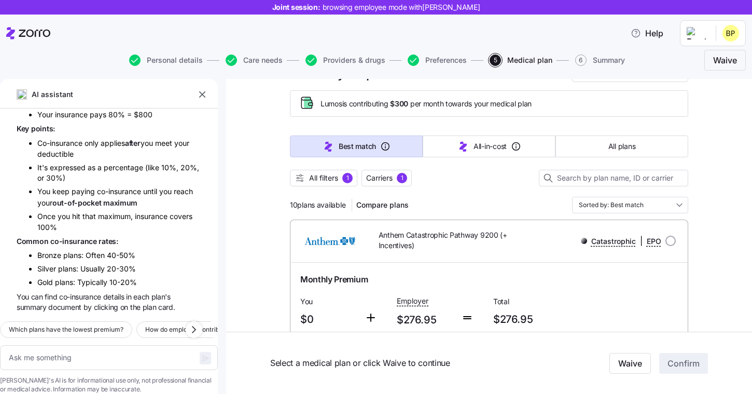
scroll to position [44, 0]
click at [627, 209] on input "Sorted by: Best match" at bounding box center [630, 205] width 116 height 17
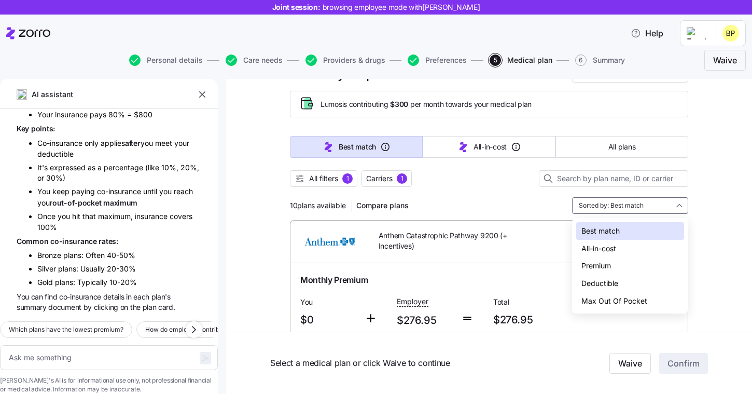
click at [593, 277] on div "Deductible" at bounding box center [630, 283] width 108 height 18
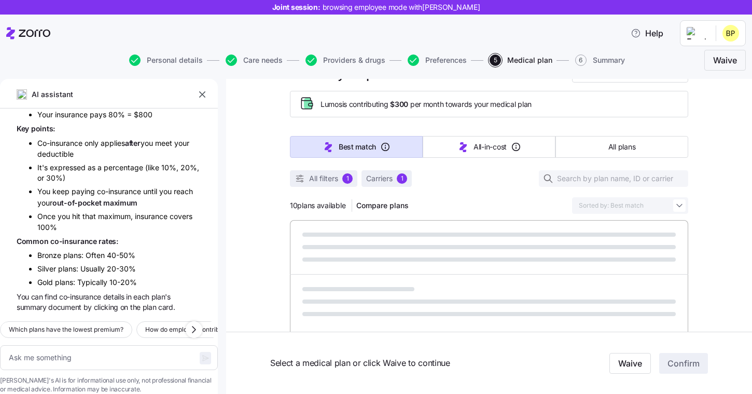
type textarea "x"
type input "Sorted by: Deductible"
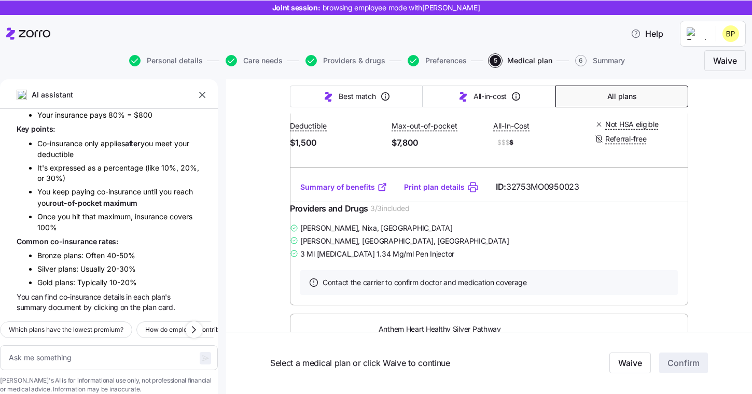
scroll to position [298, 0]
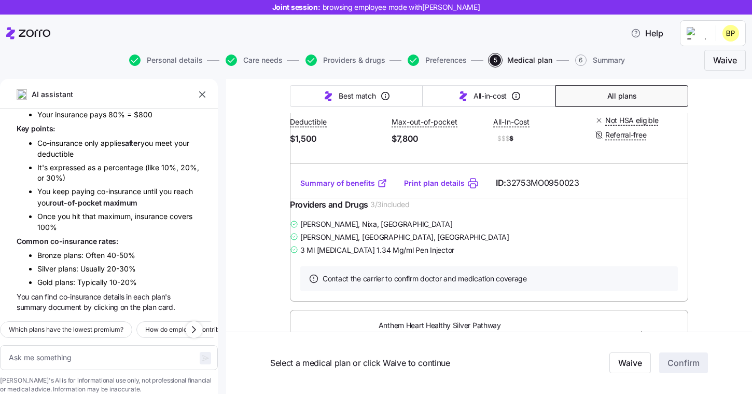
click at [350, 188] on link "Summary of benefits" at bounding box center [343, 183] width 87 height 10
type textarea "x"
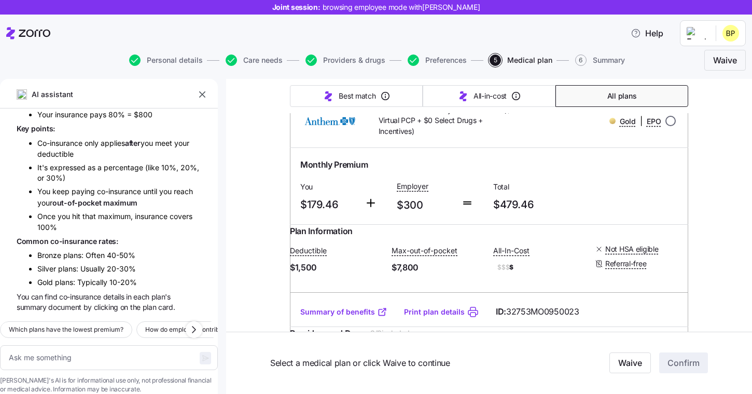
click at [670, 126] on input "radio" at bounding box center [671, 121] width 10 height 10
radio input "true"
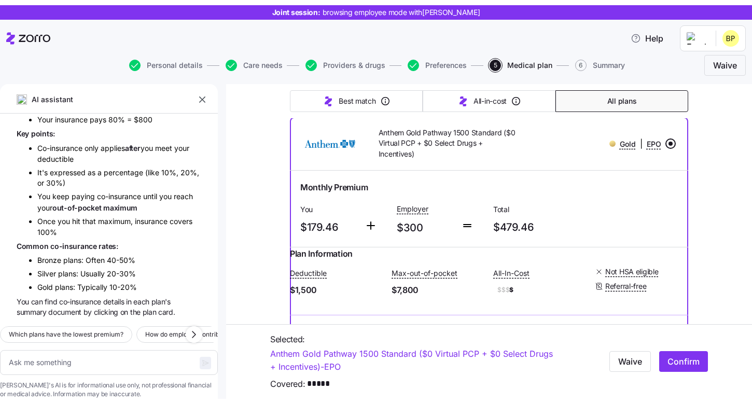
scroll to position [146, 0]
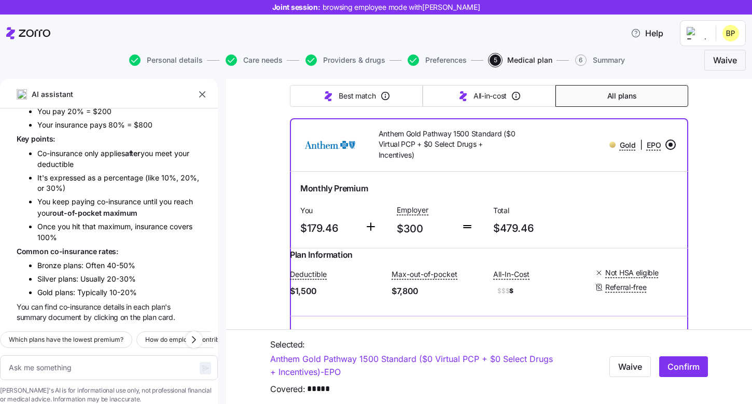
type textarea "x"
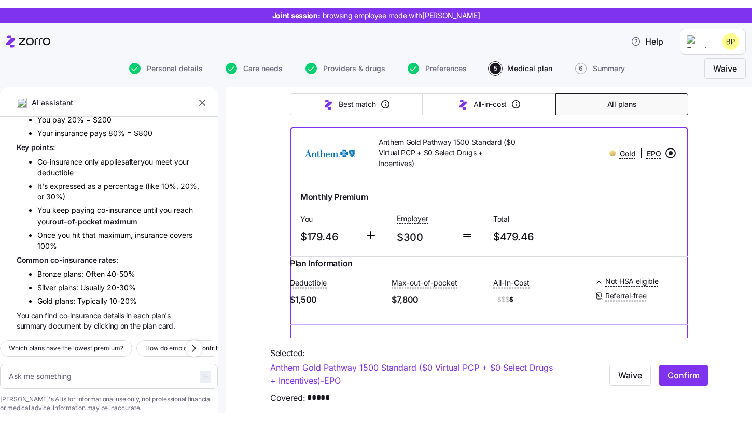
scroll to position [1355, 0]
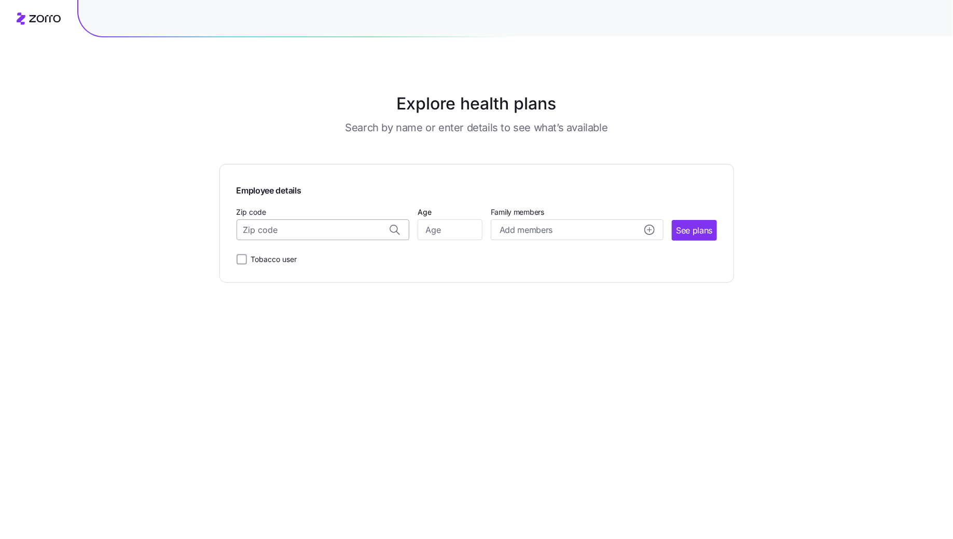
click at [308, 232] on input "Zip code" at bounding box center [323, 229] width 173 height 21
paste input "46774"
click at [295, 254] on span "46774, [GEOGRAPHIC_DATA], [GEOGRAPHIC_DATA]" at bounding box center [320, 257] width 145 height 13
type input "46774, [GEOGRAPHIC_DATA], [GEOGRAPHIC_DATA]"
click at [472, 229] on input "Age" at bounding box center [450, 229] width 65 height 21
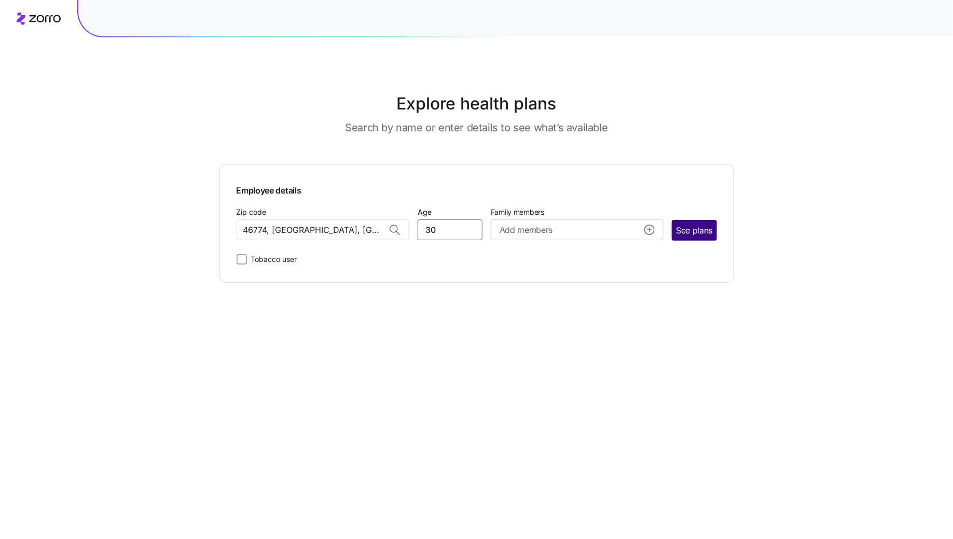
type input "30"
click at [688, 223] on button "See plans" at bounding box center [694, 230] width 45 height 21
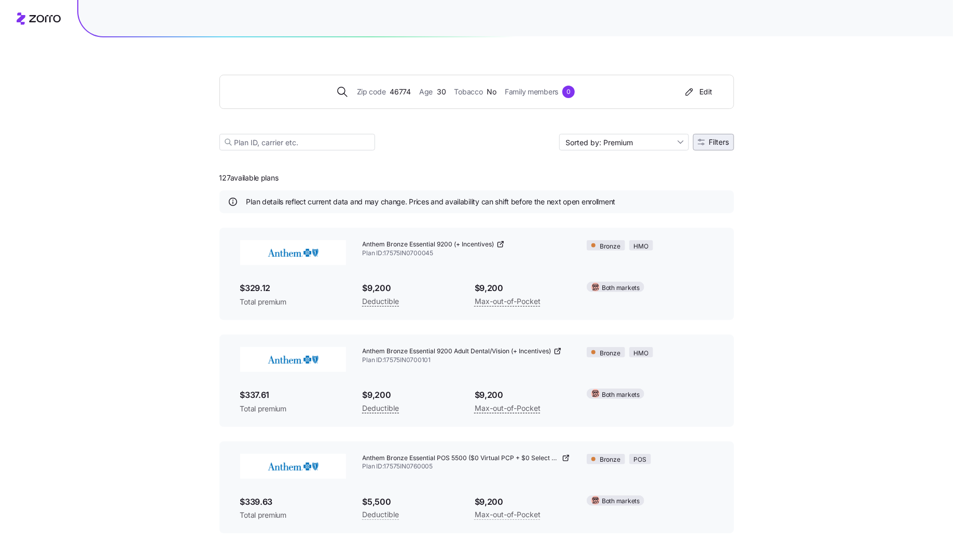
click at [720, 141] on span "Filters" at bounding box center [719, 142] width 20 height 7
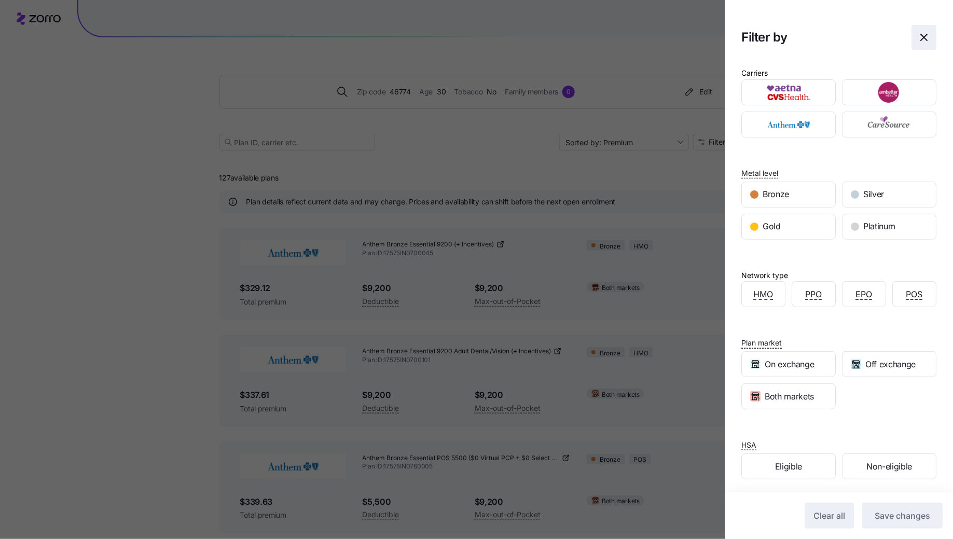
click at [922, 34] on icon "button" at bounding box center [924, 37] width 12 height 12
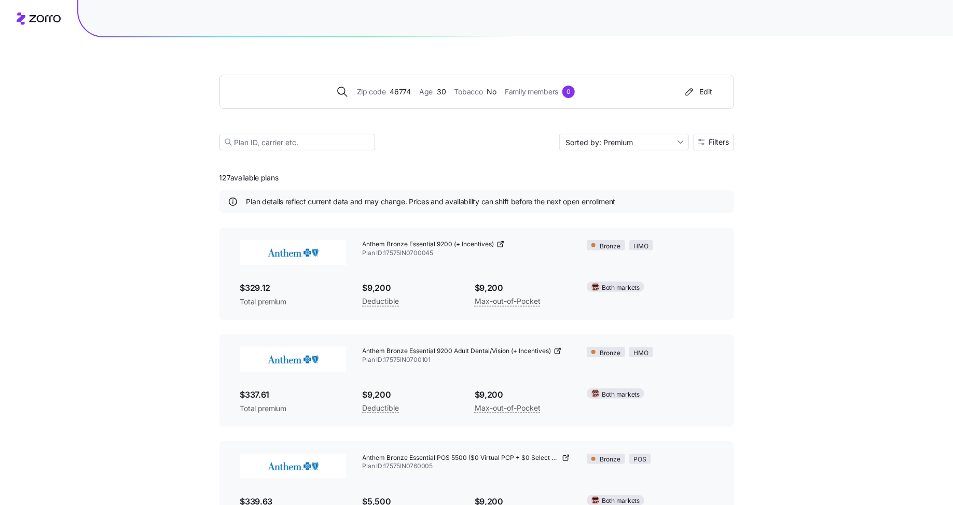
drag, startPoint x: 291, startPoint y: 177, endPoint x: 186, endPoint y: 177, distance: 105.3
click at [185, 177] on div "Zip code 46774 Age 30 Tobacco No Family members 0 Edit Sorted by: Premium Filte…" at bounding box center [476, 373] width 953 height 747
click at [425, 169] on div "127 available plans Plan details reflect current data and may change. Prices an…" at bounding box center [476, 455] width 515 height 584
click at [717, 139] on span "Filters" at bounding box center [719, 142] width 20 height 7
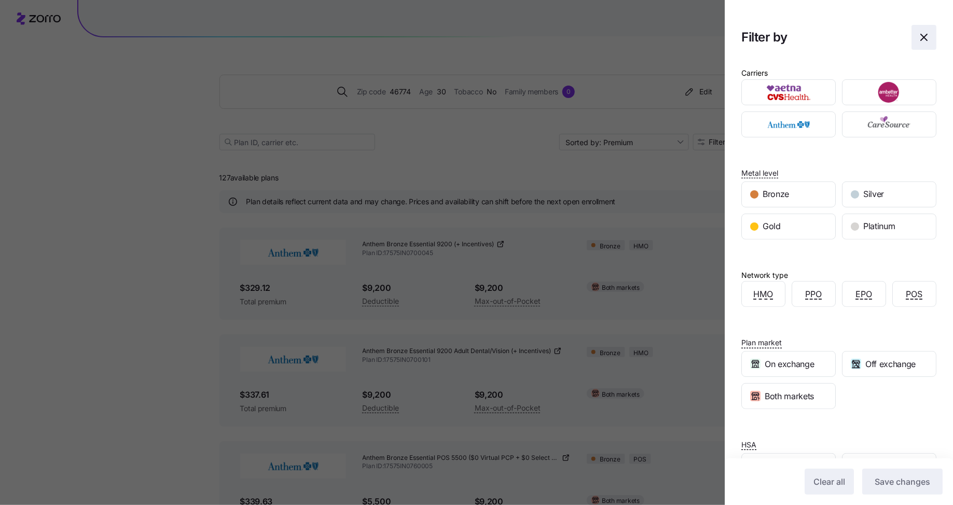
click at [929, 36] on icon "button" at bounding box center [924, 37] width 12 height 12
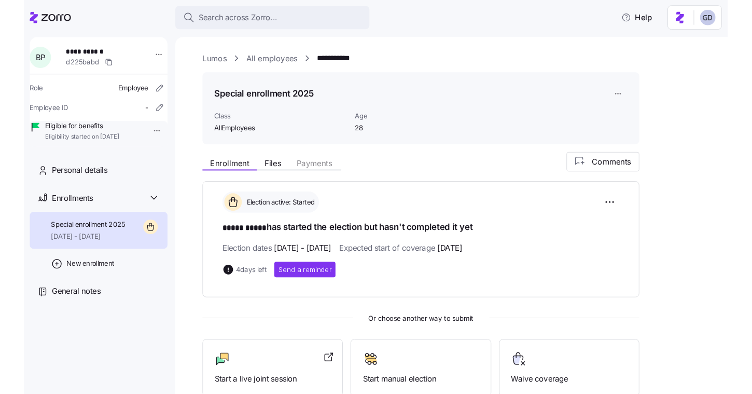
scroll to position [86, 0]
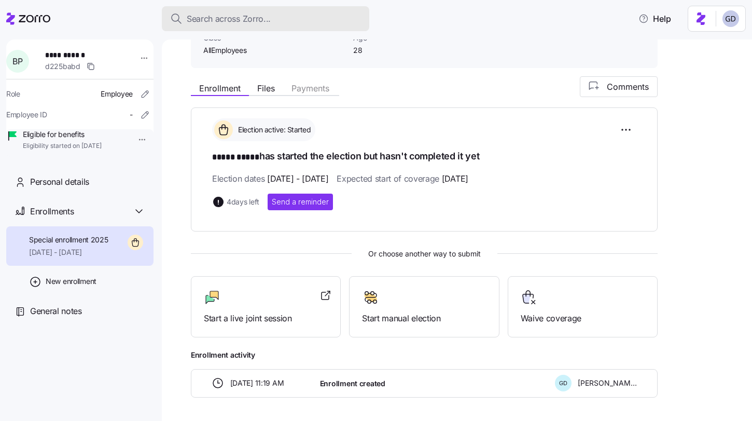
click at [267, 18] on span "Search across Zorro..." at bounding box center [229, 18] width 84 height 13
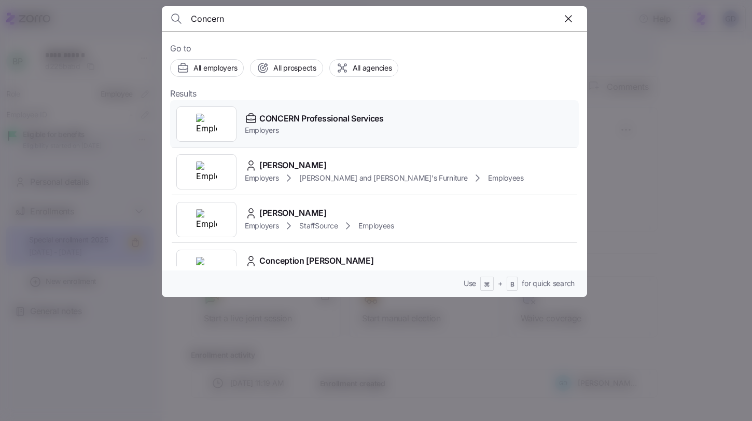
type input "Concern"
click at [290, 123] on span "CONCERN Professional Services" at bounding box center [321, 118] width 125 height 13
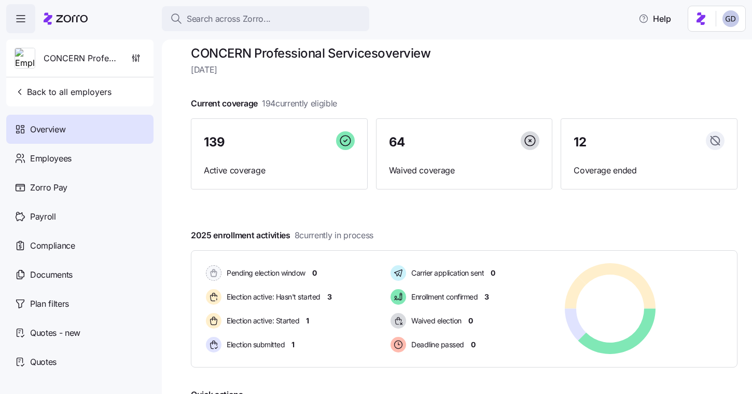
scroll to position [13, 0]
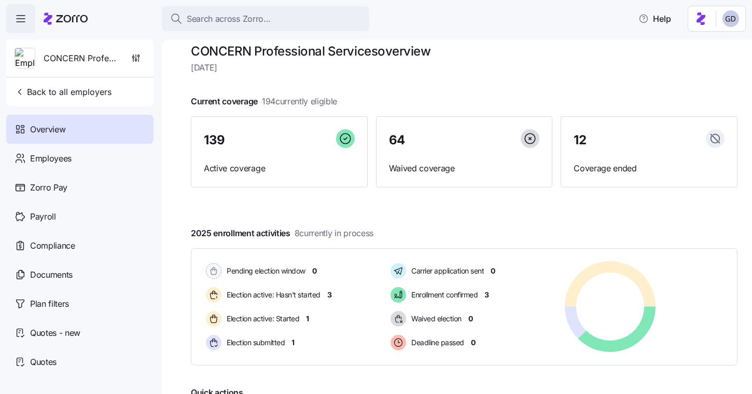
drag, startPoint x: 264, startPoint y: 101, endPoint x: 358, endPoint y: 101, distance: 93.9
click at [358, 101] on div "Current coverage 194 currently eligible 139 Active coverage 64 Waived coverage …" at bounding box center [464, 141] width 547 height 92
drag, startPoint x: 261, startPoint y: 99, endPoint x: 356, endPoint y: 98, distance: 94.9
click at [356, 98] on div "Current coverage 194 currently eligible 139 Active coverage 64 Waived coverage …" at bounding box center [464, 141] width 547 height 92
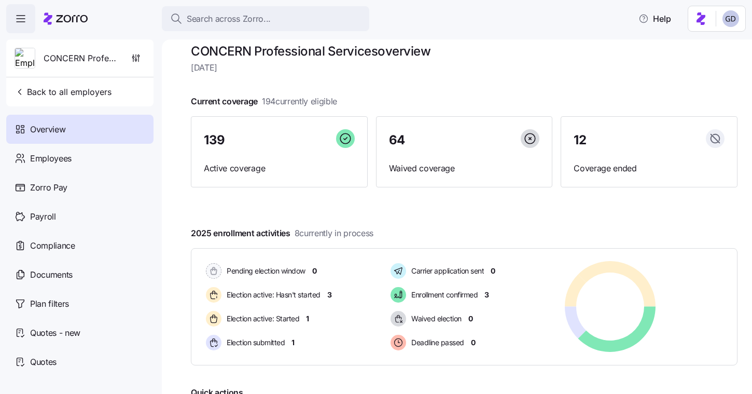
click at [356, 98] on div "Current coverage 194 currently eligible 139 Active coverage 64 Waived coverage …" at bounding box center [464, 141] width 547 height 92
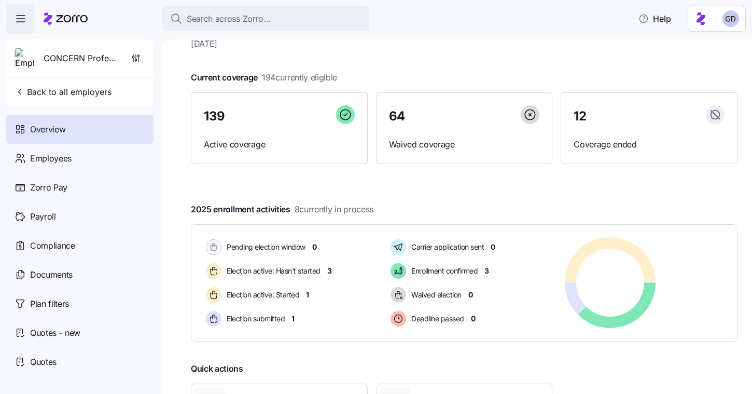
scroll to position [40, 0]
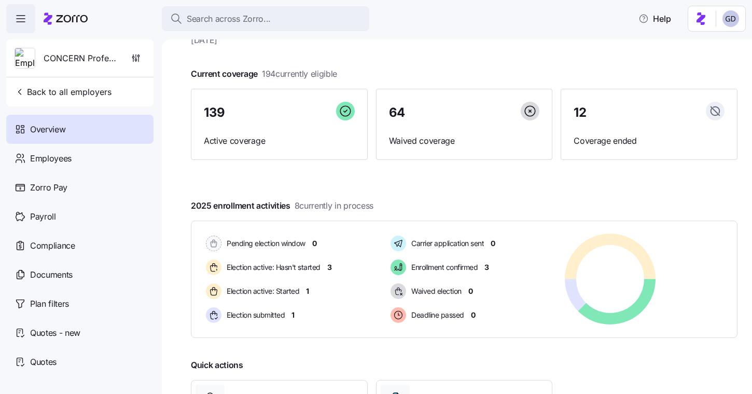
drag, startPoint x: 295, startPoint y: 205, endPoint x: 386, endPoint y: 205, distance: 91.8
click at [386, 205] on div "2025 enrollment activities 8 currently in process Pending election window 0 Ele…" at bounding box center [464, 268] width 547 height 139
drag, startPoint x: 295, startPoint y: 209, endPoint x: 378, endPoint y: 209, distance: 82.5
click at [378, 209] on div "2025 enrollment activities 8 currently in process Pending election window 0 Ele…" at bounding box center [464, 268] width 547 height 139
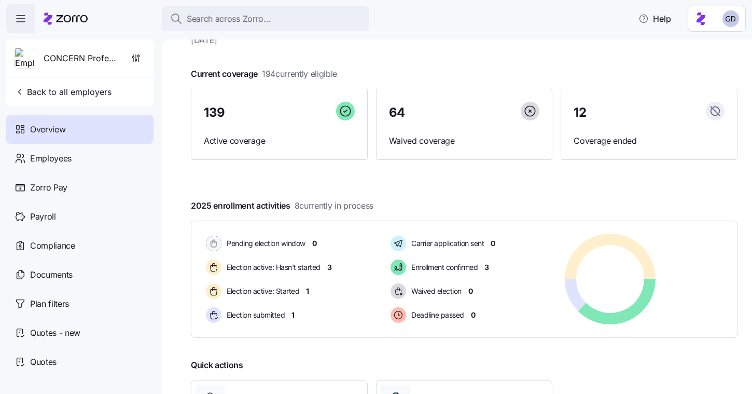
click at [398, 206] on div "2025 enrollment activities 8 currently in process Pending election window 0 Ele…" at bounding box center [464, 268] width 547 height 139
click at [49, 199] on div "Zorro Pay" at bounding box center [79, 187] width 147 height 29
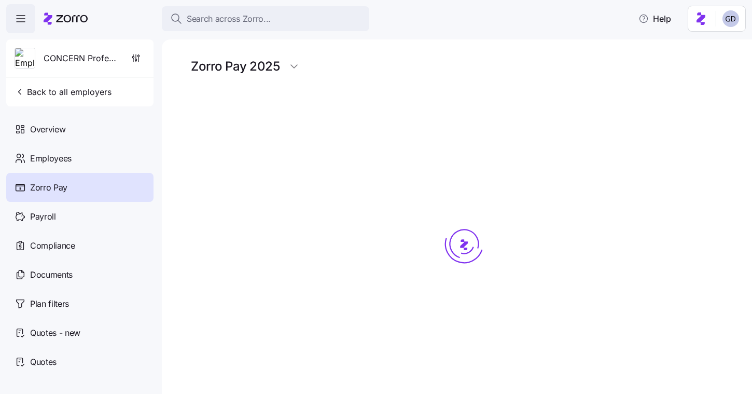
click at [39, 215] on span "Payroll" at bounding box center [43, 216] width 26 height 13
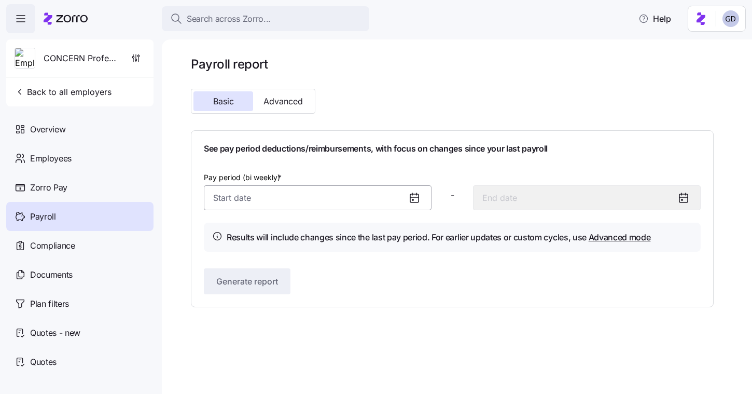
click at [321, 199] on input "Pay period (bi weekly) *" at bounding box center [318, 197] width 228 height 25
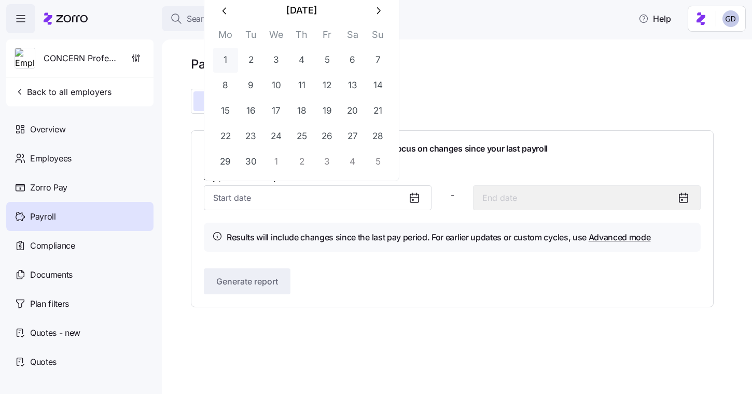
click at [233, 61] on button "1" at bounding box center [225, 60] width 25 height 25
type input "[DATE]"
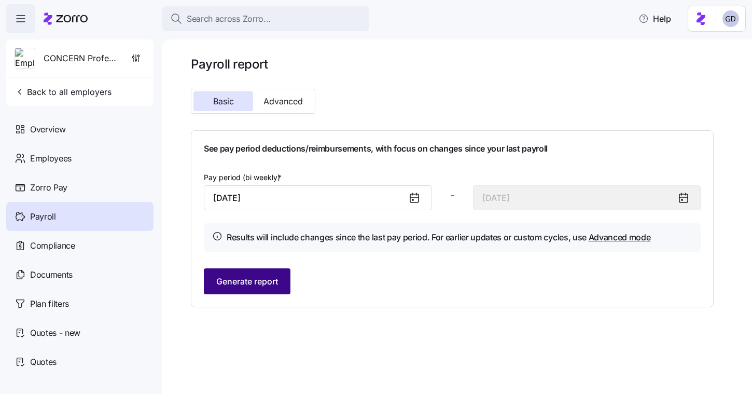
click at [270, 284] on span "Generate report" at bounding box center [247, 281] width 62 height 12
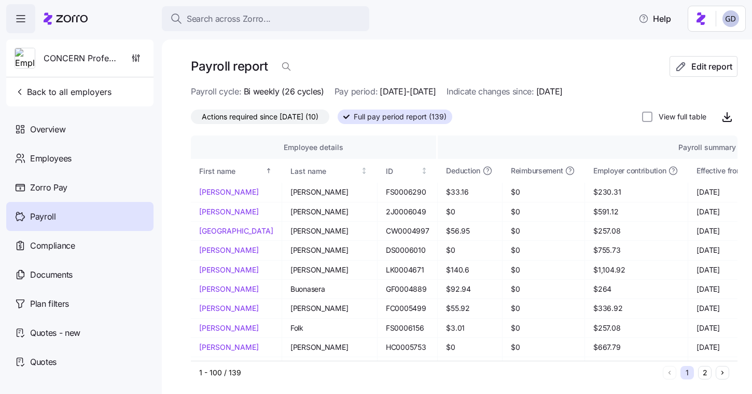
click at [306, 117] on span "Actions required since [DATE] (10)" at bounding box center [260, 116] width 117 height 13
click at [191, 119] on input "Actions required since [DATE] (10)" at bounding box center [191, 119] width 0 height 0
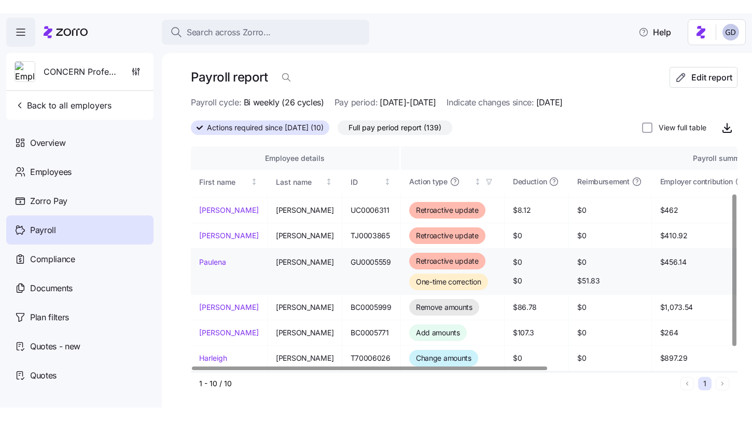
scroll to position [69, 0]
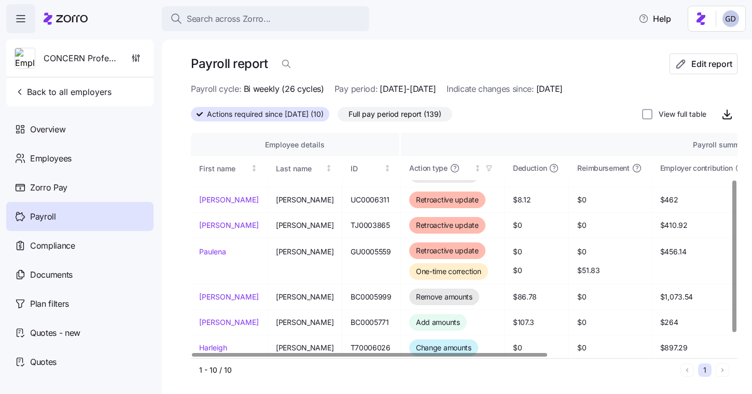
click at [344, 44] on div "Payroll report Edit report Payroll cycle: Bi weekly (26 cycles) Pay period: [DA…" at bounding box center [457, 216] width 590 height 354
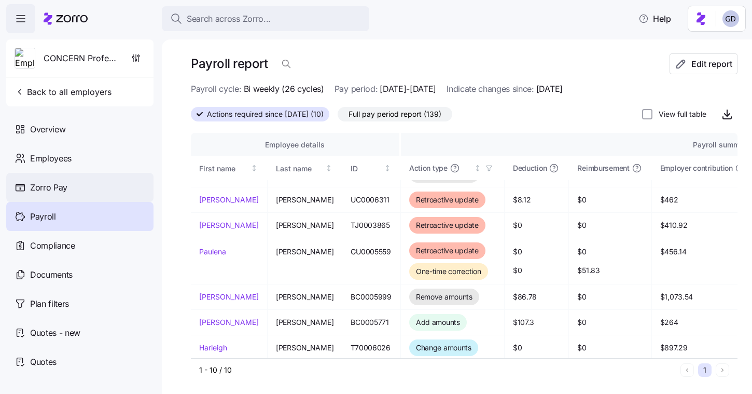
click at [60, 183] on span "Zorro Pay" at bounding box center [48, 187] width 37 height 13
